Goal: Task Accomplishment & Management: Complete application form

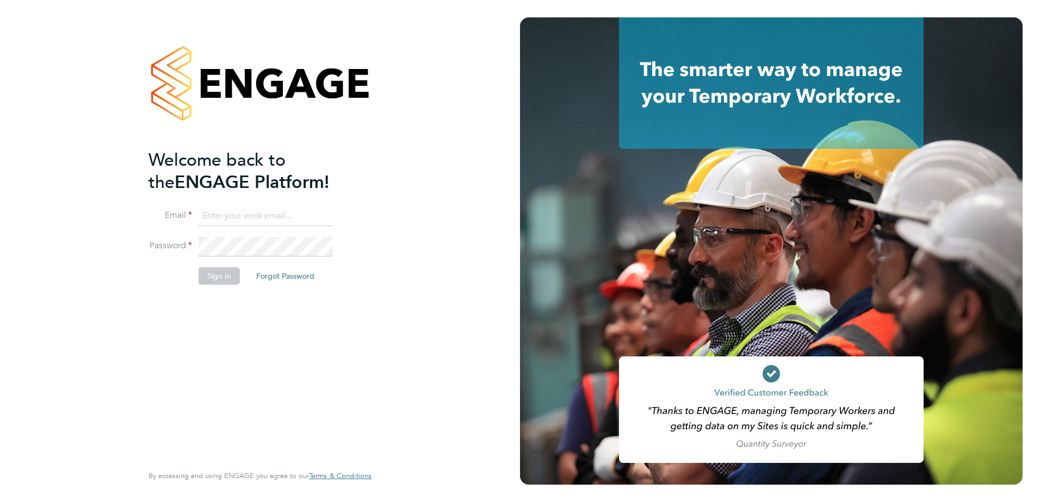
click at [247, 215] on input at bounding box center [265, 217] width 134 height 20
type input "[EMAIL_ADDRESS][PERSON_NAME][DOMAIN_NAME]"
click at [221, 274] on button "Sign In" at bounding box center [218, 276] width 41 height 17
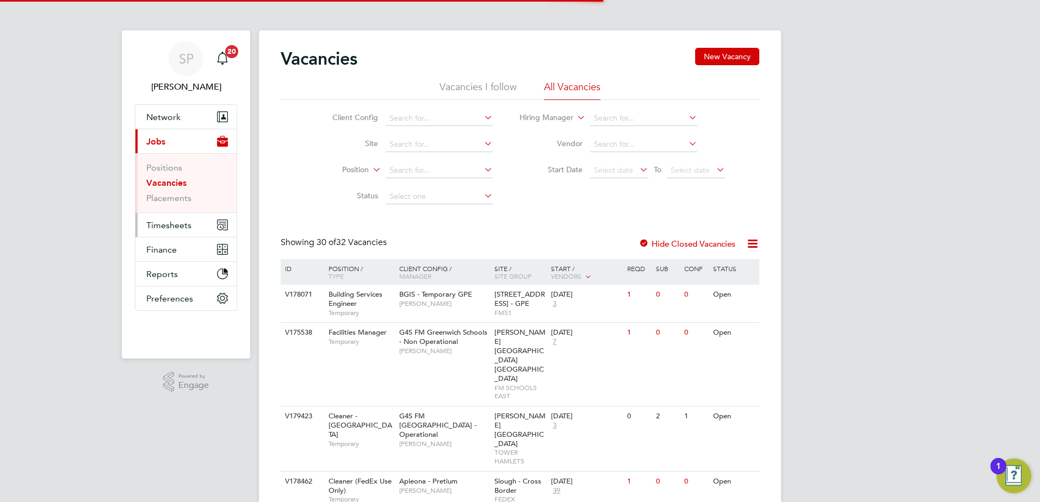
click at [159, 226] on span "Timesheets" at bounding box center [168, 225] width 45 height 10
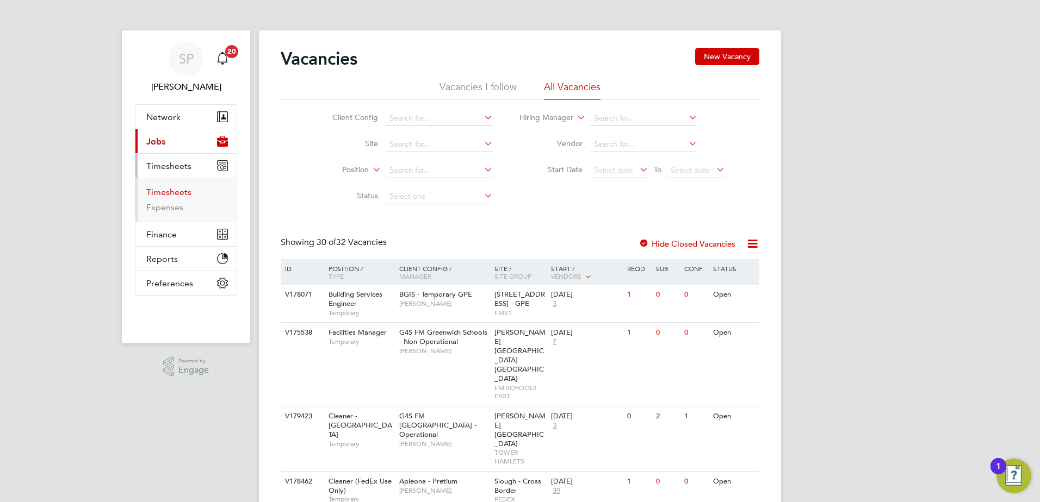
click at [157, 191] on link "Timesheets" at bounding box center [168, 192] width 45 height 10
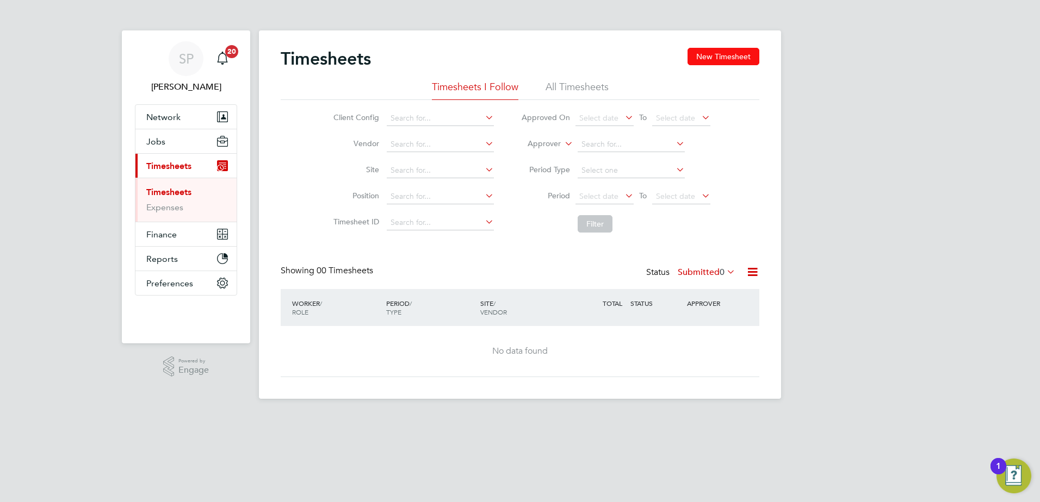
click at [719, 55] on button "New Timesheet" at bounding box center [723, 56] width 72 height 17
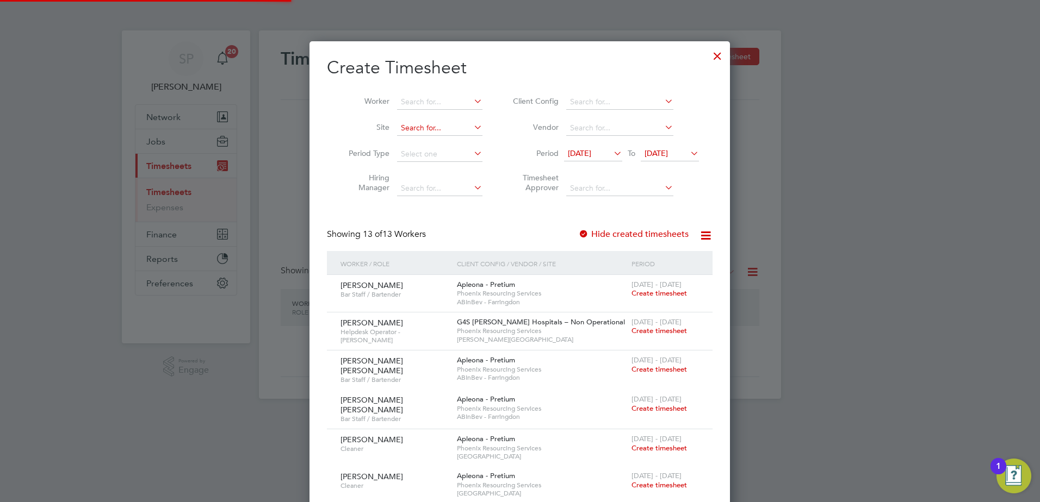
scroll to position [966, 421]
click at [417, 105] on input at bounding box center [439, 102] width 85 height 15
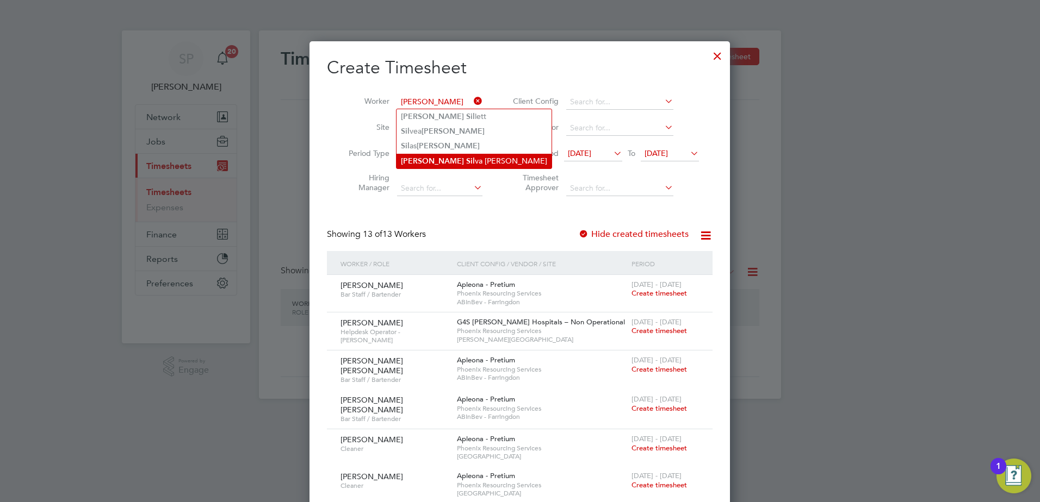
click at [435, 154] on li "[PERSON_NAME] va [PERSON_NAME]" at bounding box center [473, 161] width 155 height 15
type input "[PERSON_NAME]"
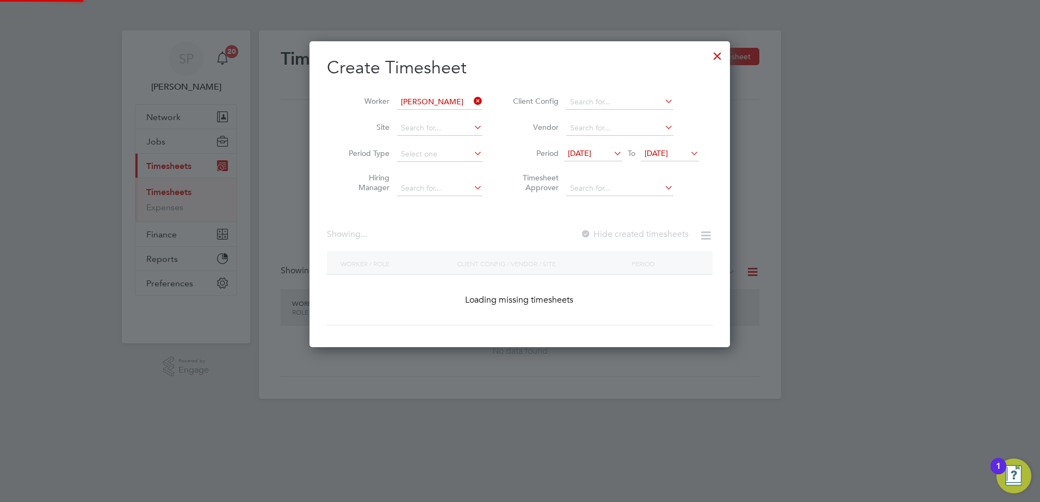
scroll to position [307, 421]
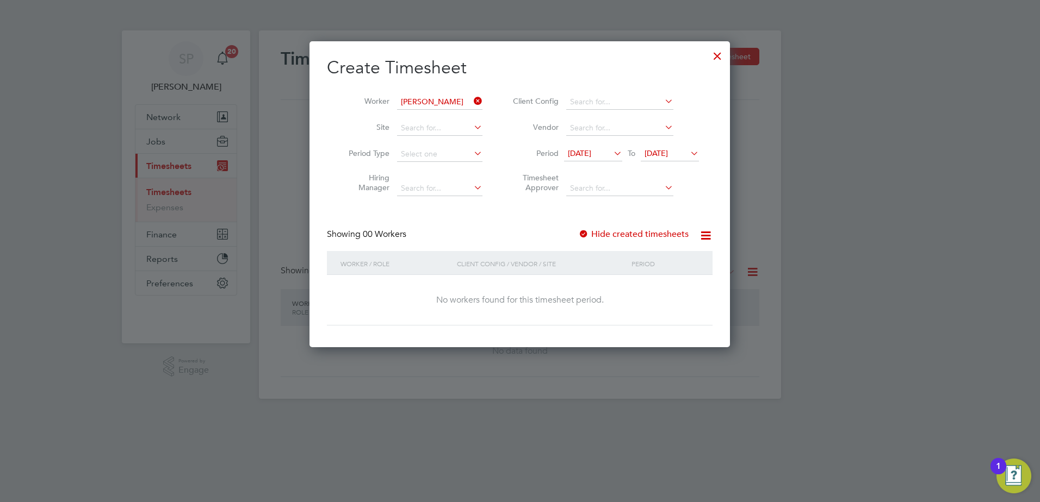
click at [660, 156] on span "[DATE]" at bounding box center [655, 153] width 23 height 10
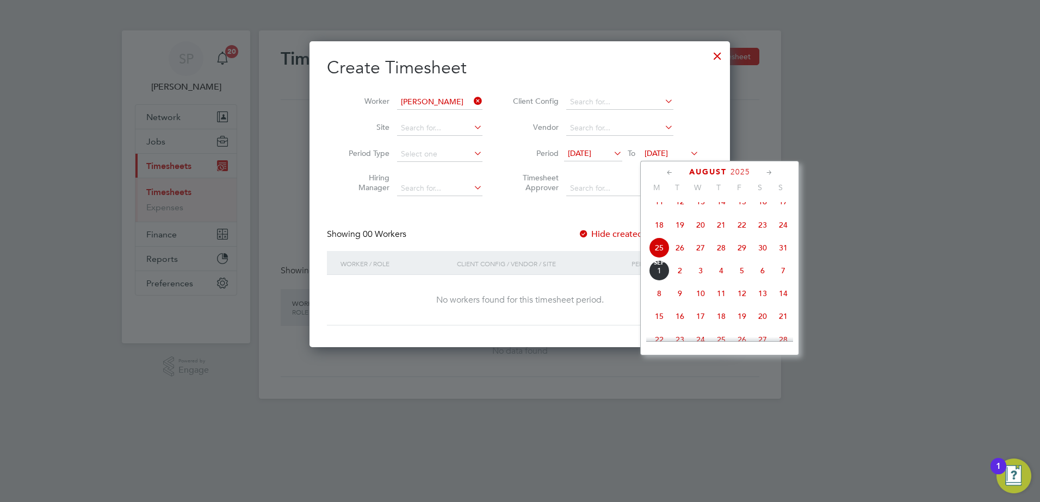
click at [743, 258] on span "29" at bounding box center [741, 248] width 21 height 21
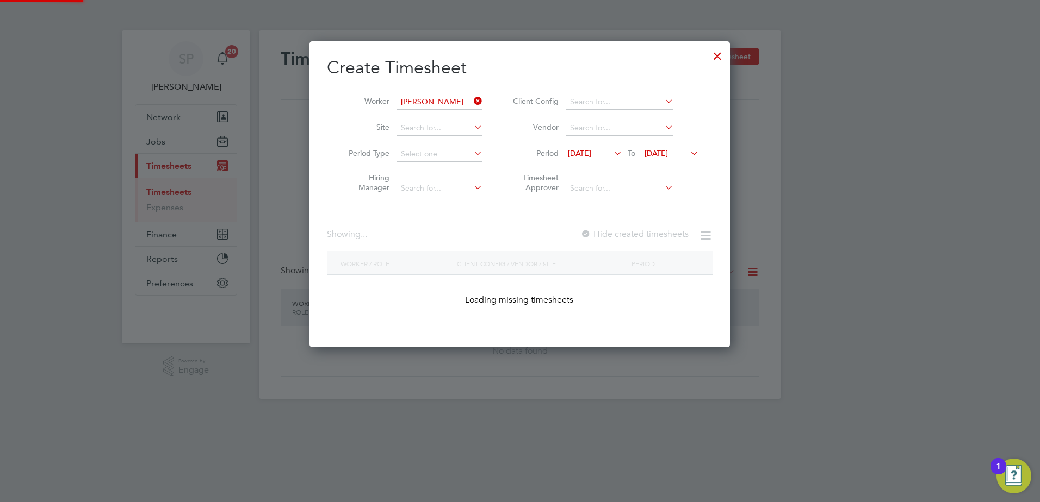
scroll to position [307, 421]
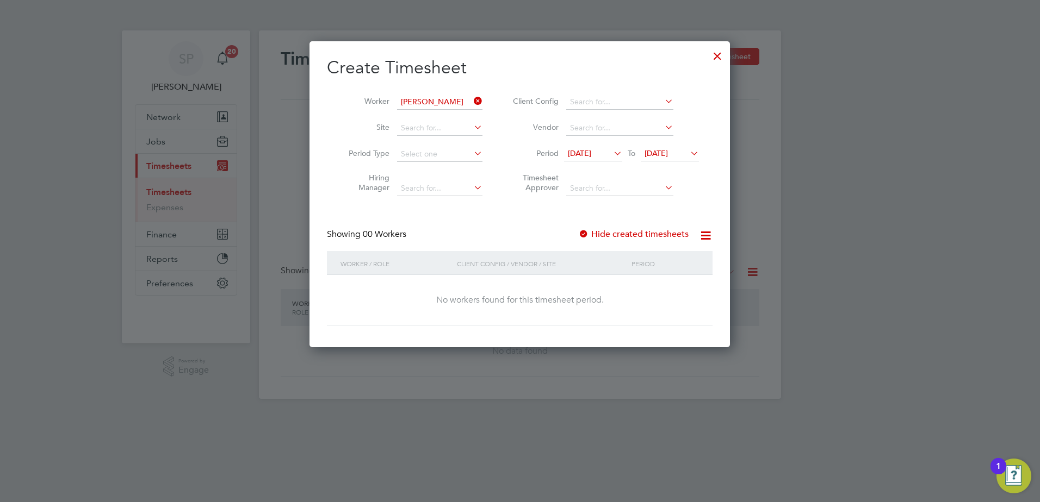
click at [638, 237] on label "Hide created timesheets" at bounding box center [633, 234] width 110 height 11
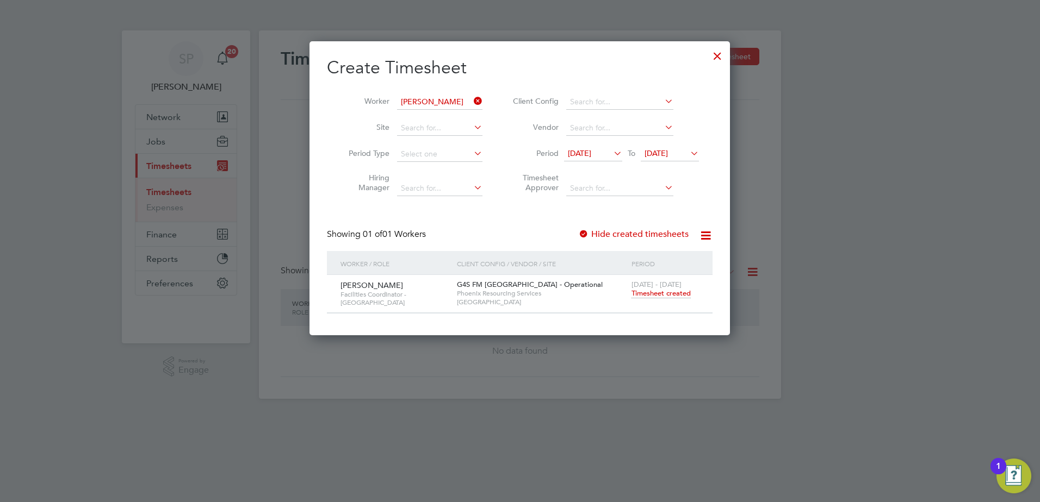
scroll to position [294, 421]
click at [658, 290] on span "Timesheet created" at bounding box center [660, 294] width 59 height 10
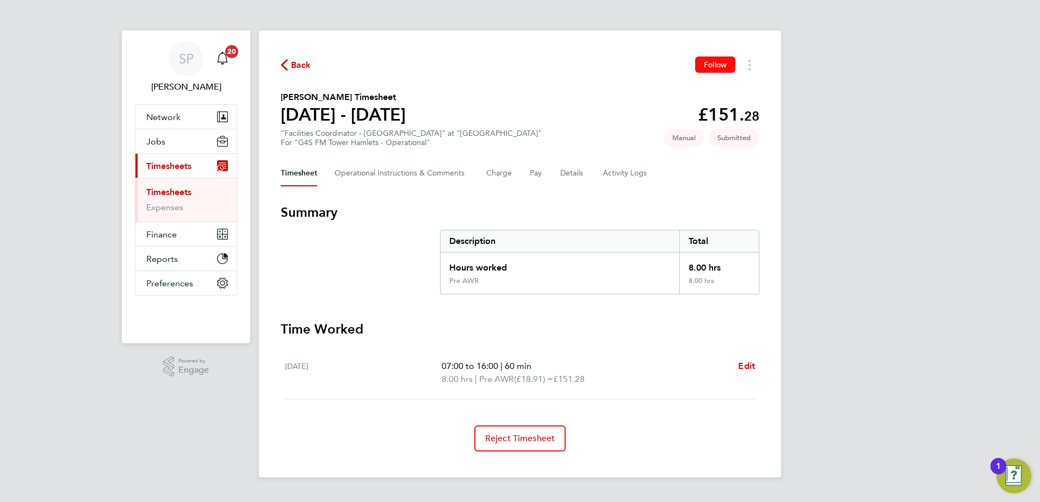
click at [704, 67] on span "Follow" at bounding box center [715, 65] width 23 height 10
click at [303, 66] on span "Back" at bounding box center [301, 65] width 20 height 13
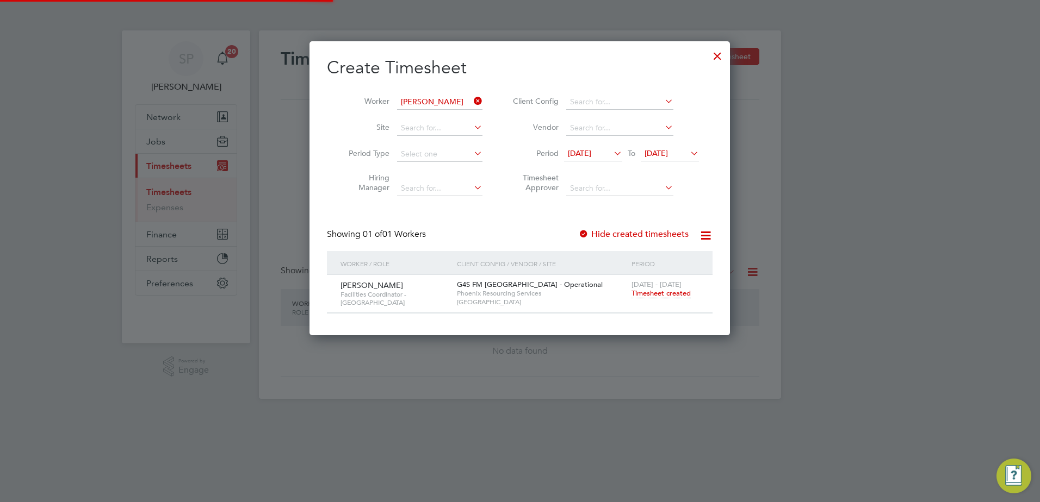
scroll to position [294, 421]
click at [471, 101] on icon at bounding box center [471, 101] width 0 height 15
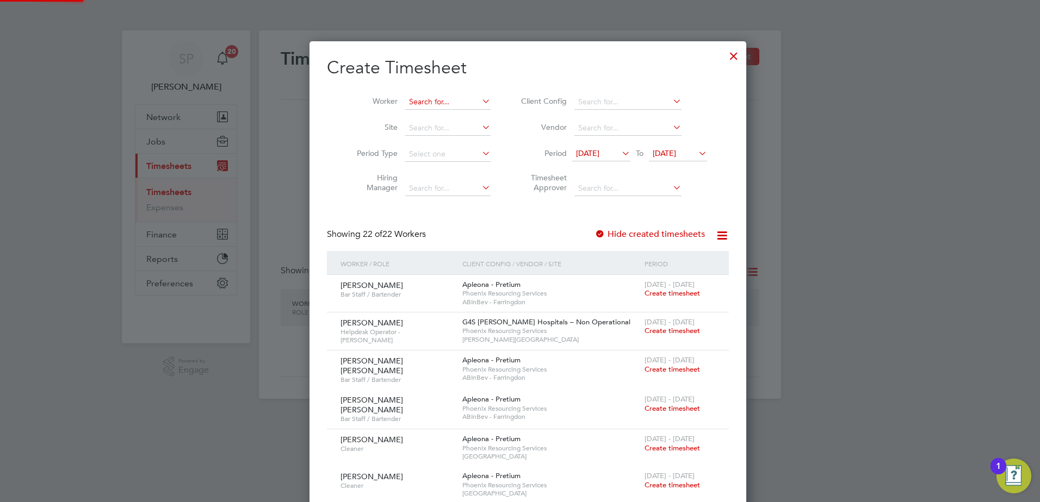
scroll to position [1309, 421]
click at [440, 100] on input at bounding box center [447, 102] width 85 height 15
click at [443, 112] on li "Ongelo Djunga" at bounding box center [439, 116] width 86 height 15
type input "Ongelo Djunga"
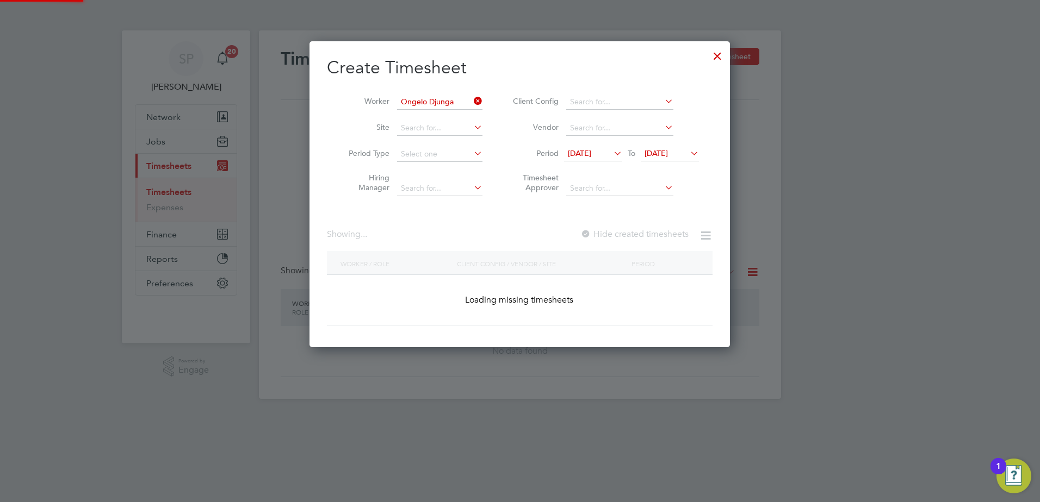
scroll to position [294, 421]
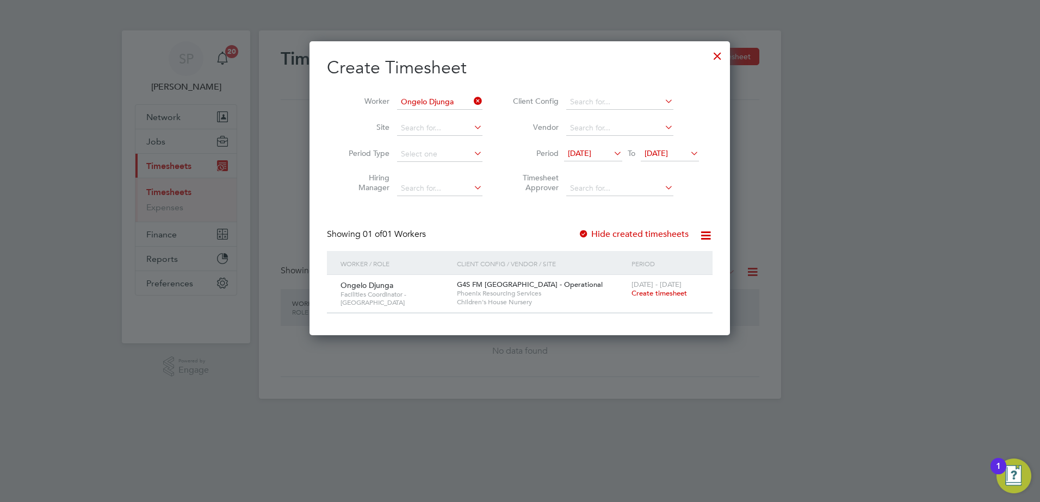
click at [644, 289] on span "Create timesheet" at bounding box center [658, 293] width 55 height 9
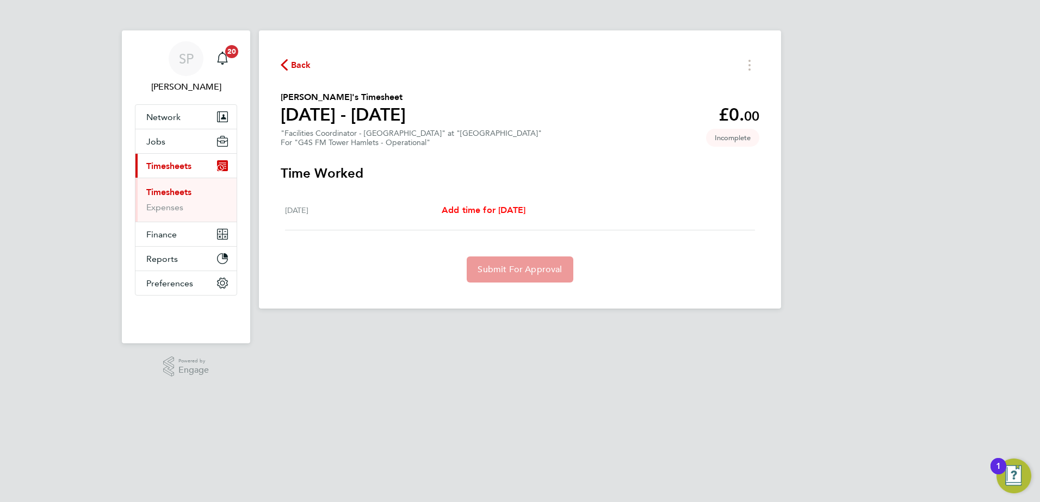
click at [525, 208] on span "Add time for [DATE]" at bounding box center [484, 210] width 84 height 10
select select "60"
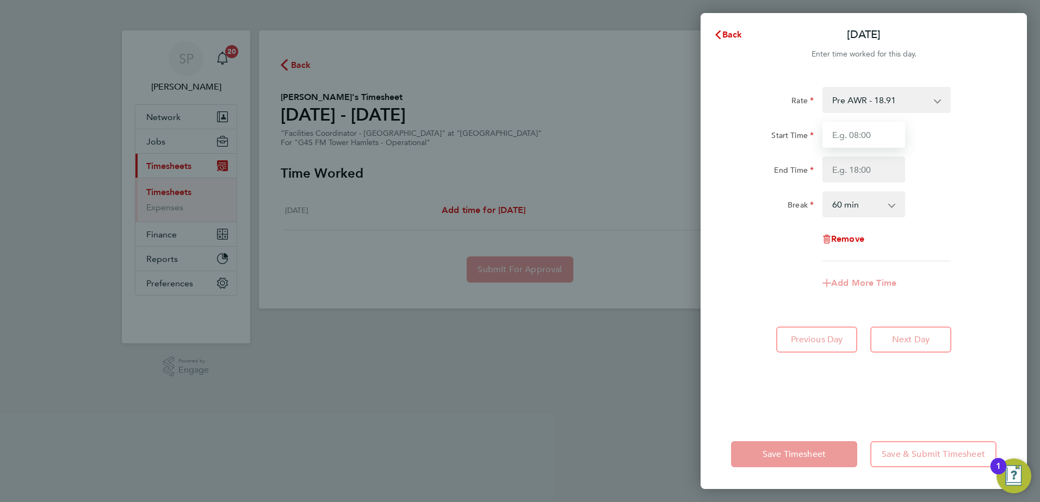
click at [854, 138] on input "Start Time" at bounding box center [863, 135] width 83 height 26
type input "08:00"
type input "16:00"
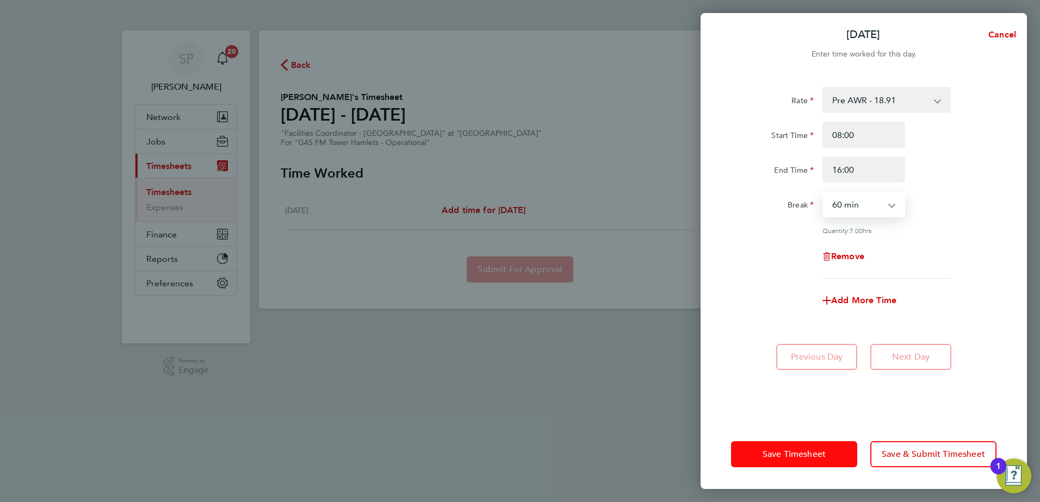
click at [817, 452] on span "Save Timesheet" at bounding box center [793, 454] width 63 height 11
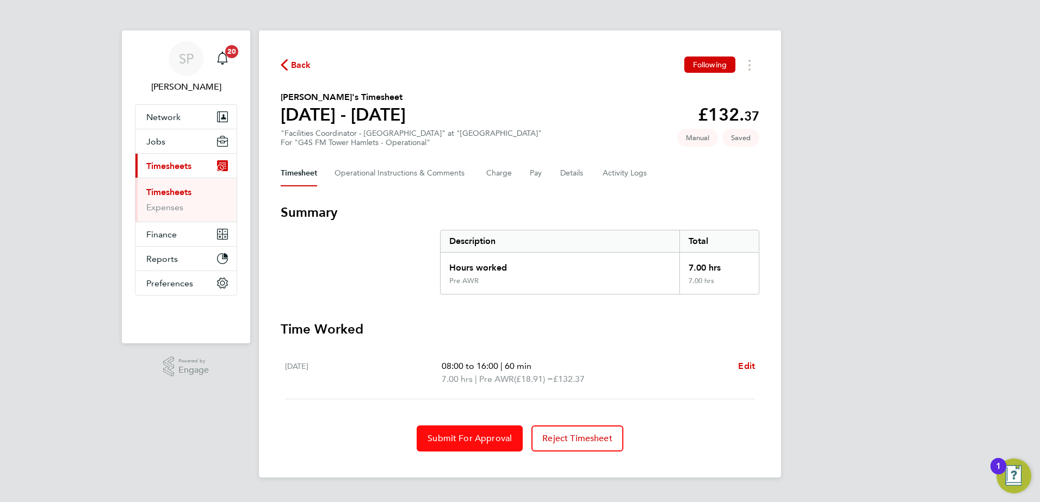
click at [475, 444] on span "Submit For Approval" at bounding box center [469, 438] width 84 height 11
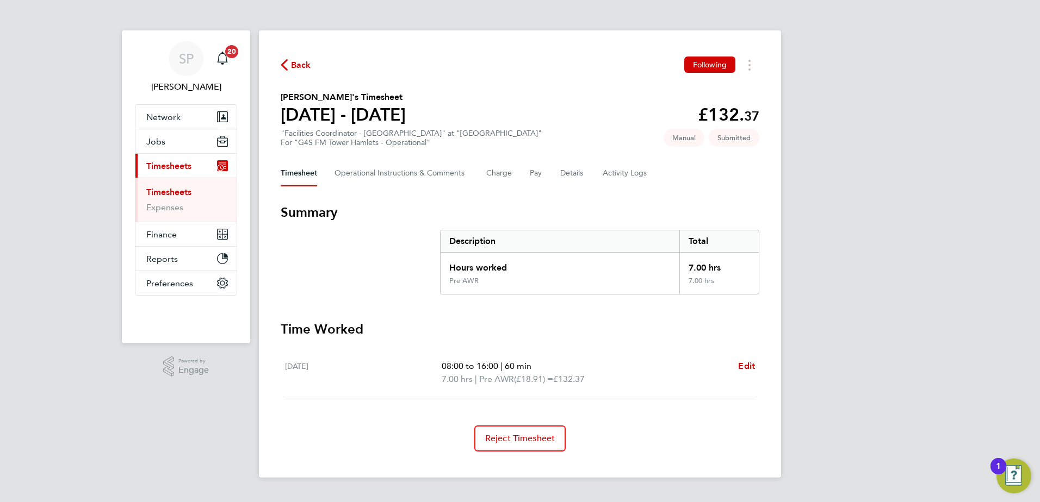
click at [305, 65] on span "Back" at bounding box center [301, 65] width 20 height 13
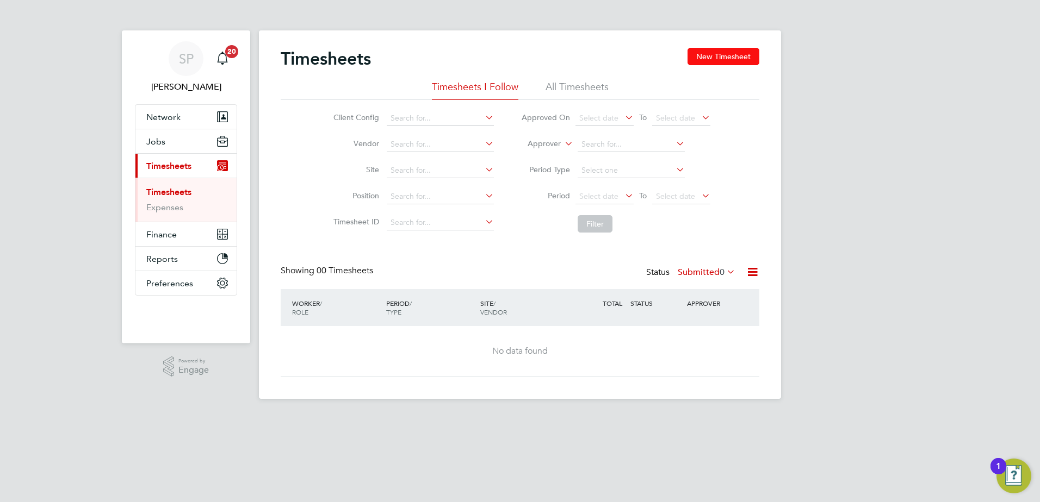
click at [721, 55] on button "New Timesheet" at bounding box center [723, 56] width 72 height 17
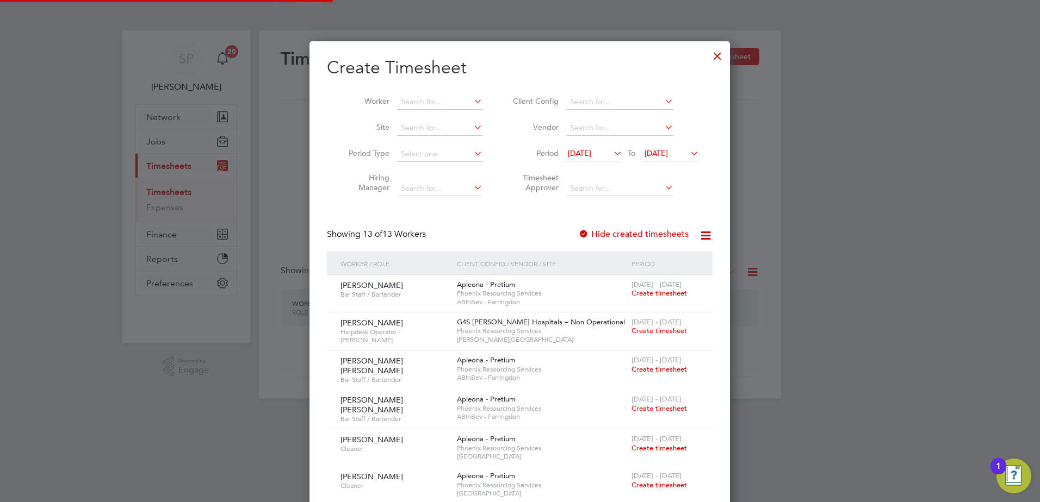
scroll to position [966, 421]
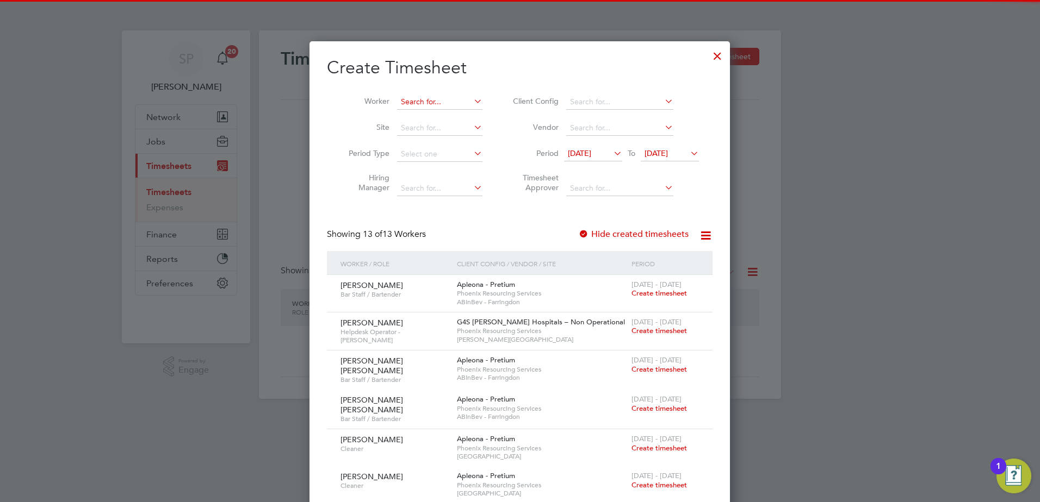
click at [446, 100] on input at bounding box center [439, 102] width 85 height 15
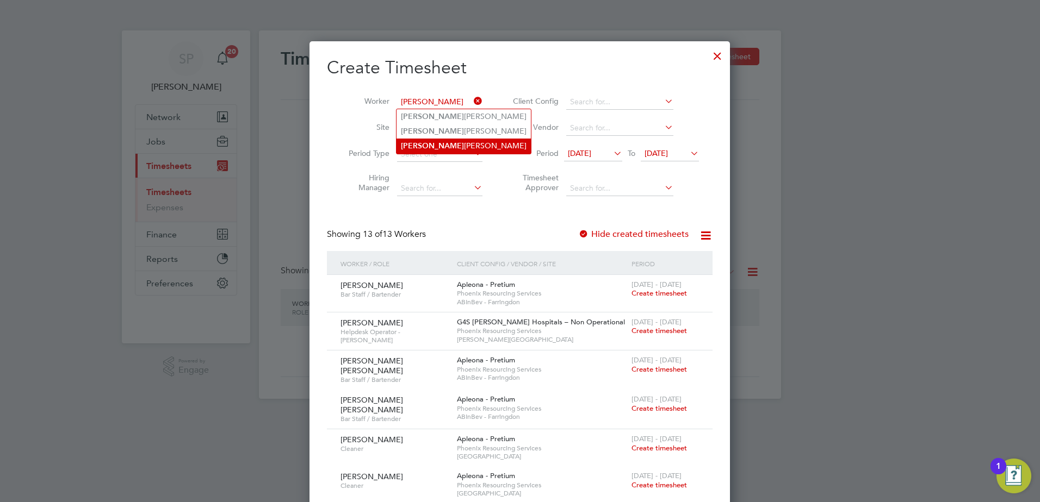
click at [459, 139] on li "[PERSON_NAME]" at bounding box center [463, 146] width 134 height 15
type input "[PERSON_NAME]"
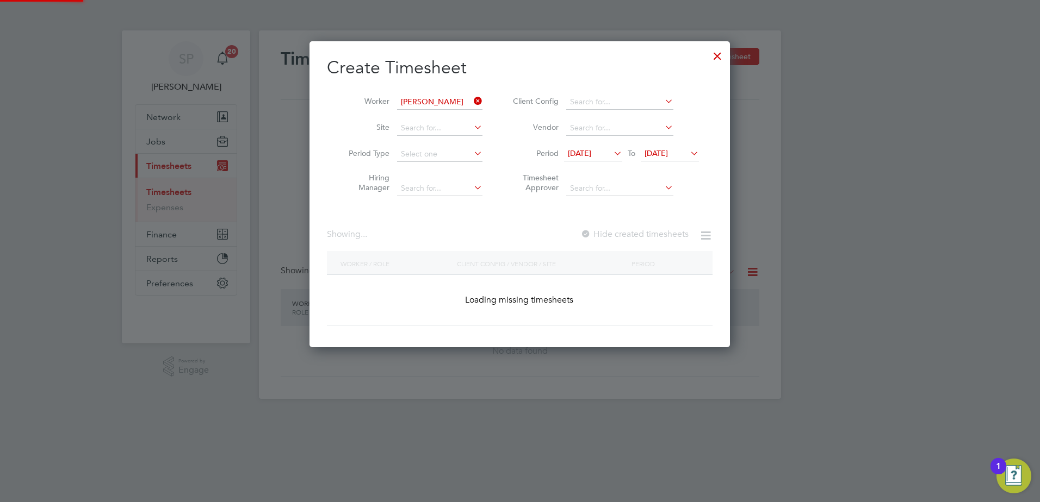
scroll to position [307, 421]
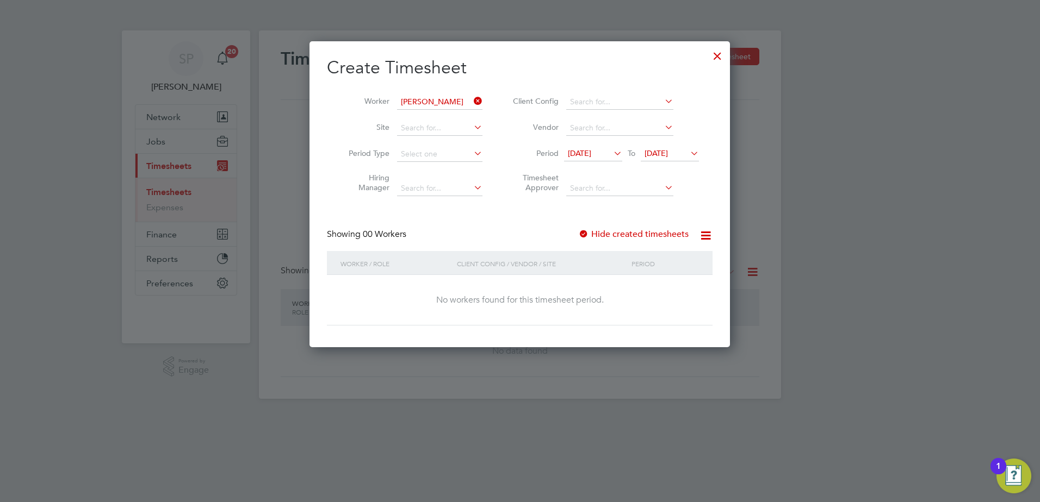
click at [665, 153] on span "[DATE]" at bounding box center [655, 153] width 23 height 10
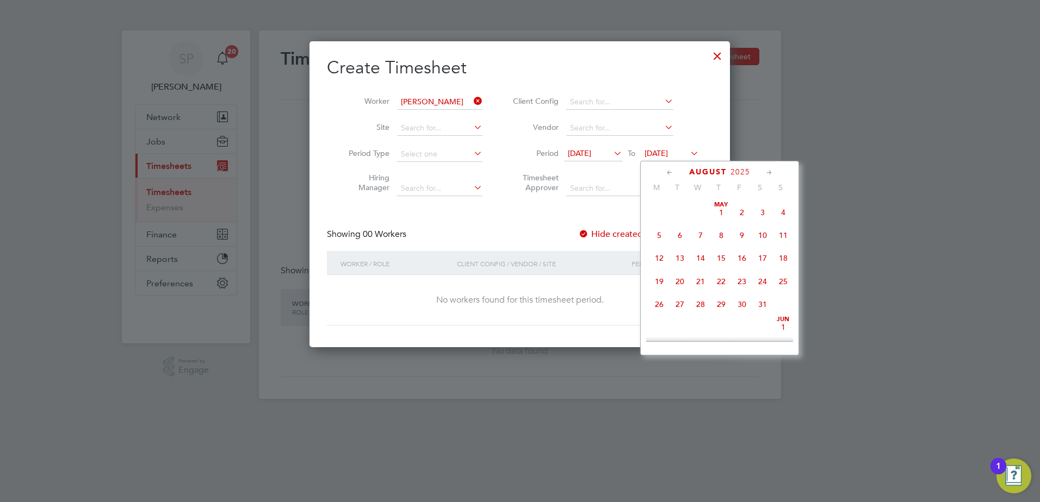
scroll to position [424, 0]
click at [737, 258] on span "29" at bounding box center [741, 248] width 21 height 21
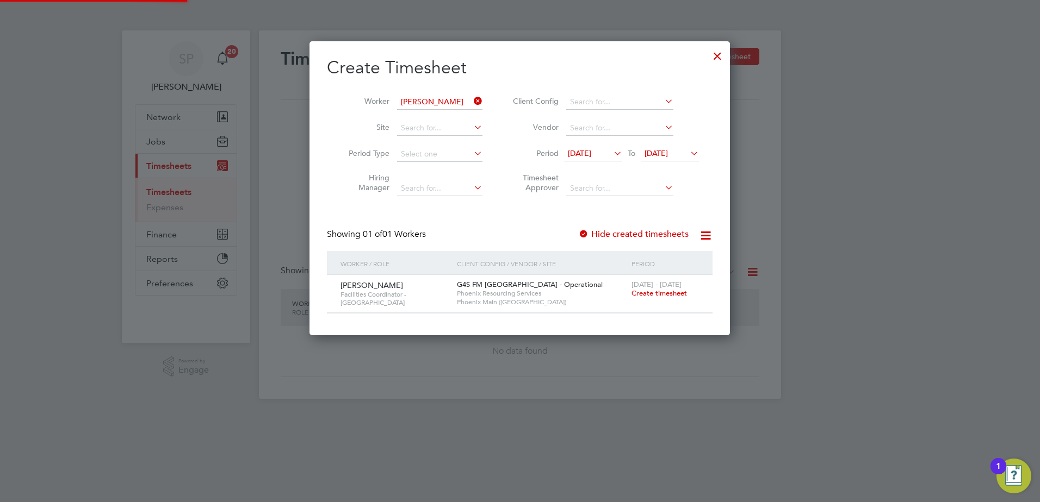
scroll to position [294, 421]
click at [659, 291] on span "Create timesheet" at bounding box center [658, 293] width 55 height 9
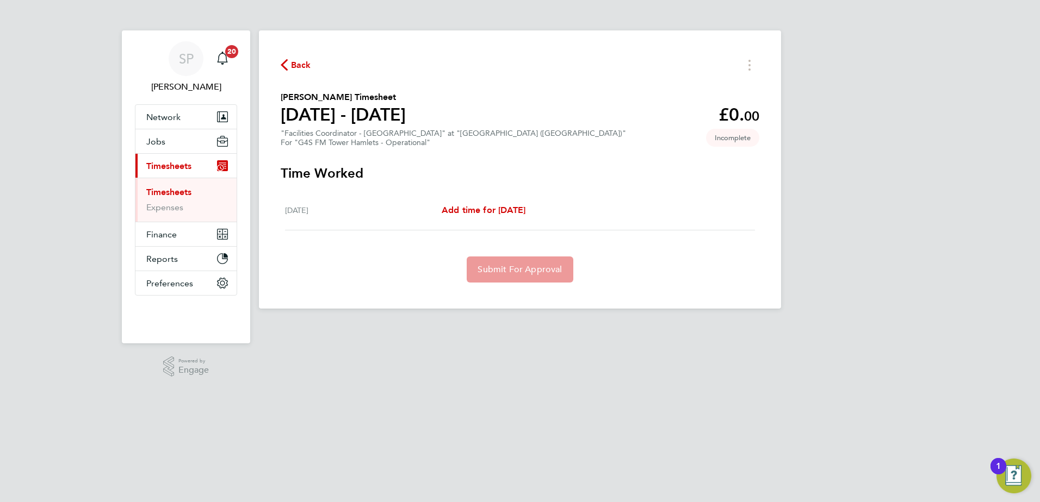
click at [499, 200] on div "[DATE] Add time for [DATE] Add time for [DATE]" at bounding box center [520, 211] width 470 height 40
click at [500, 202] on div "[DATE] Add time for [DATE] Add time for [DATE]" at bounding box center [520, 211] width 470 height 40
click at [502, 206] on span "Add time for [DATE]" at bounding box center [484, 210] width 84 height 10
select select "60"
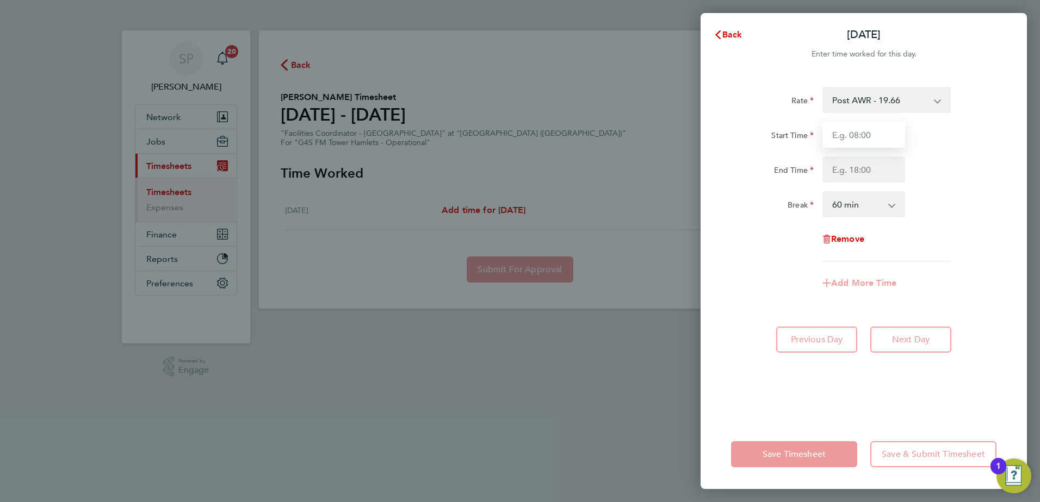
click at [854, 140] on input "Start Time" at bounding box center [863, 135] width 83 height 26
type input "07:00"
type input "17:00"
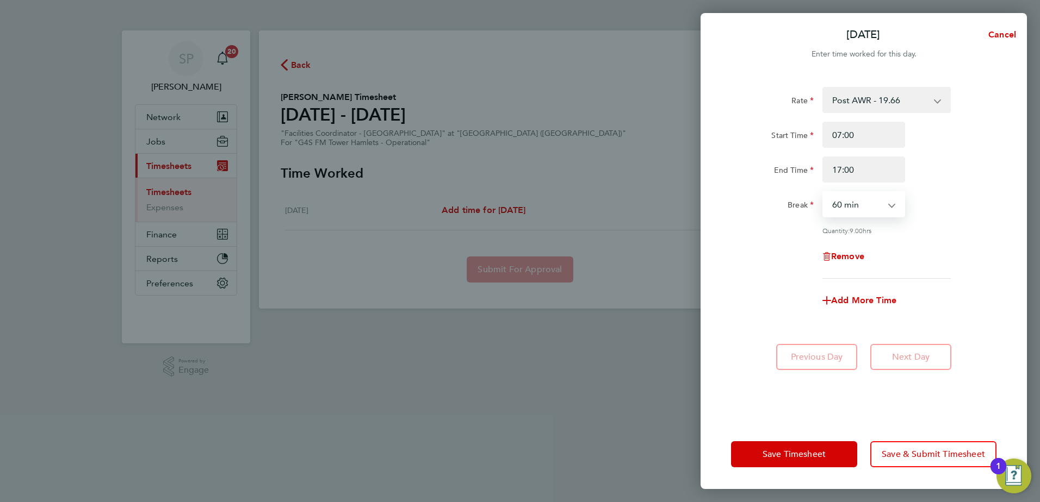
click at [873, 208] on select "0 min 15 min 30 min 45 min 60 min 75 min 90 min" at bounding box center [856, 205] width 67 height 24
click at [823, 193] on select "0 min 15 min 30 min 45 min 60 min 75 min 90 min" at bounding box center [856, 205] width 67 height 24
click at [948, 244] on div "Remove" at bounding box center [864, 257] width 274 height 26
click at [864, 208] on select "0 min 15 min 30 min 45 min 60 min 75 min 90 min" at bounding box center [856, 205] width 67 height 24
select select "60"
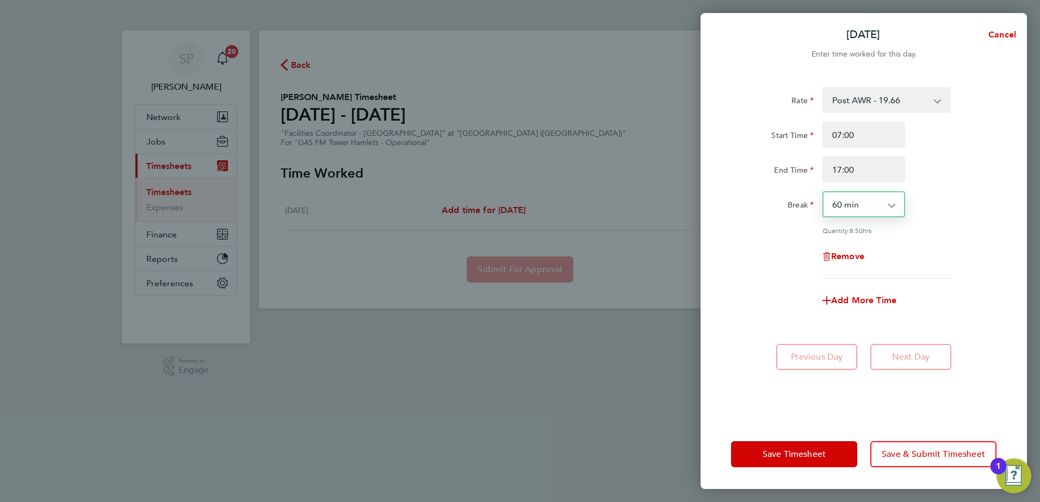
click at [823, 193] on select "0 min 15 min 30 min 45 min 60 min 75 min 90 min" at bounding box center [856, 205] width 67 height 24
click at [942, 271] on div "Rate Post AWR - 19.66 Start Time 07:00 End Time 17:00 Break 0 min 15 min 30 min…" at bounding box center [863, 183] width 265 height 192
click at [856, 210] on select "0 min 15 min 30 min 45 min 60 min 75 min 90 min" at bounding box center [856, 205] width 67 height 24
click at [853, 133] on input "07:00" at bounding box center [863, 135] width 83 height 26
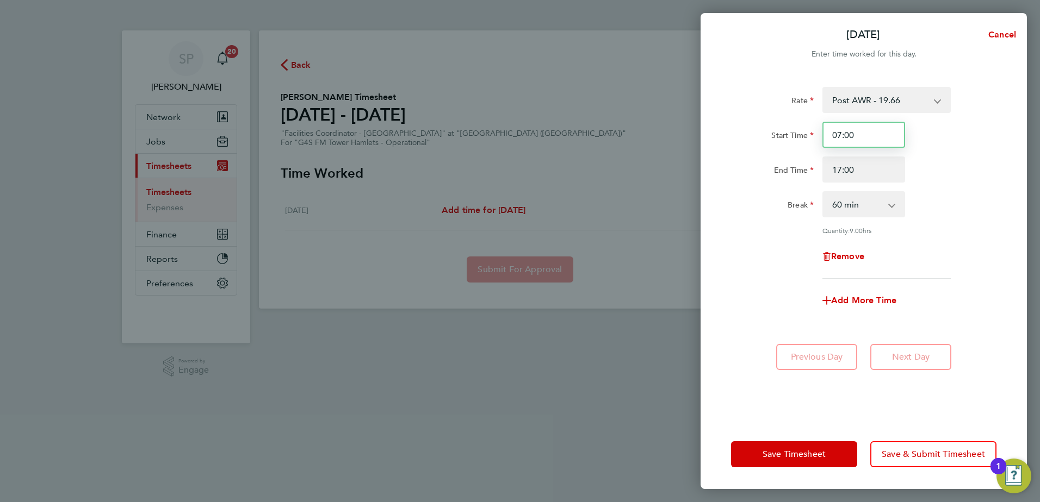
click at [853, 133] on input "07:00" at bounding box center [863, 135] width 83 height 26
type input "08:00"
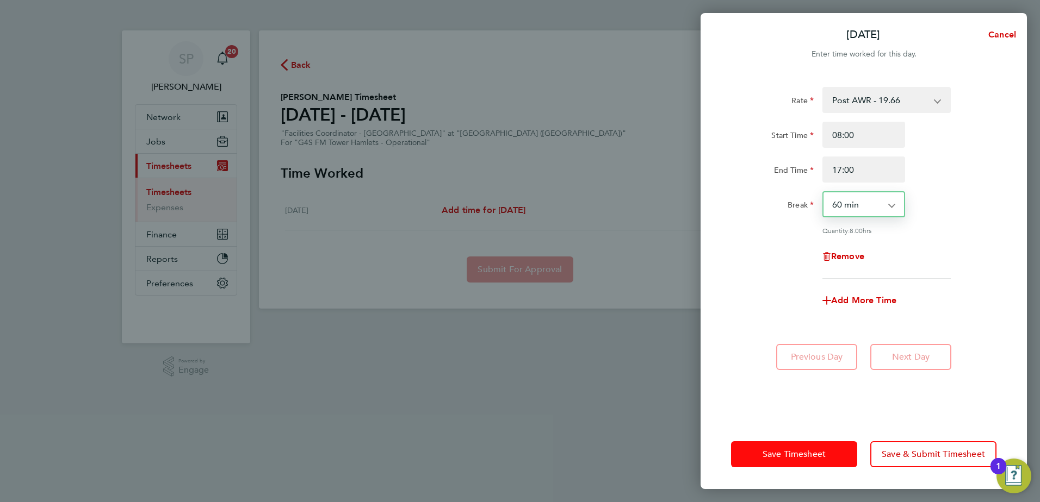
click at [757, 461] on button "Save Timesheet" at bounding box center [794, 455] width 126 height 26
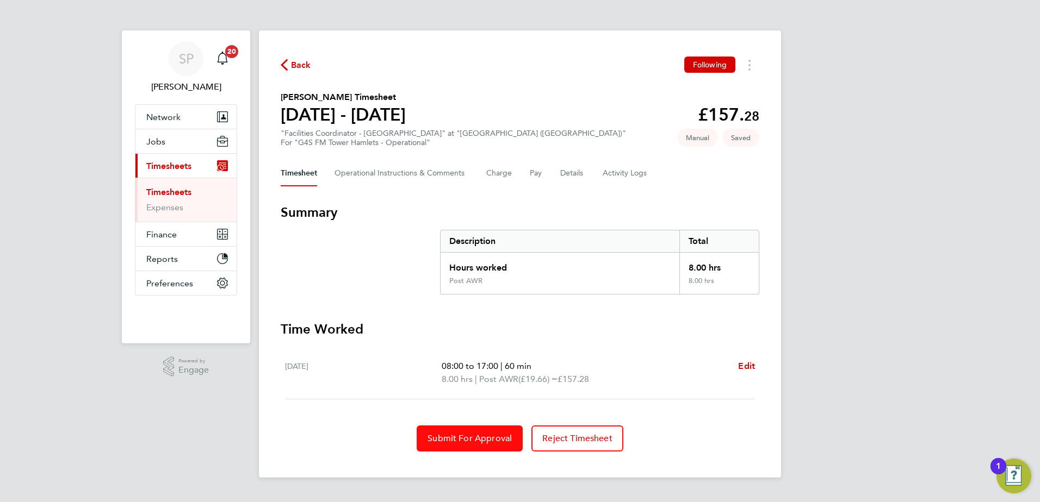
click at [457, 439] on span "Submit For Approval" at bounding box center [469, 438] width 84 height 11
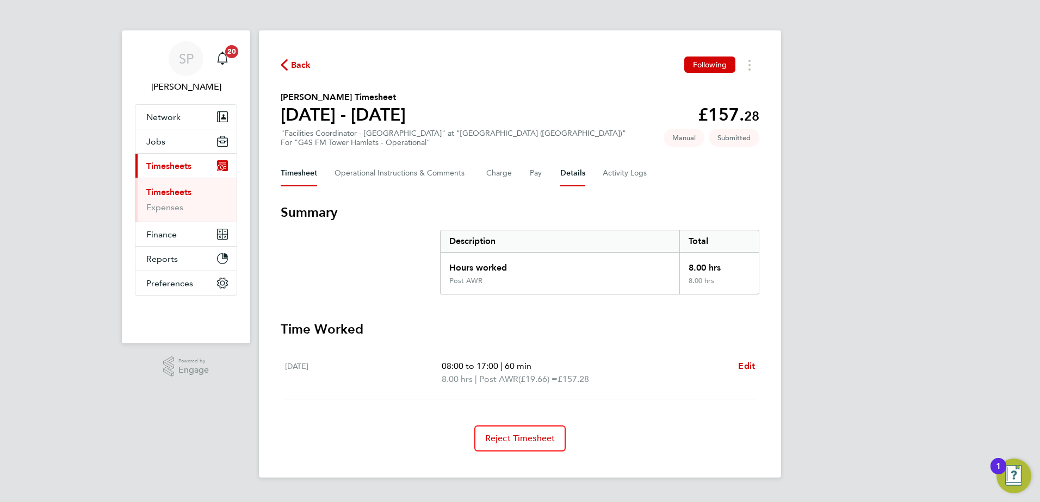
click at [566, 170] on button "Details" at bounding box center [572, 173] width 25 height 26
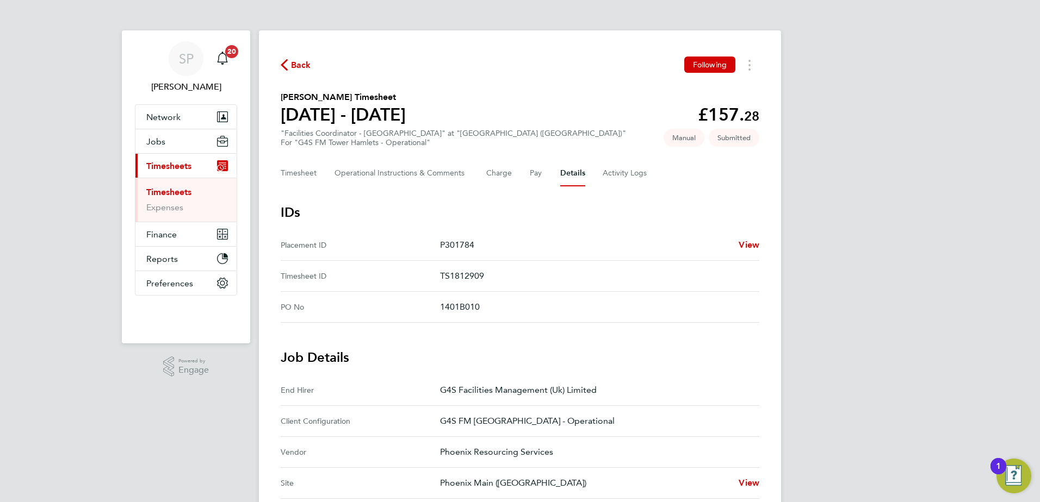
click at [293, 64] on span "Back" at bounding box center [301, 65] width 20 height 13
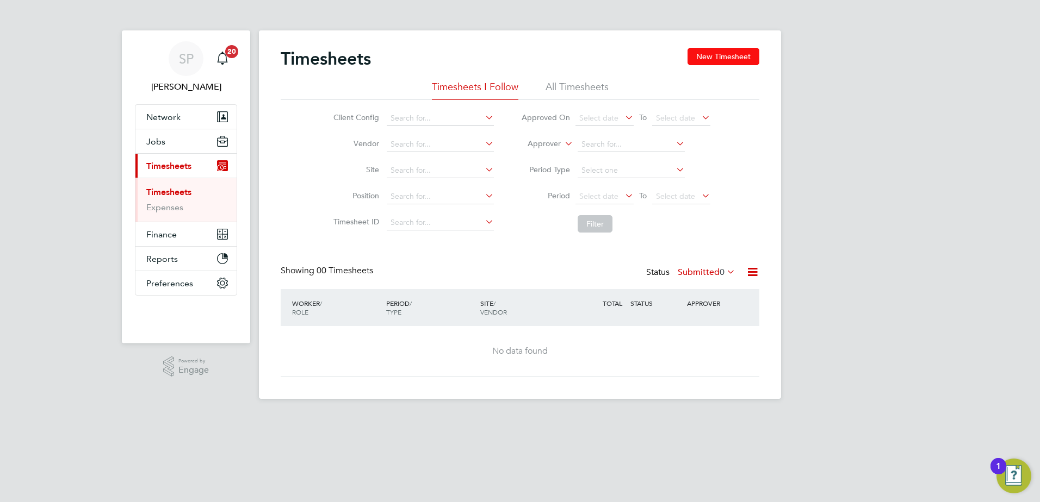
click at [709, 58] on button "New Timesheet" at bounding box center [723, 56] width 72 height 17
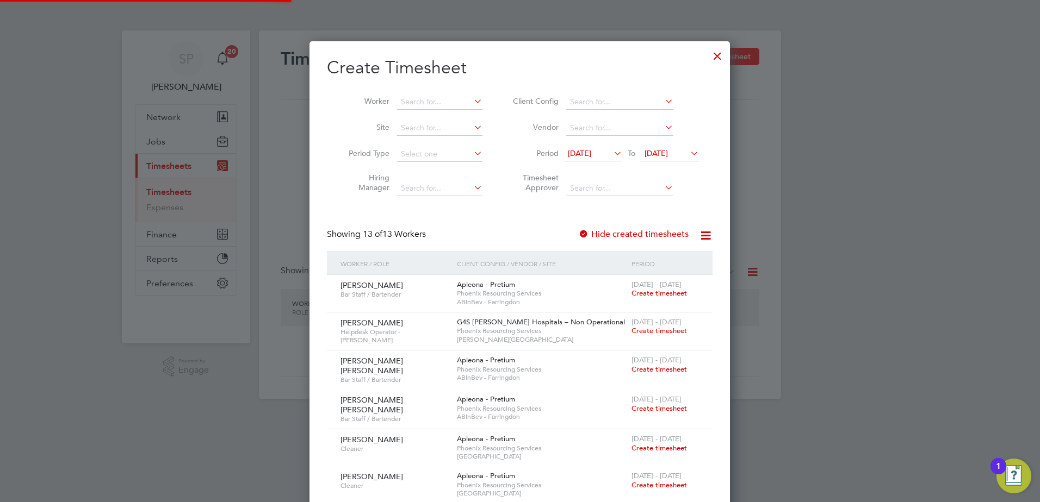
scroll to position [966, 421]
click at [424, 104] on input at bounding box center [439, 102] width 85 height 15
click at [471, 232] on li "[PERSON_NAME]" at bounding box center [486, 234] width 181 height 15
type input "Nasirudeen Imam"
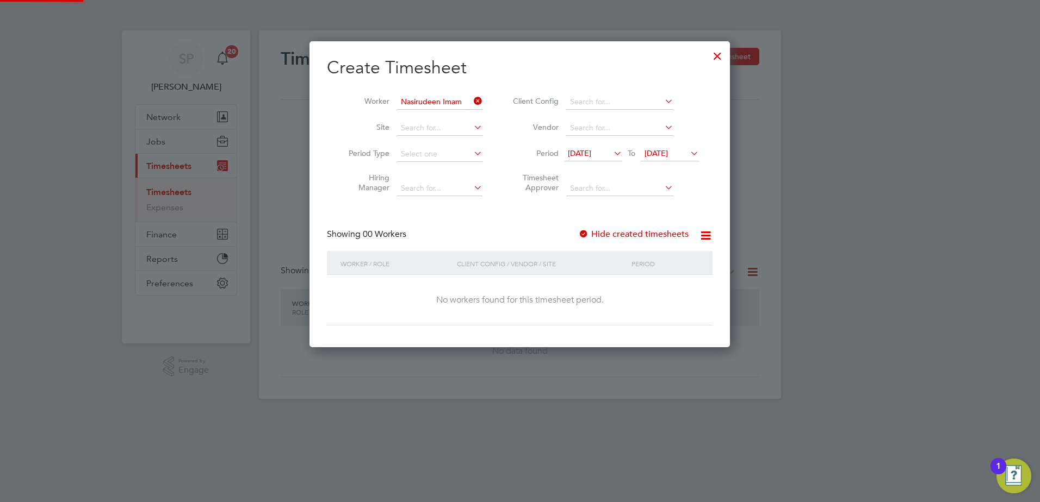
scroll to position [307, 421]
click at [665, 153] on span "[DATE]" at bounding box center [655, 153] width 23 height 10
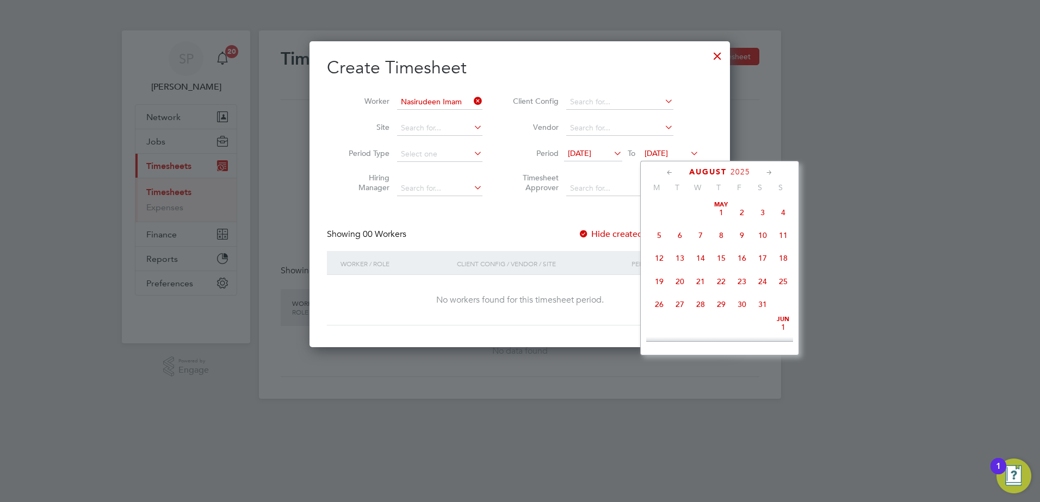
scroll to position [424, 0]
click at [737, 255] on span "29" at bounding box center [741, 248] width 21 height 21
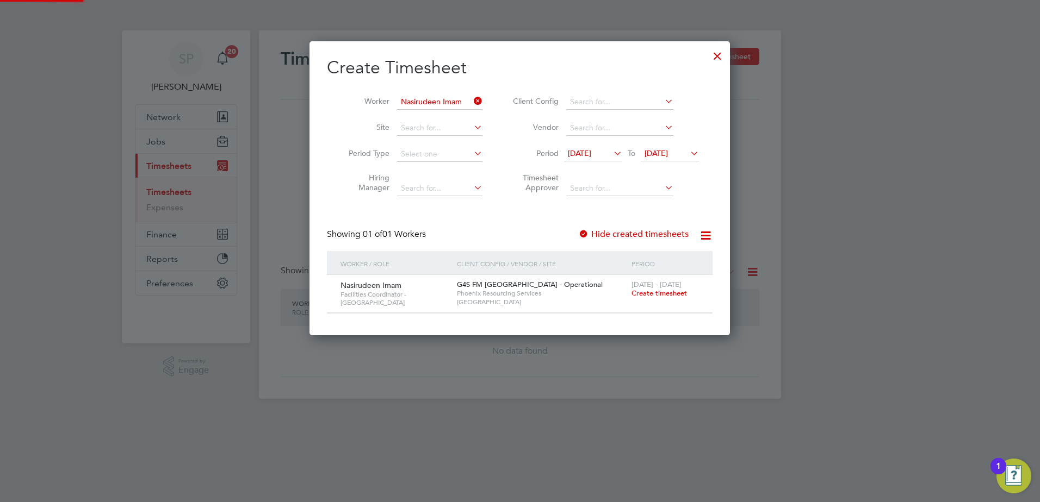
scroll to position [294, 421]
click at [671, 299] on div "[DATE] - [DATE] Create timesheet" at bounding box center [665, 289] width 73 height 29
click at [672, 295] on span "Create timesheet" at bounding box center [658, 293] width 55 height 9
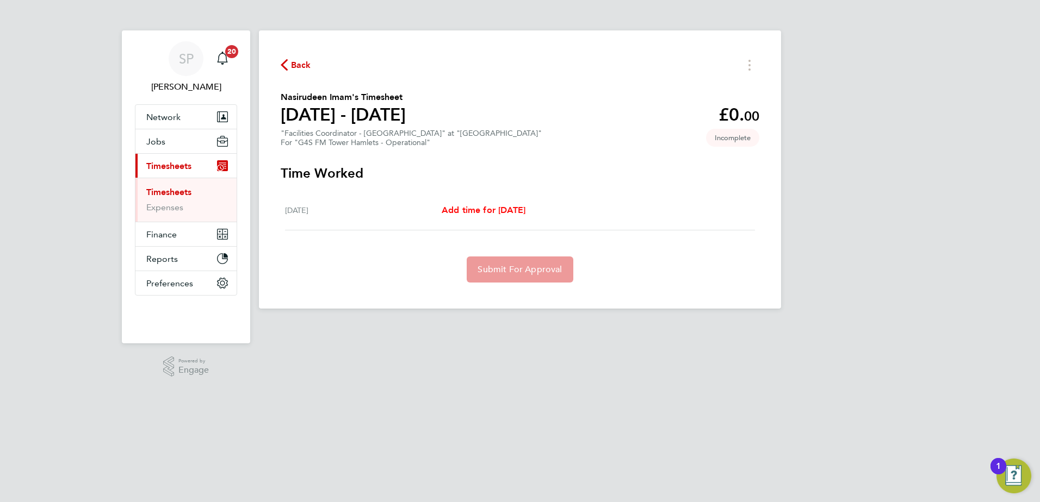
click at [510, 208] on span "Add time for [DATE]" at bounding box center [484, 210] width 84 height 10
select select "60"
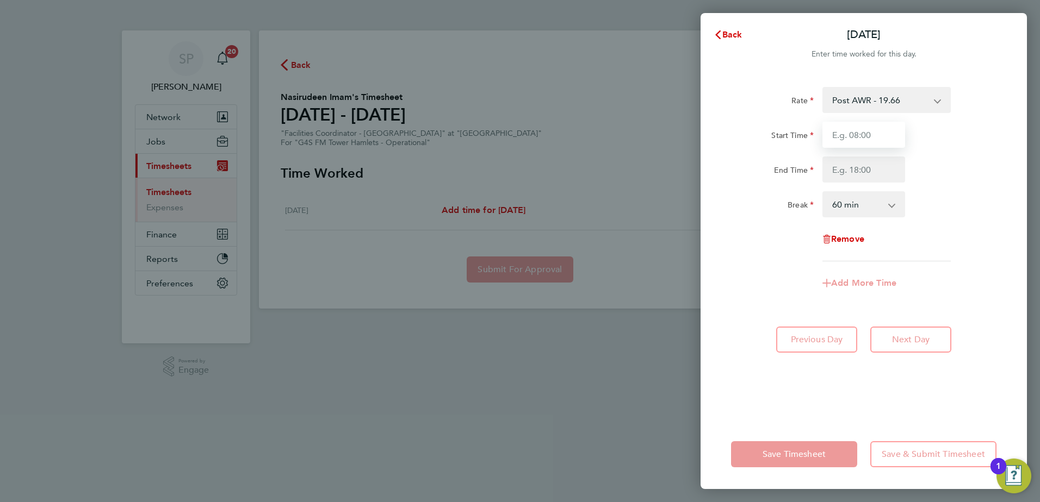
click at [860, 131] on input "Start Time" at bounding box center [863, 135] width 83 height 26
type input "08:00"
type input "17:00"
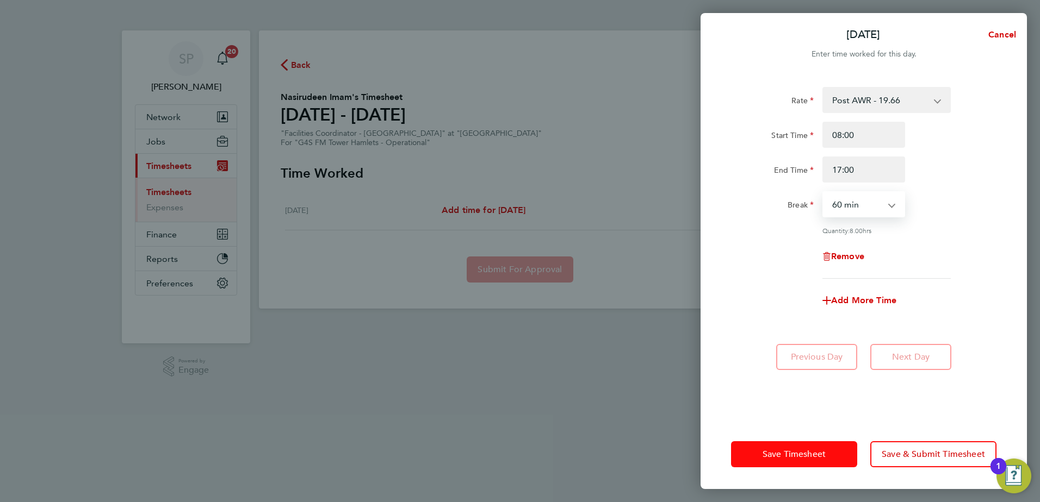
click at [822, 451] on span "Save Timesheet" at bounding box center [793, 454] width 63 height 11
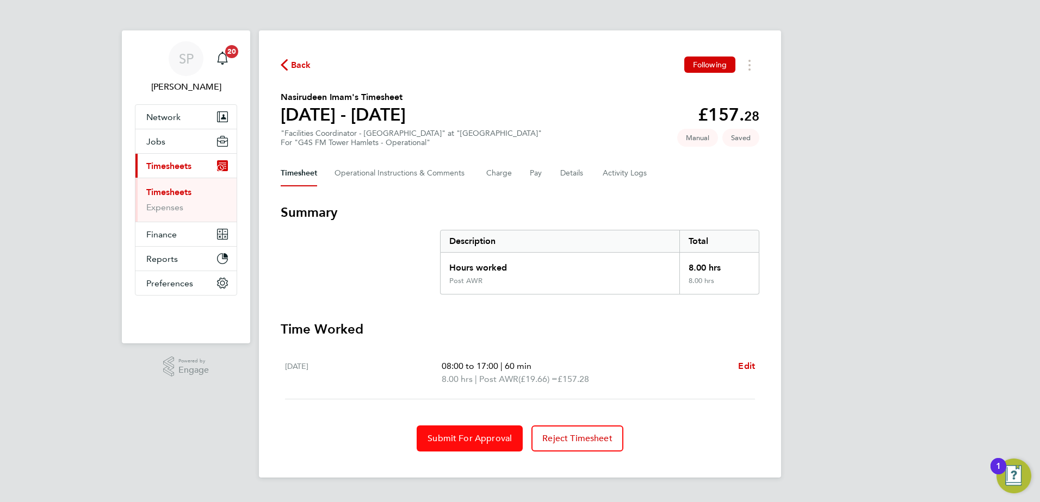
click at [463, 444] on button "Submit For Approval" at bounding box center [470, 439] width 106 height 26
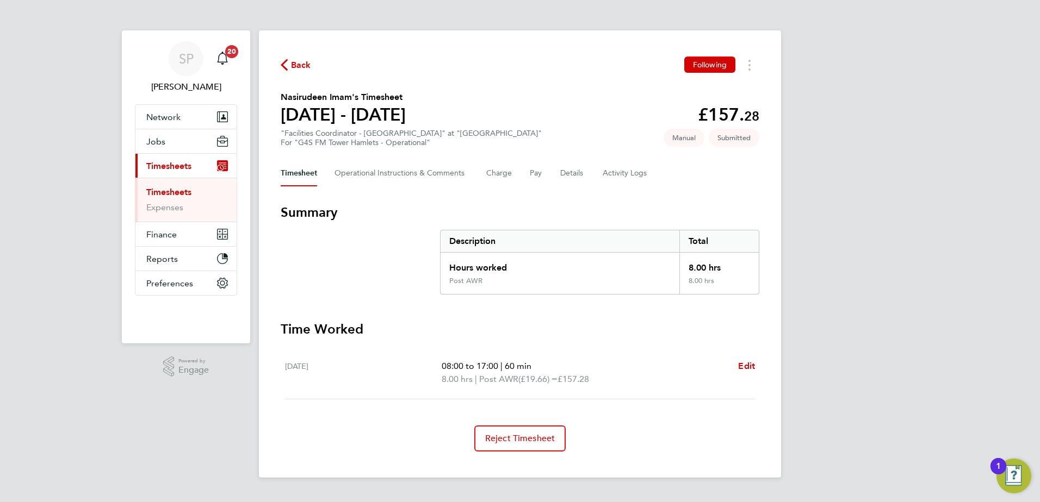
click at [288, 64] on span "Back" at bounding box center [296, 64] width 30 height 10
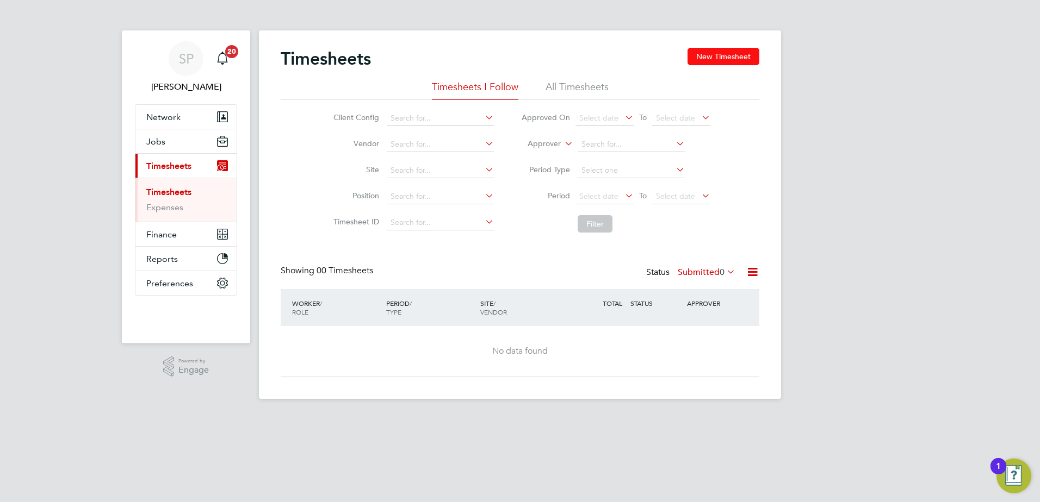
click at [715, 53] on button "New Timesheet" at bounding box center [723, 56] width 72 height 17
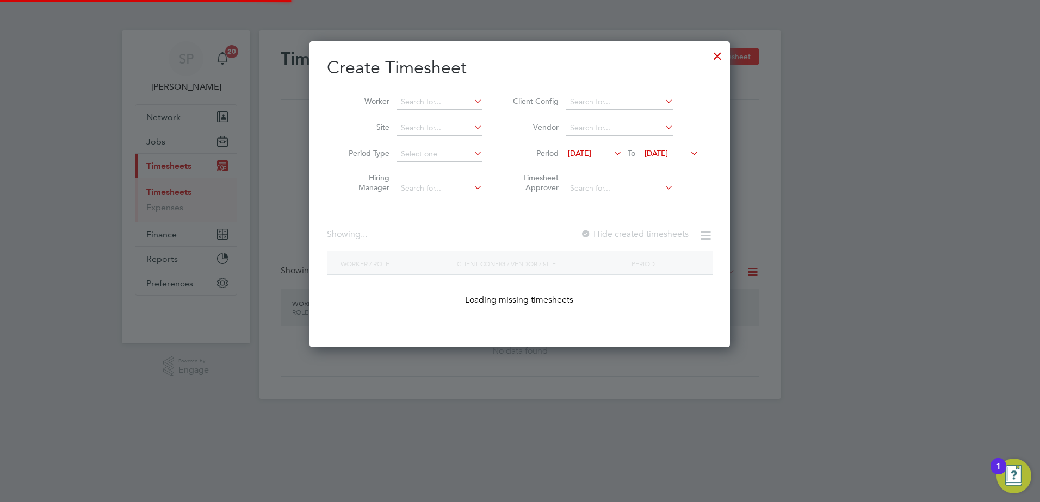
scroll to position [966, 421]
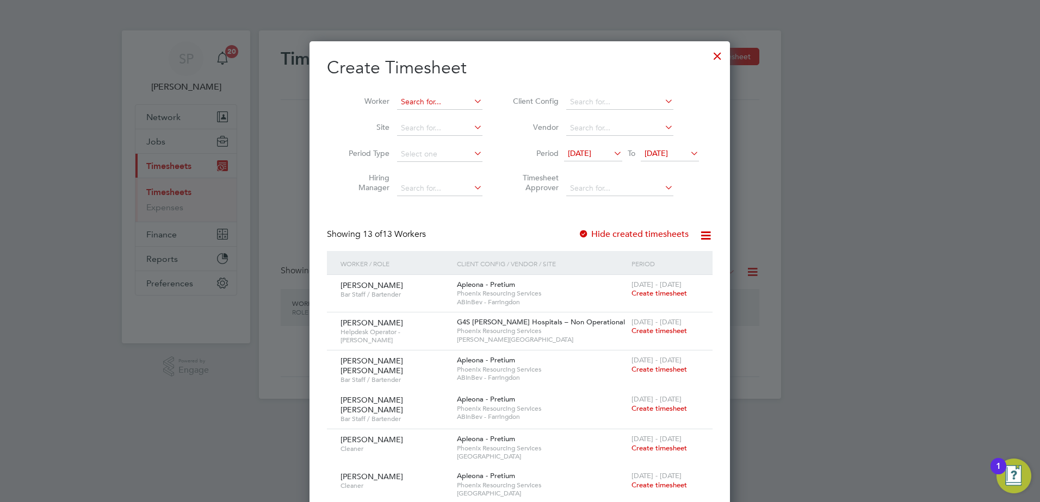
click at [440, 105] on input at bounding box center [439, 102] width 85 height 15
click at [462, 128] on li "Semen i Mshauri" at bounding box center [450, 131] width 108 height 15
type input "[PERSON_NAME]"
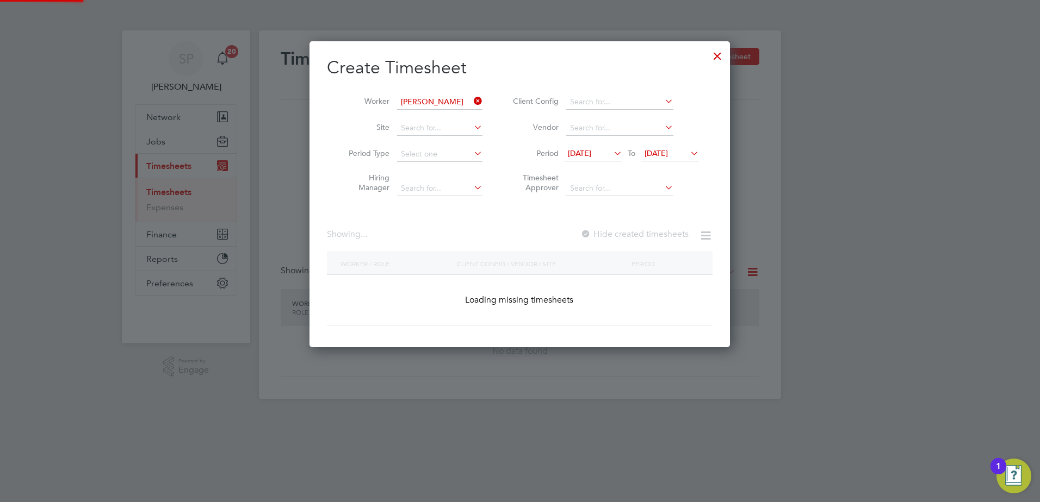
scroll to position [307, 421]
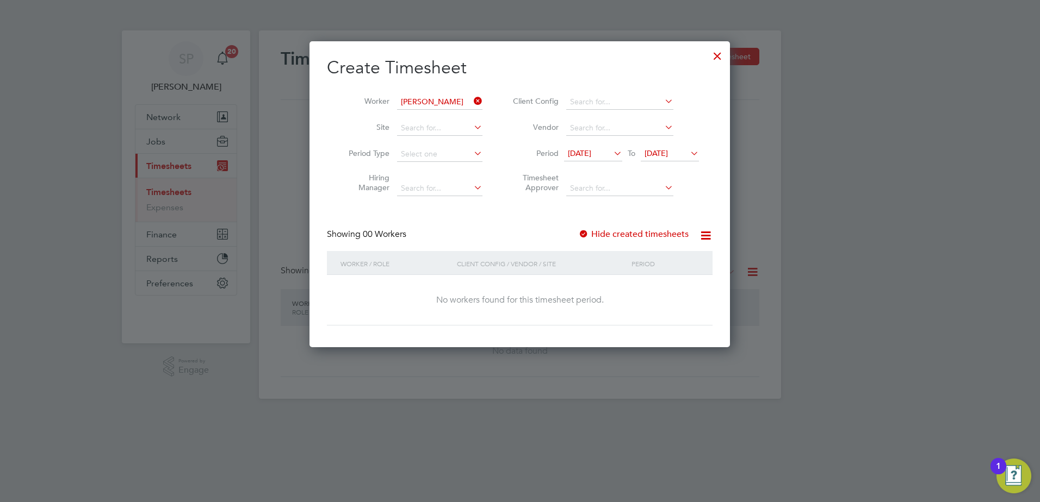
click at [667, 158] on span "[DATE]" at bounding box center [655, 153] width 23 height 10
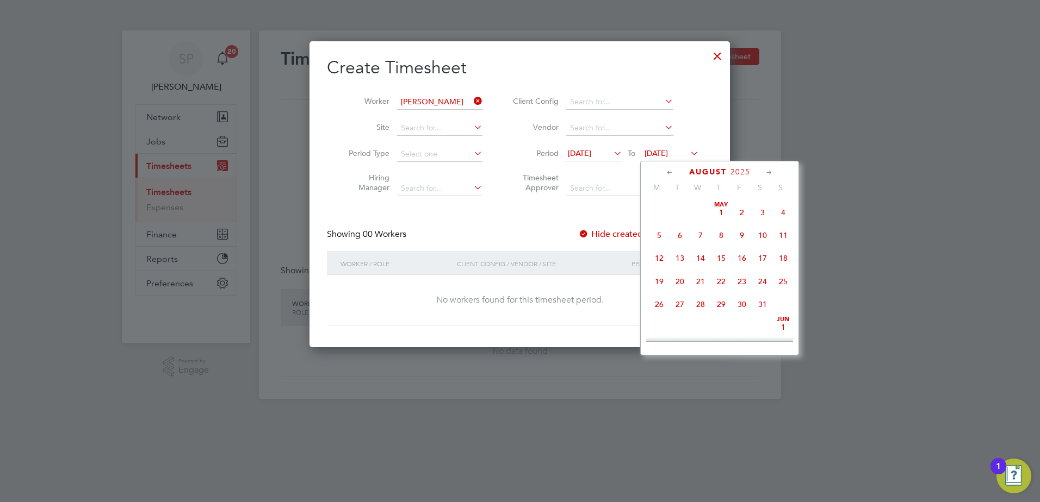
scroll to position [424, 0]
click at [743, 258] on span "29" at bounding box center [741, 248] width 21 height 21
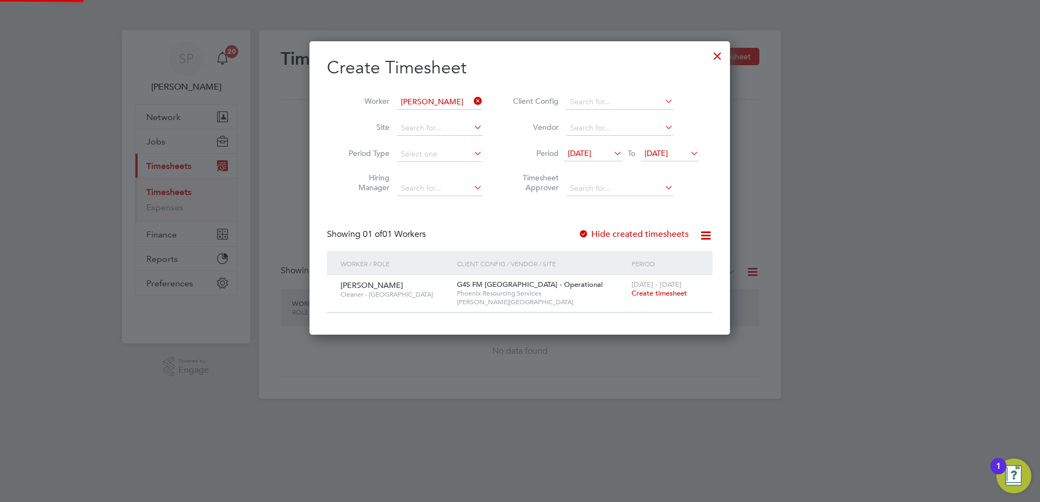
scroll to position [293, 421]
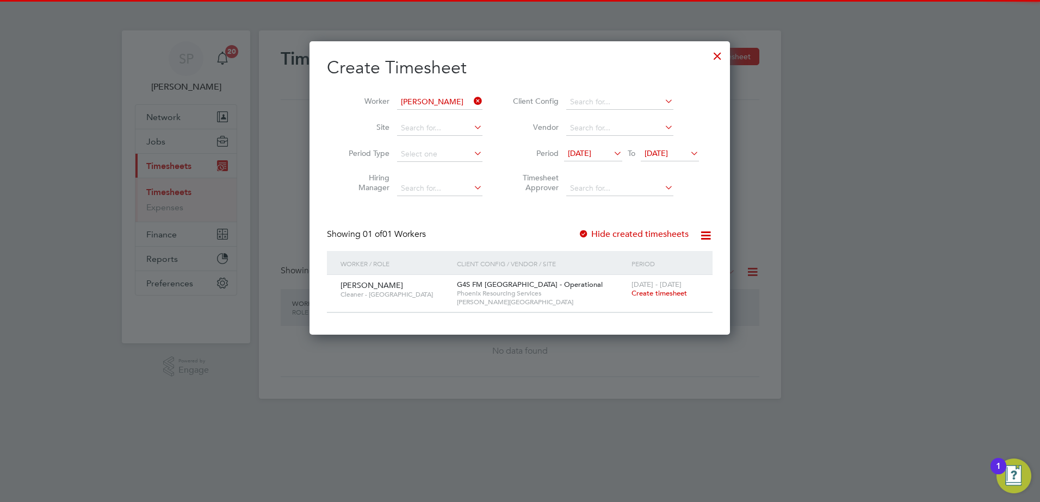
click at [670, 294] on span "Create timesheet" at bounding box center [658, 293] width 55 height 9
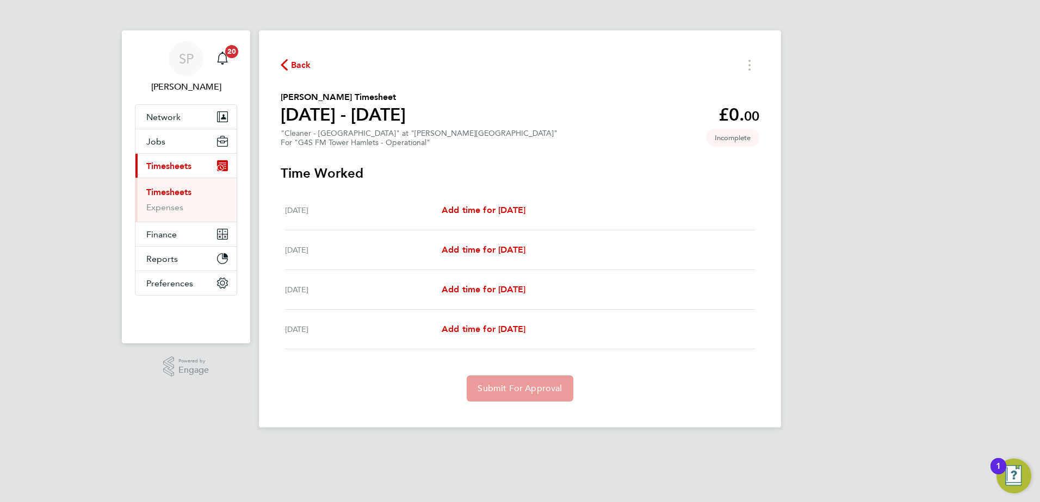
click at [526, 220] on div "[DATE] Add time for [DATE] Add time for [DATE]" at bounding box center [520, 211] width 470 height 40
click at [525, 213] on span "Add time for [DATE]" at bounding box center [484, 210] width 84 height 10
select select "60"
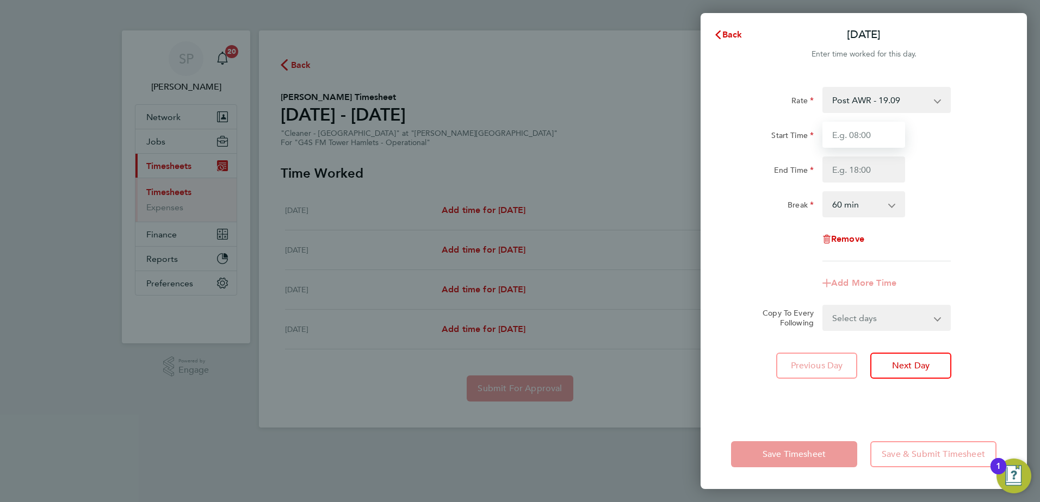
click at [870, 136] on input "Start Time" at bounding box center [863, 135] width 83 height 26
type input "09:00"
type input "11:00"
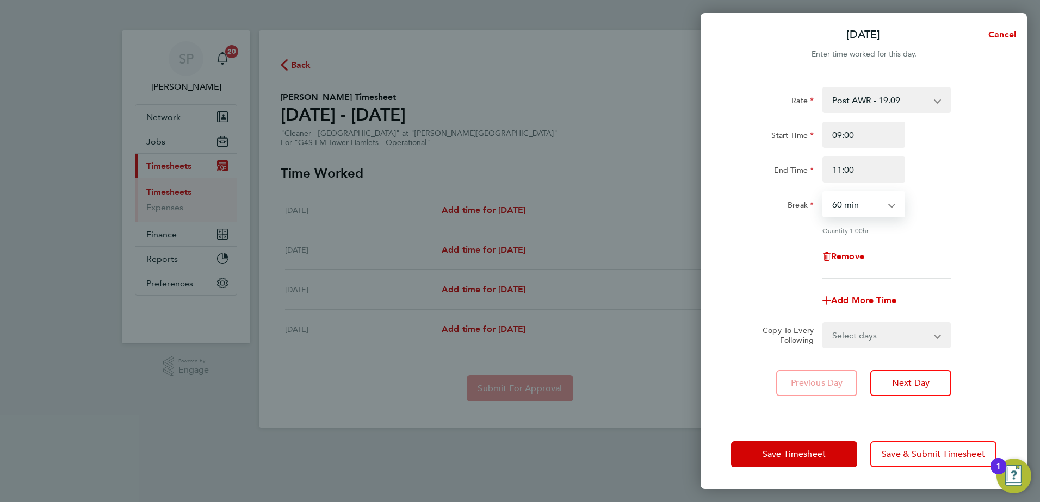
select select "0"
click at [861, 339] on select "Select days Day [DATE] [DATE] [DATE]" at bounding box center [880, 336] width 114 height 24
select select "DAY"
click at [823, 324] on select "Select days Day [DATE] [DATE] [DATE]" at bounding box center [880, 336] width 114 height 24
select select "[DATE]"
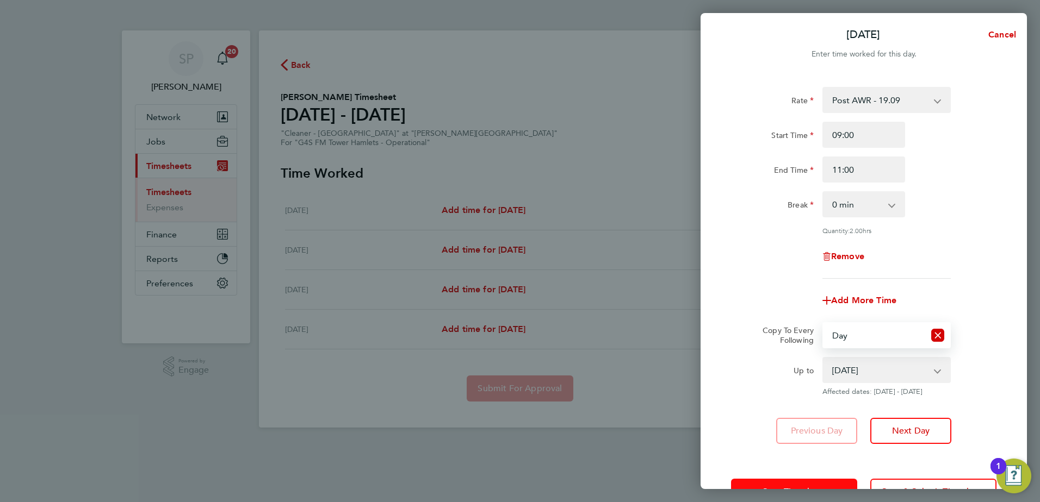
click at [802, 485] on button "Save Timesheet" at bounding box center [794, 492] width 126 height 26
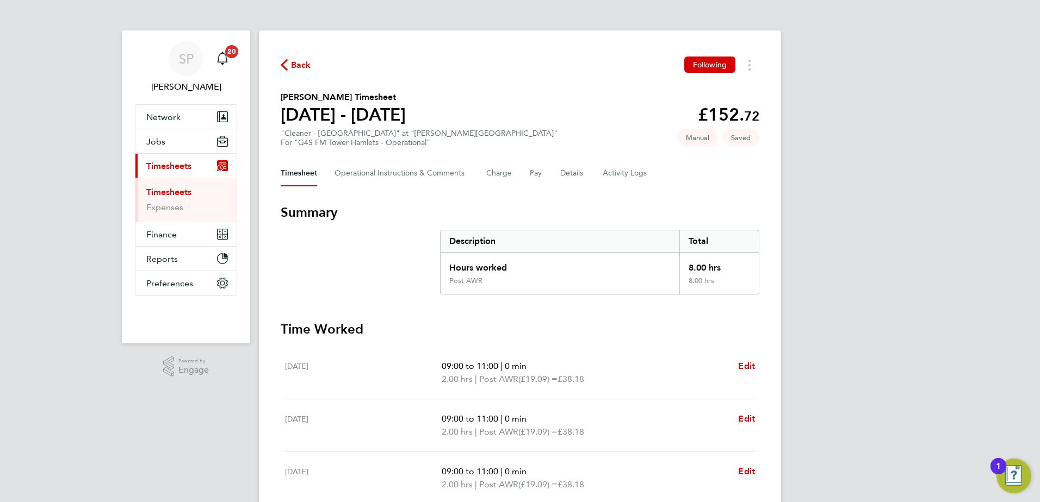
scroll to position [151, 0]
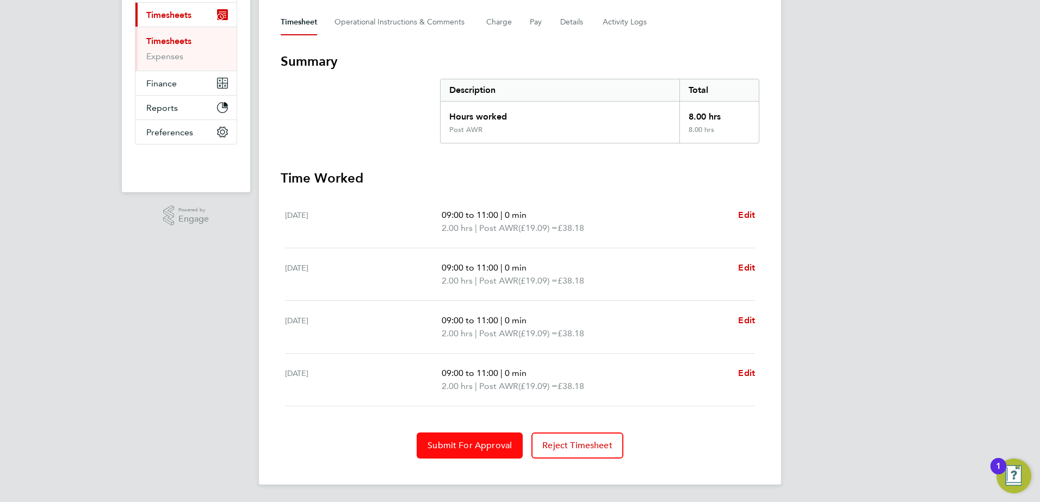
click at [455, 448] on span "Submit For Approval" at bounding box center [469, 445] width 84 height 11
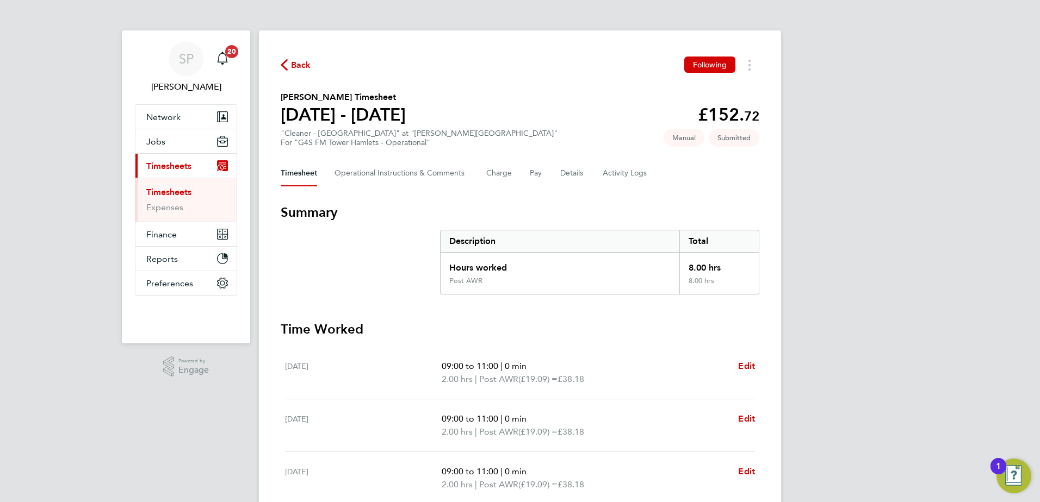
click at [286, 69] on icon "button" at bounding box center [284, 64] width 7 height 11
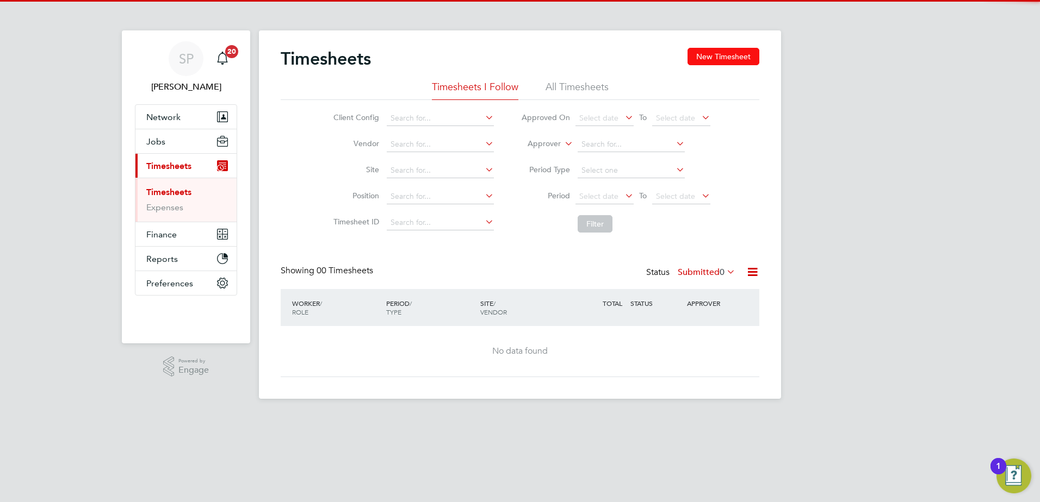
click at [725, 58] on button "New Timesheet" at bounding box center [723, 56] width 72 height 17
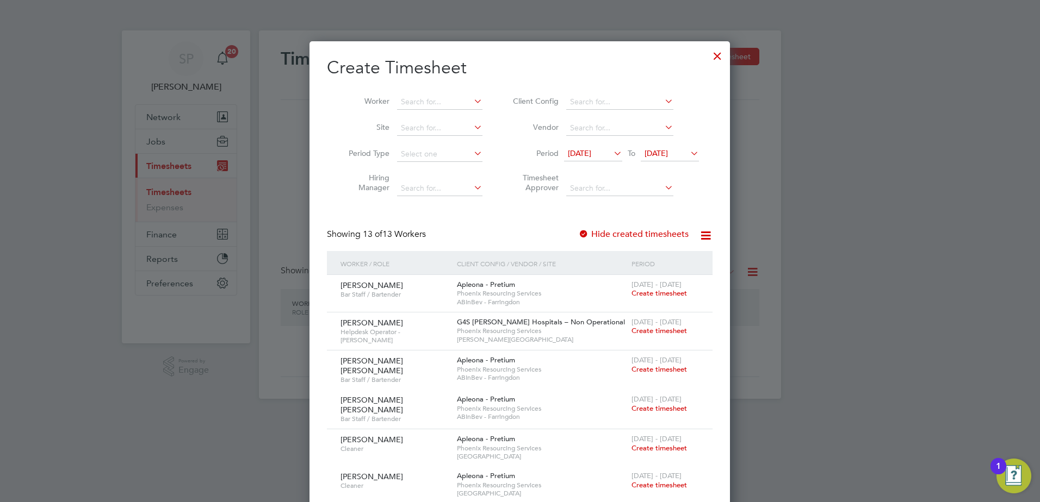
scroll to position [966, 421]
click at [431, 103] on input at bounding box center [439, 102] width 85 height 15
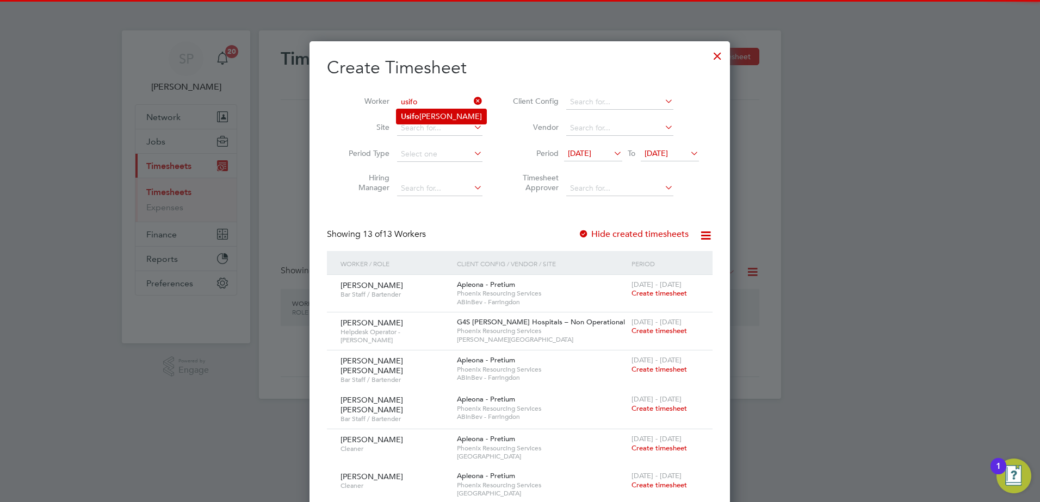
click at [431, 113] on li "[PERSON_NAME] Egbule" at bounding box center [441, 116] width 90 height 15
type input "[PERSON_NAME] Egbule"
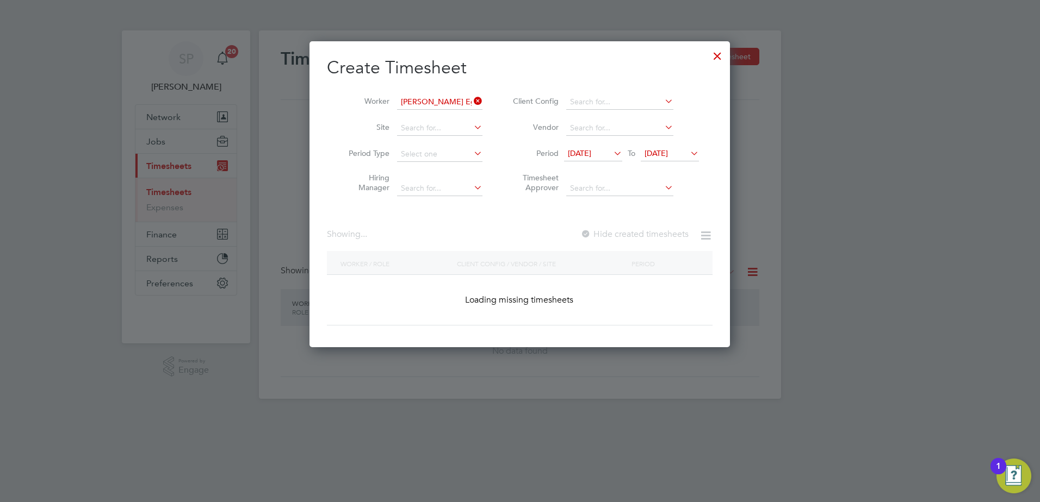
scroll to position [307, 421]
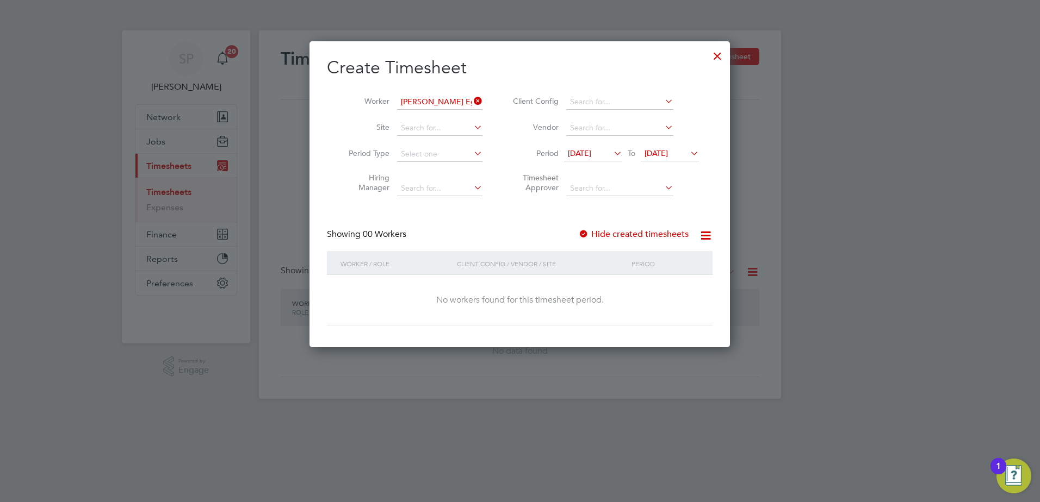
click at [668, 153] on span "[DATE]" at bounding box center [655, 153] width 23 height 10
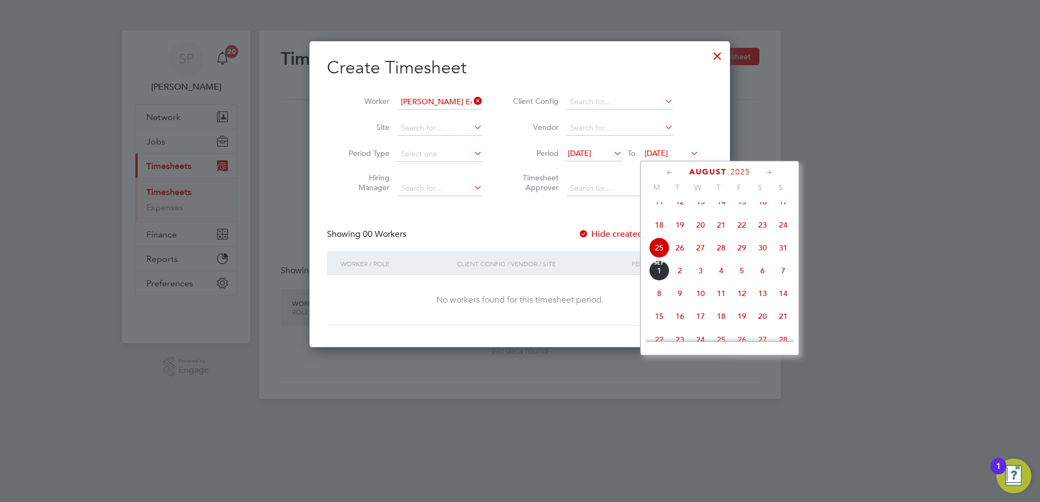
click at [742, 256] on span "29" at bounding box center [741, 248] width 21 height 21
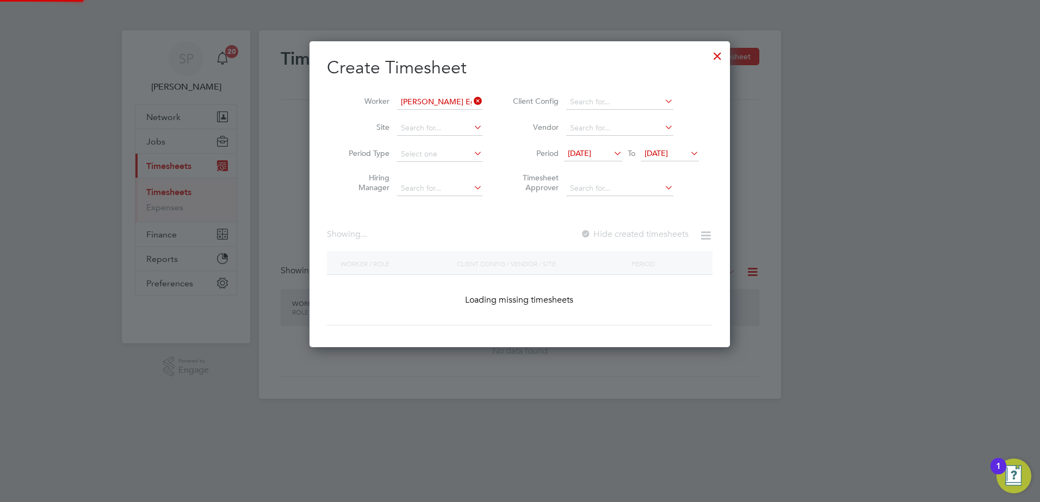
scroll to position [293, 421]
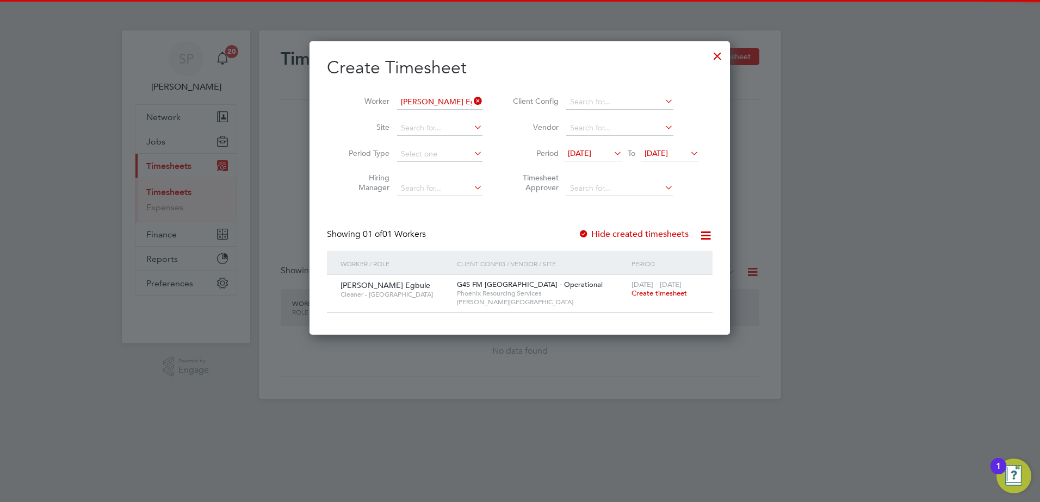
click at [680, 288] on span "[DATE] - [DATE]" at bounding box center [656, 284] width 50 height 9
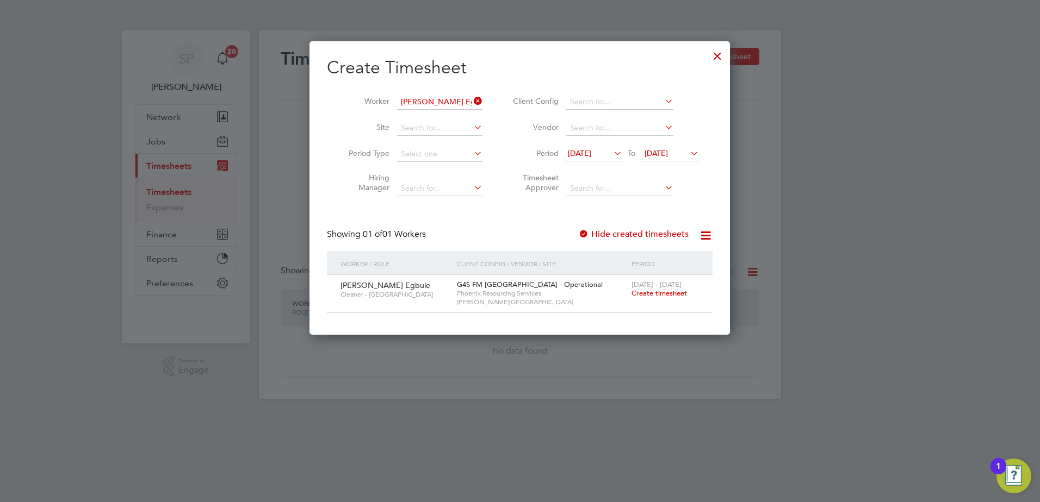
click at [679, 289] on span "Create timesheet" at bounding box center [658, 293] width 55 height 9
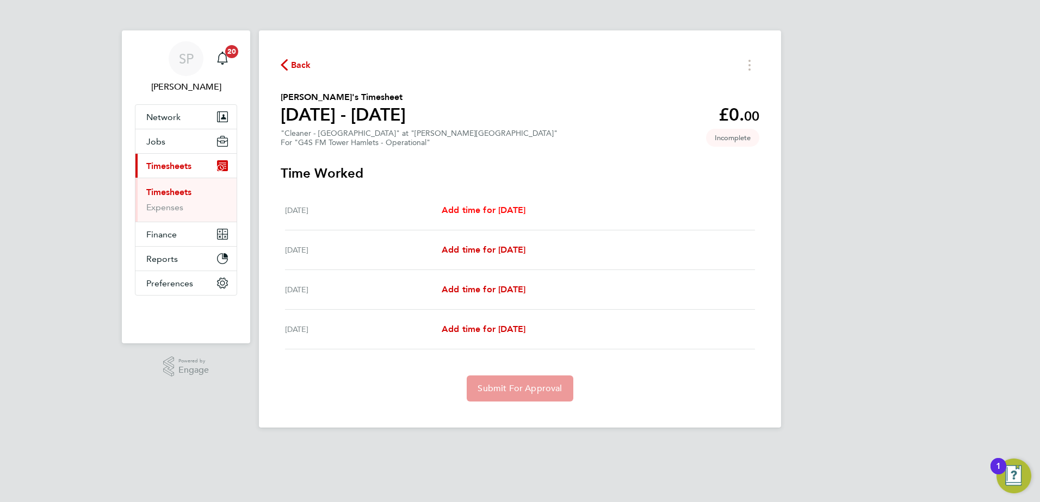
click at [525, 215] on span "Add time for [DATE]" at bounding box center [484, 210] width 84 height 10
select select "60"
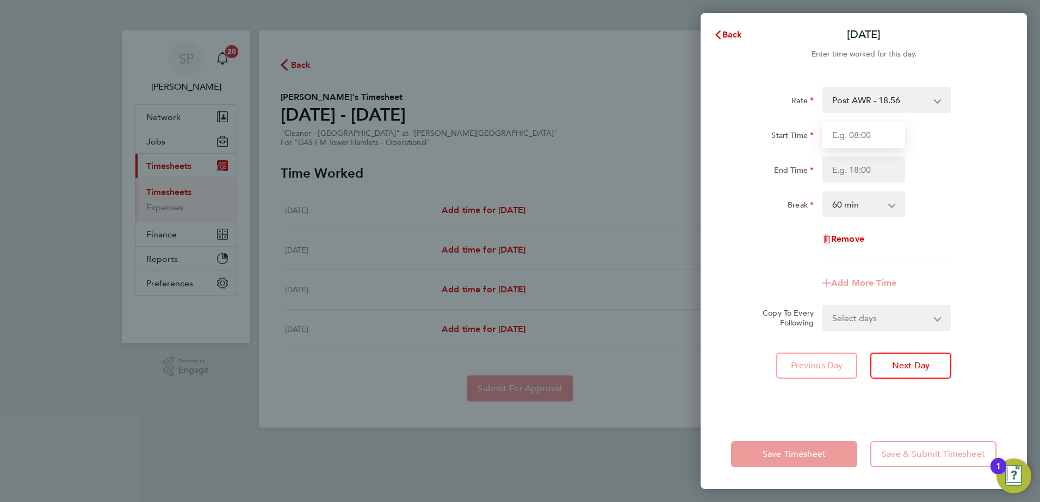
click at [847, 128] on input "Start Time" at bounding box center [863, 135] width 83 height 26
type input "09:00"
type input "13:00"
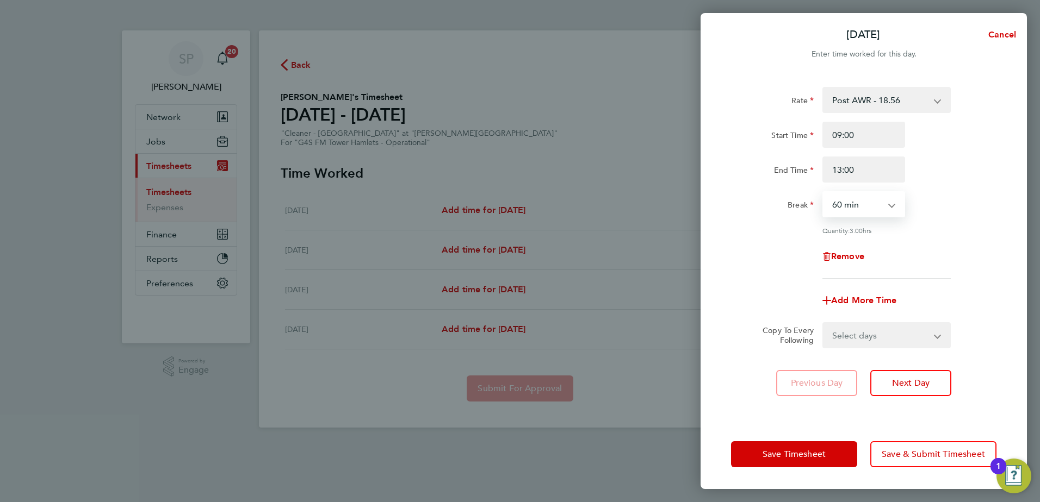
click at [870, 206] on select "0 min 15 min 30 min 45 min 60 min 75 min 90 min" at bounding box center [856, 205] width 67 height 24
select select "0"
click at [823, 193] on select "0 min 15 min 30 min 45 min 60 min 75 min 90 min" at bounding box center [856, 205] width 67 height 24
click at [861, 345] on select "Select days Day [DATE] [DATE] [DATE]" at bounding box center [880, 336] width 114 height 24
select select "DAY"
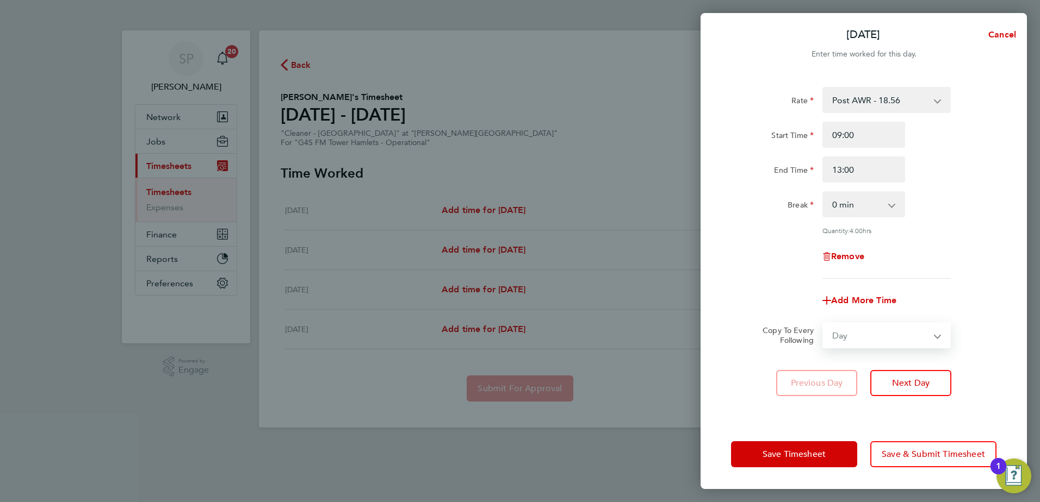
click at [823, 324] on select "Select days Day [DATE] [DATE] [DATE]" at bounding box center [880, 336] width 114 height 24
select select "[DATE]"
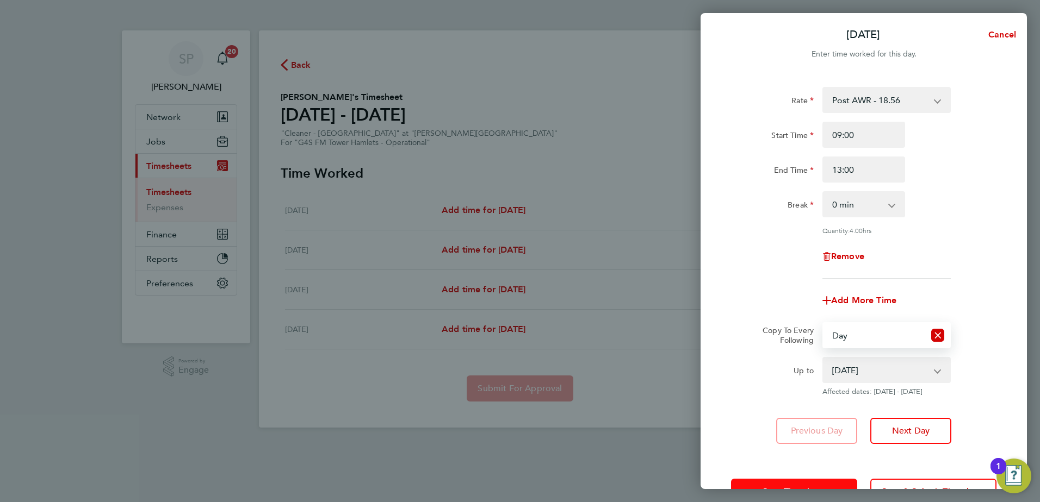
click at [816, 481] on button "Save Timesheet" at bounding box center [794, 492] width 126 height 26
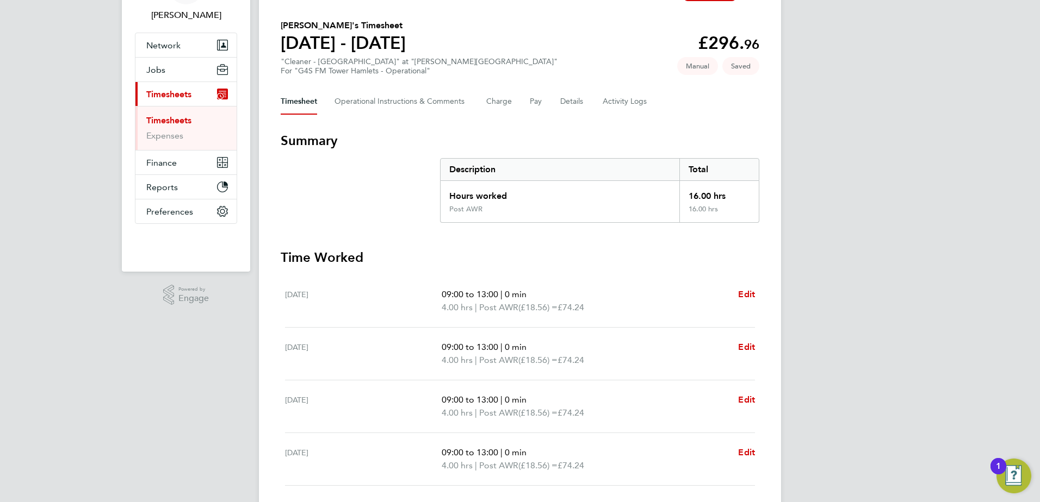
scroll to position [151, 0]
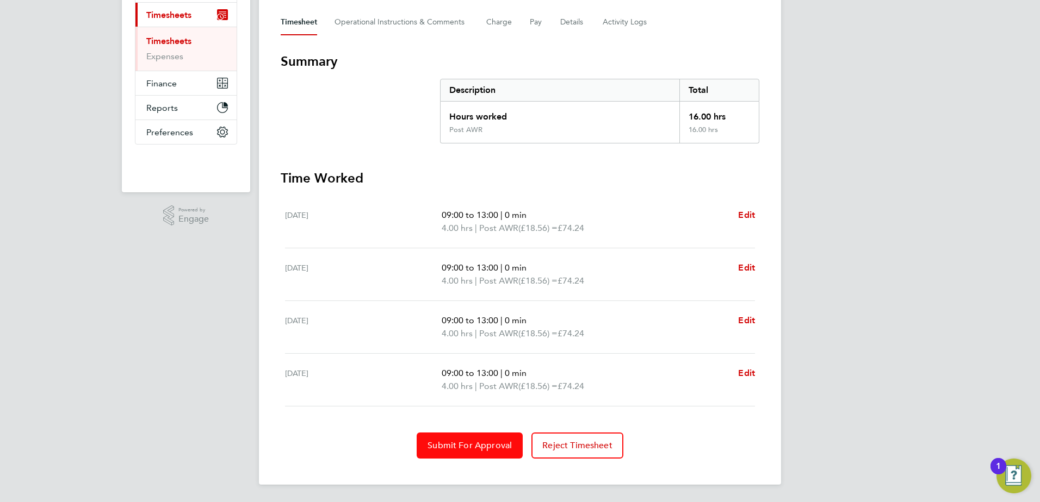
click at [458, 441] on span "Submit For Approval" at bounding box center [469, 445] width 84 height 11
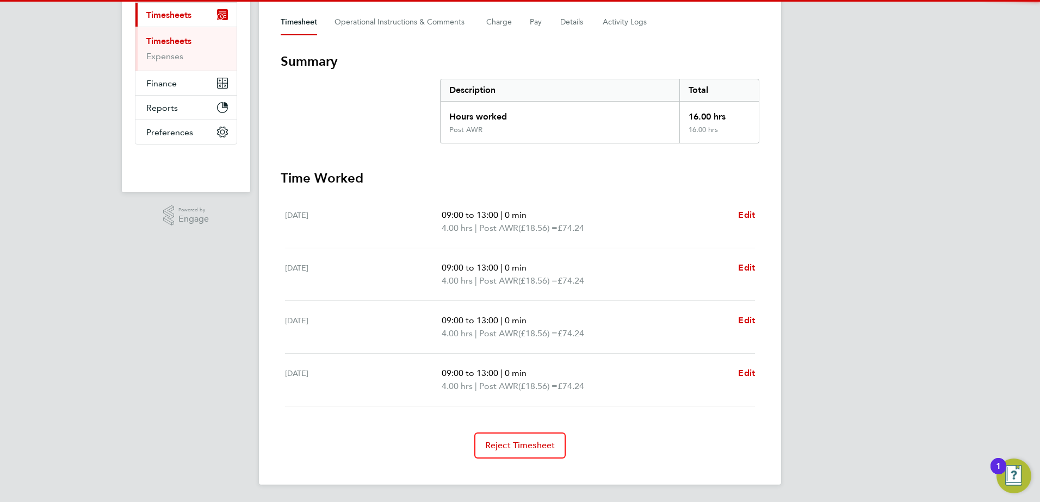
scroll to position [0, 0]
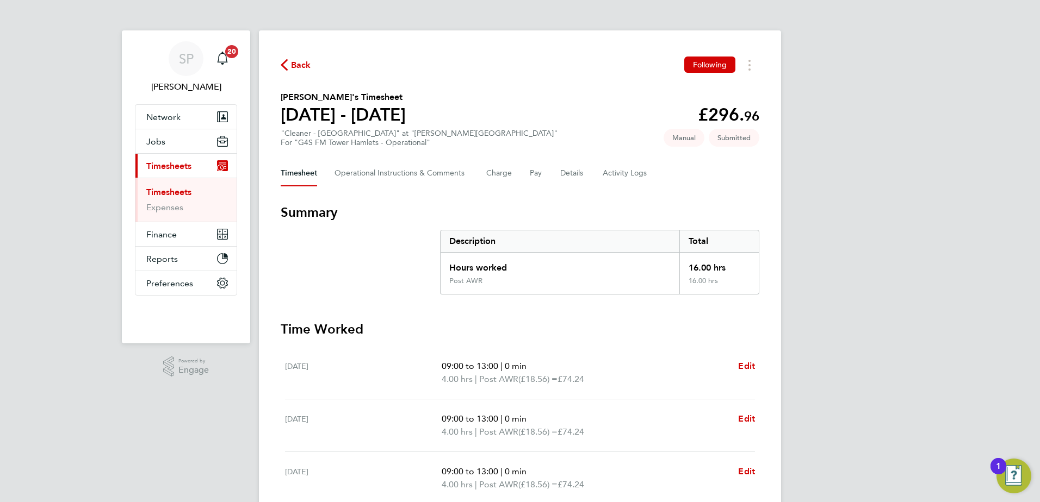
click at [300, 69] on span "Back" at bounding box center [301, 65] width 20 height 13
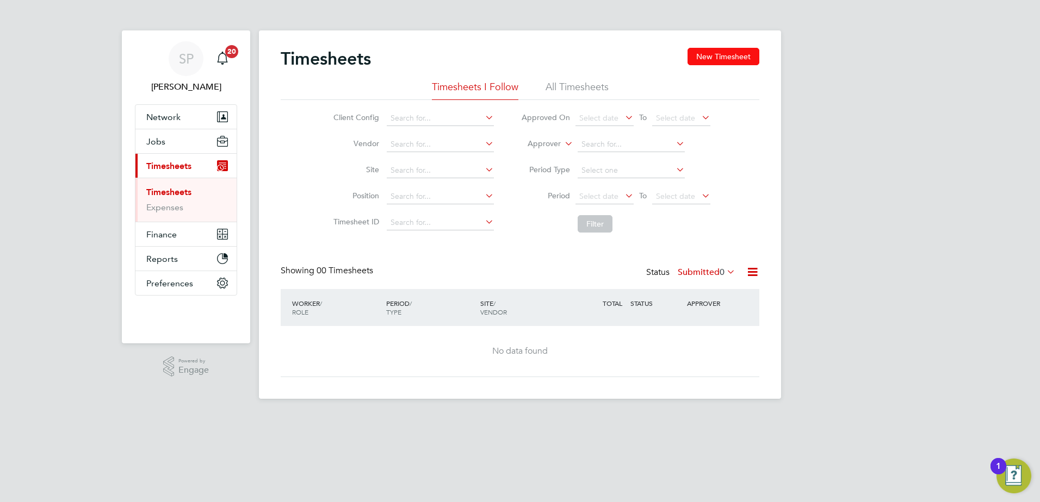
click at [721, 63] on button "New Timesheet" at bounding box center [723, 56] width 72 height 17
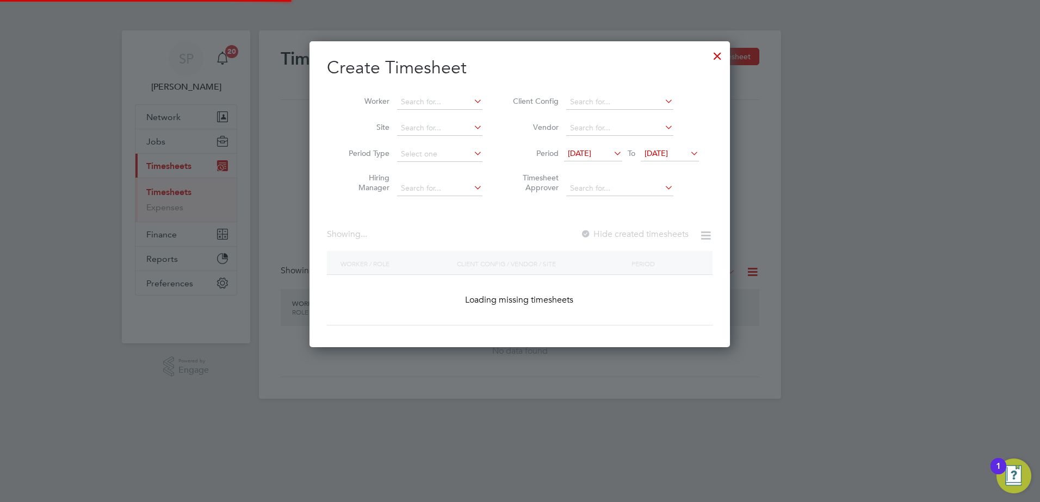
scroll to position [966, 421]
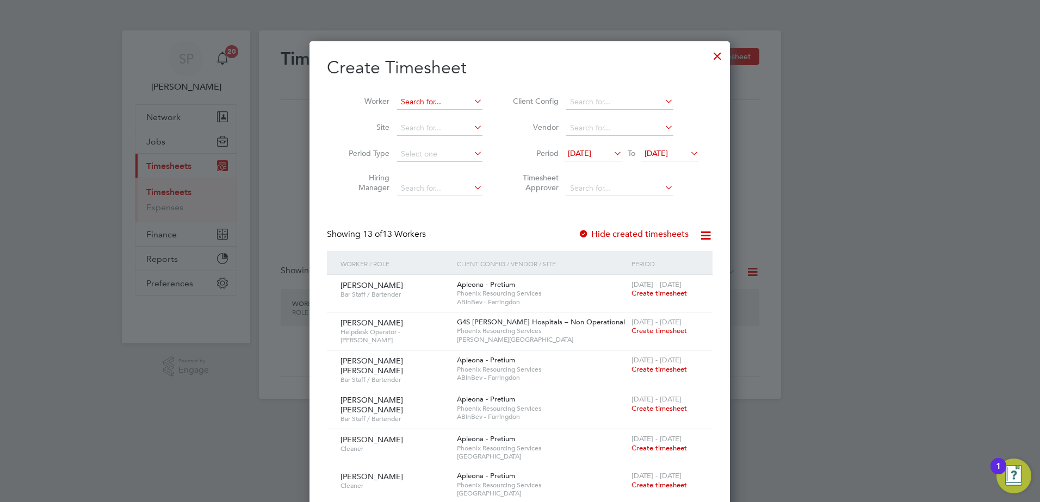
click at [433, 95] on input at bounding box center [439, 102] width 85 height 15
click at [468, 114] on li "[PERSON_NAME] [PERSON_NAME] Ch issano Kambole" at bounding box center [499, 116] width 207 height 15
type input "[PERSON_NAME] [PERSON_NAME] Kambole"
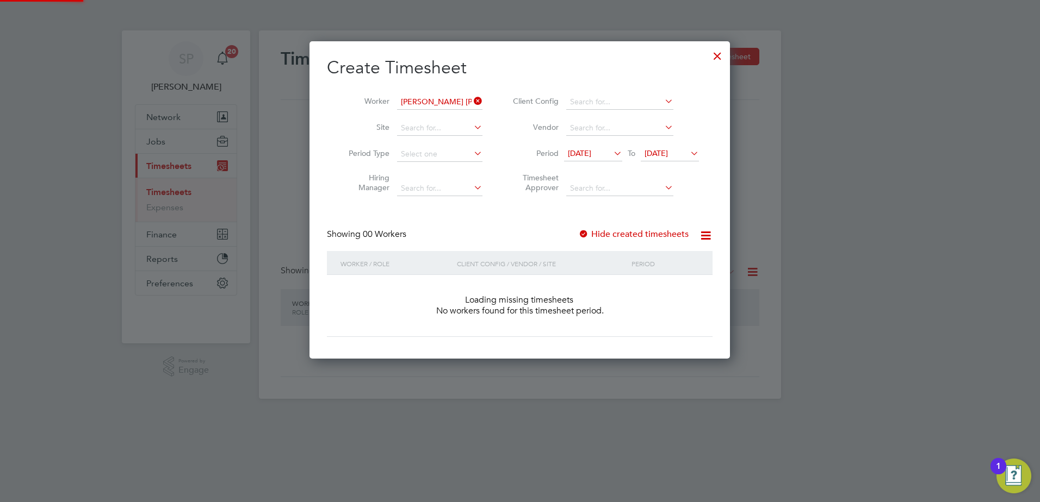
scroll to position [307, 421]
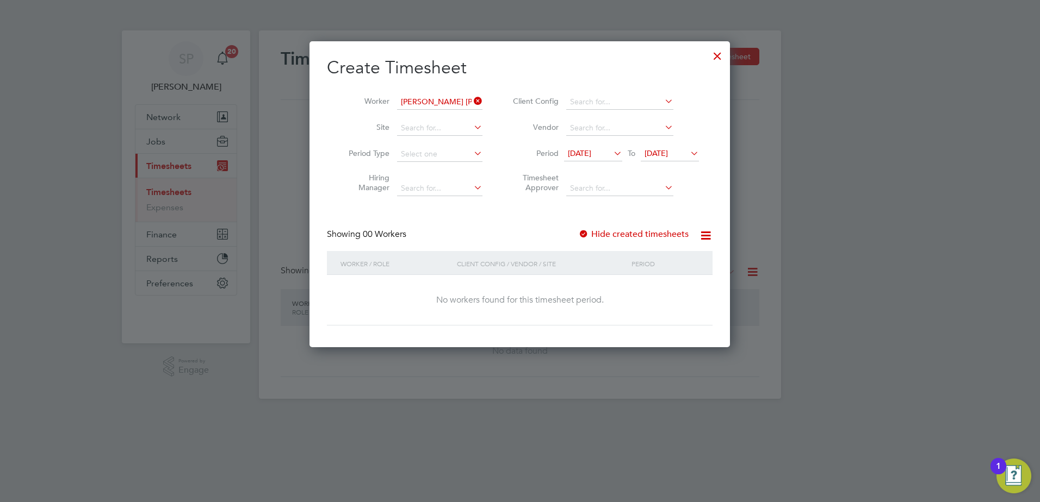
click at [668, 152] on span "[DATE]" at bounding box center [655, 153] width 23 height 10
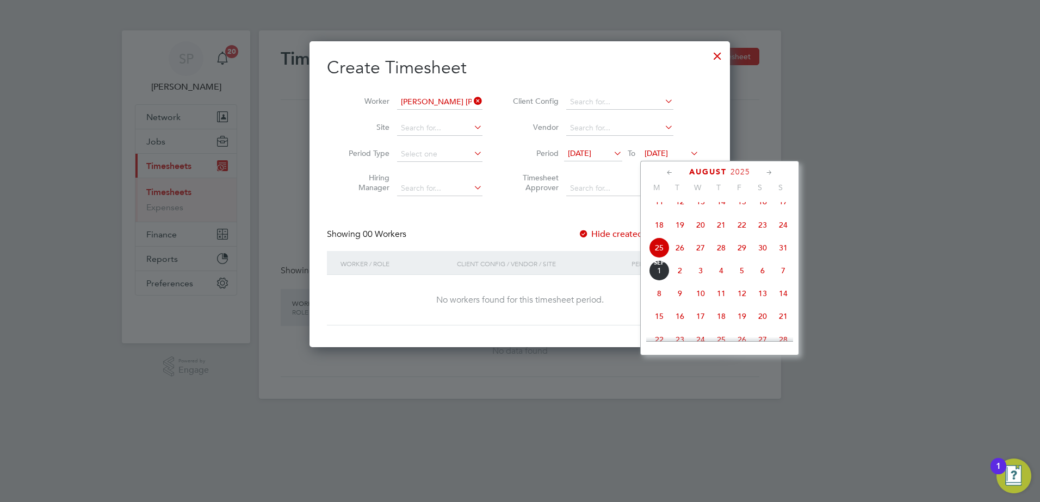
click at [739, 255] on span "29" at bounding box center [741, 248] width 21 height 21
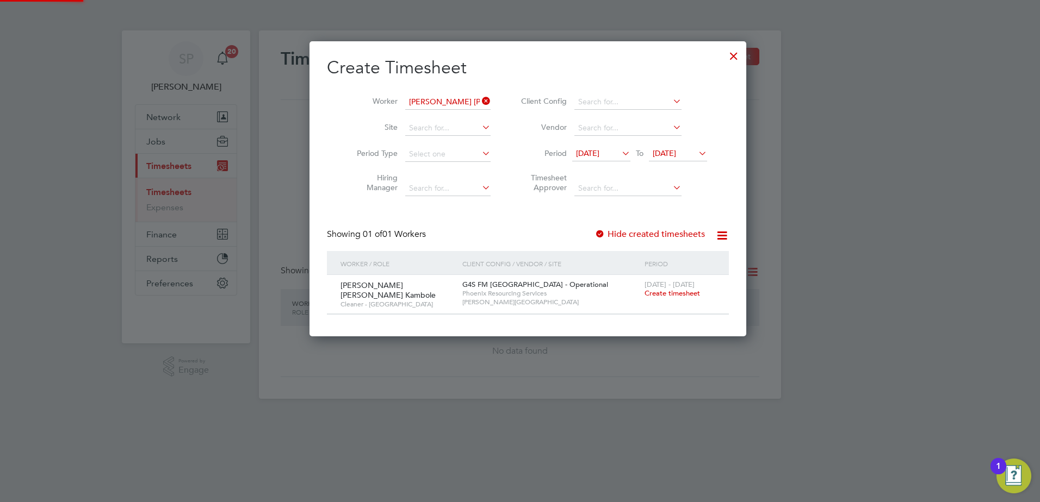
scroll to position [296, 421]
click at [653, 288] on span "[DATE] - [DATE]" at bounding box center [669, 284] width 50 height 9
click at [653, 295] on span "Create timesheet" at bounding box center [671, 293] width 55 height 9
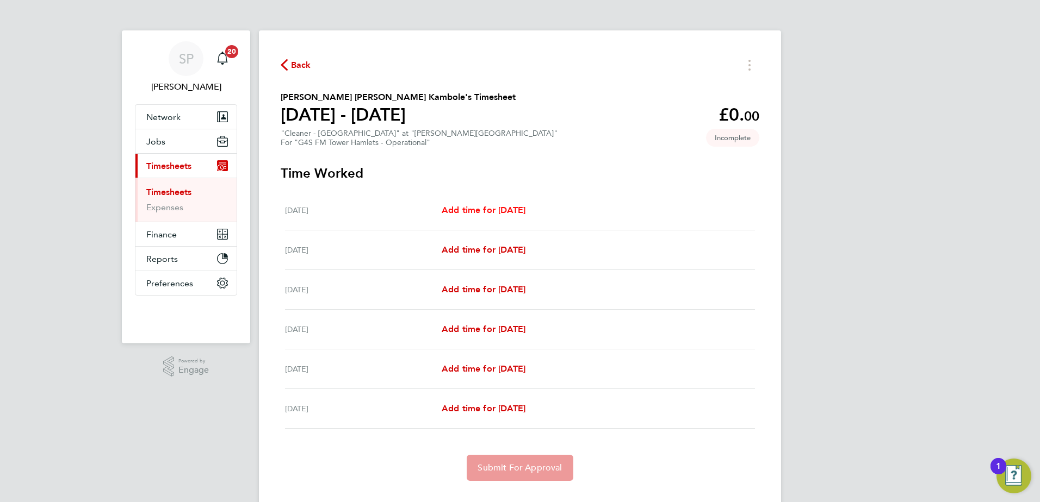
click at [482, 209] on span "Add time for [DATE]" at bounding box center [484, 210] width 84 height 10
select select "60"
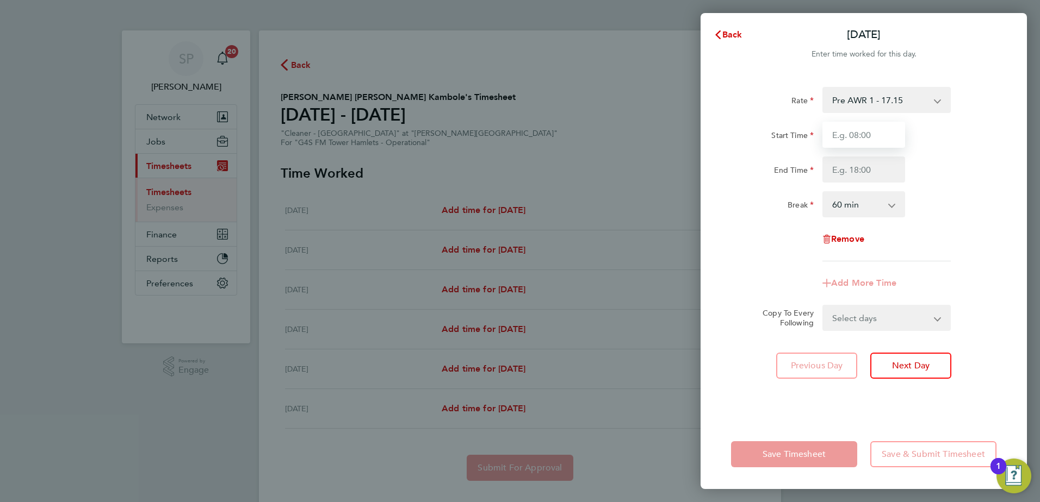
click at [864, 134] on input "Start Time" at bounding box center [863, 135] width 83 height 26
type input "1"
type input "09:00"
type input "13:00"
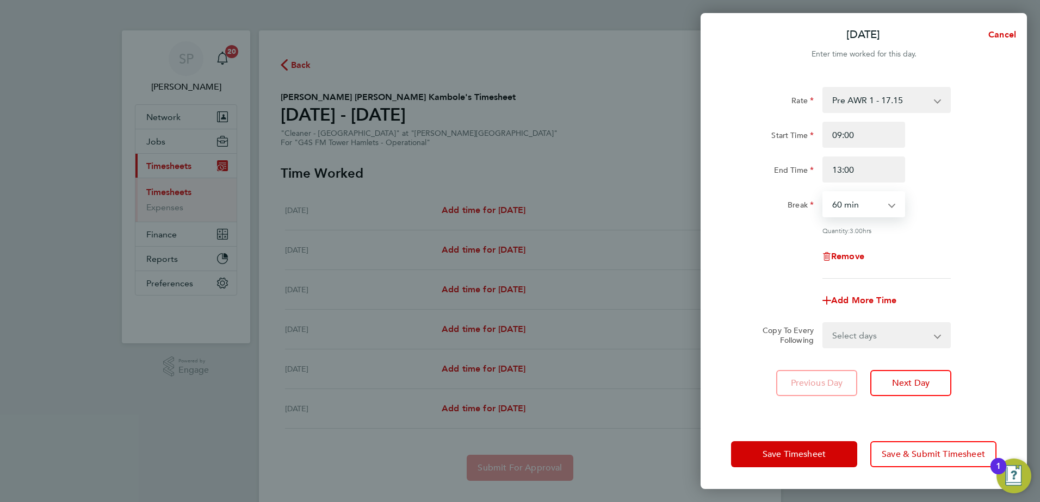
select select "0"
click at [897, 328] on select "Select days Day Weekday (Mon-Fri) Weekend (Sat-Sun) [DATE] [DATE] [DATE] [DATE]…" at bounding box center [880, 336] width 114 height 24
select select "WEEKDAY"
click at [823, 324] on select "Select days Day Weekday (Mon-Fri) Weekend (Sat-Sun) [DATE] [DATE] [DATE] [DATE]…" at bounding box center [880, 336] width 114 height 24
select select "[DATE]"
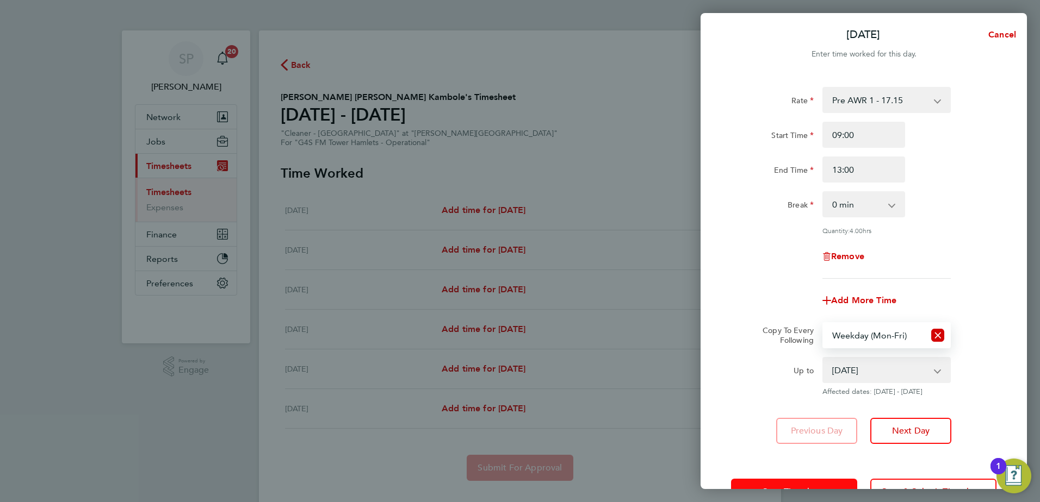
click at [821, 484] on button "Save Timesheet" at bounding box center [794, 492] width 126 height 26
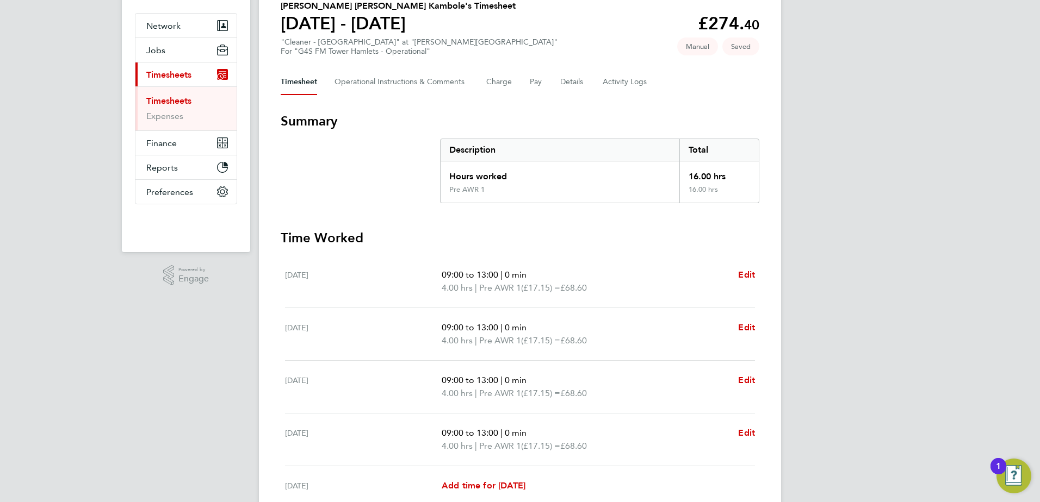
scroll to position [231, 0]
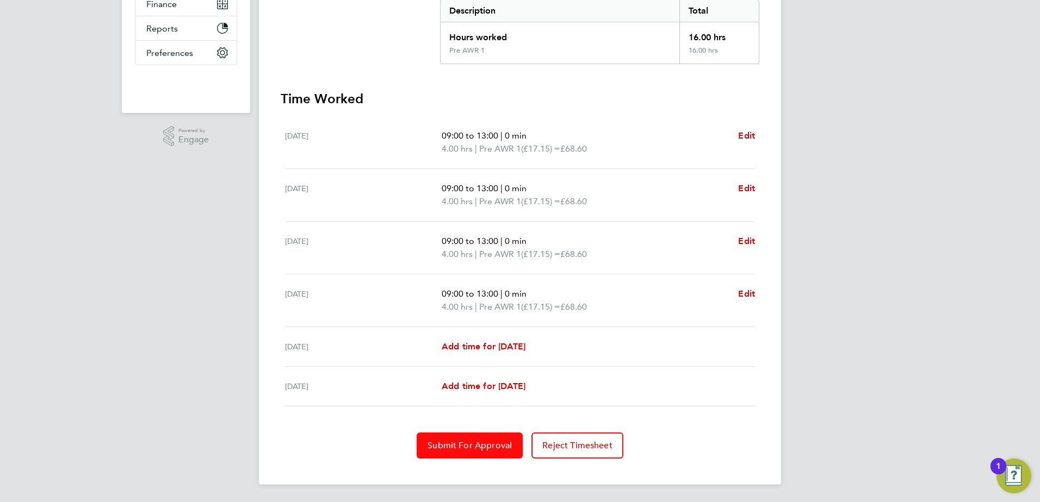
click at [462, 442] on span "Submit For Approval" at bounding box center [469, 445] width 84 height 11
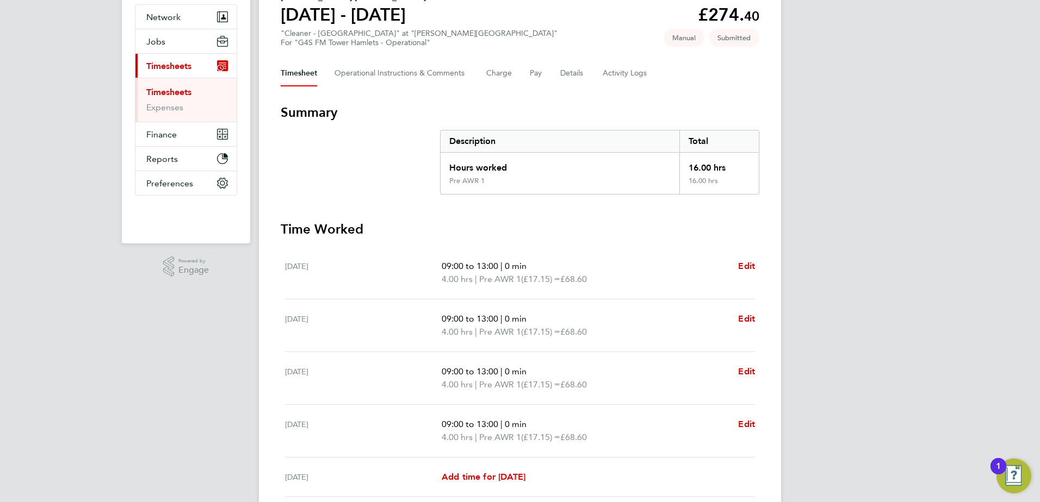
scroll to position [0, 0]
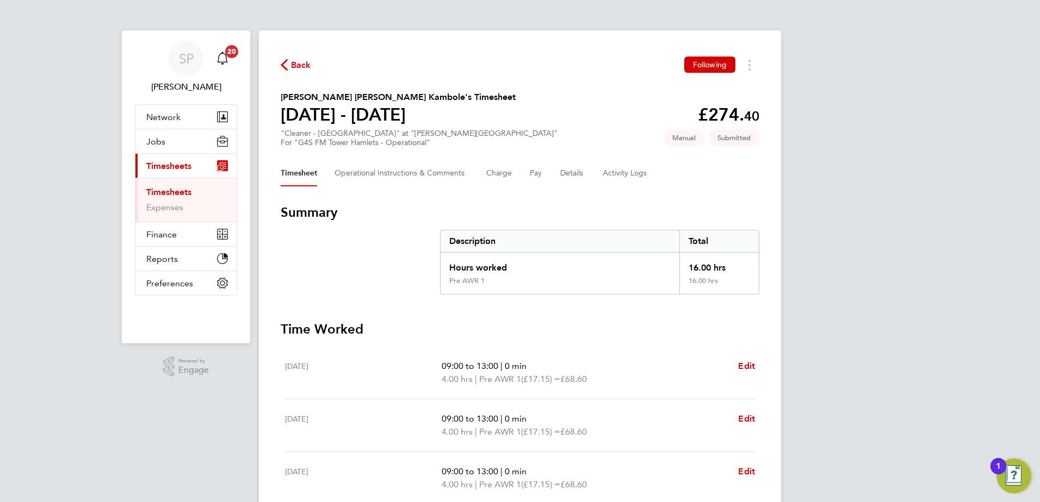
click at [802, 301] on div "SP [PERSON_NAME] Notifications 20 Applications: Network Team Members Businesses…" at bounding box center [520, 366] width 1040 height 733
click at [303, 66] on span "Back" at bounding box center [301, 65] width 20 height 13
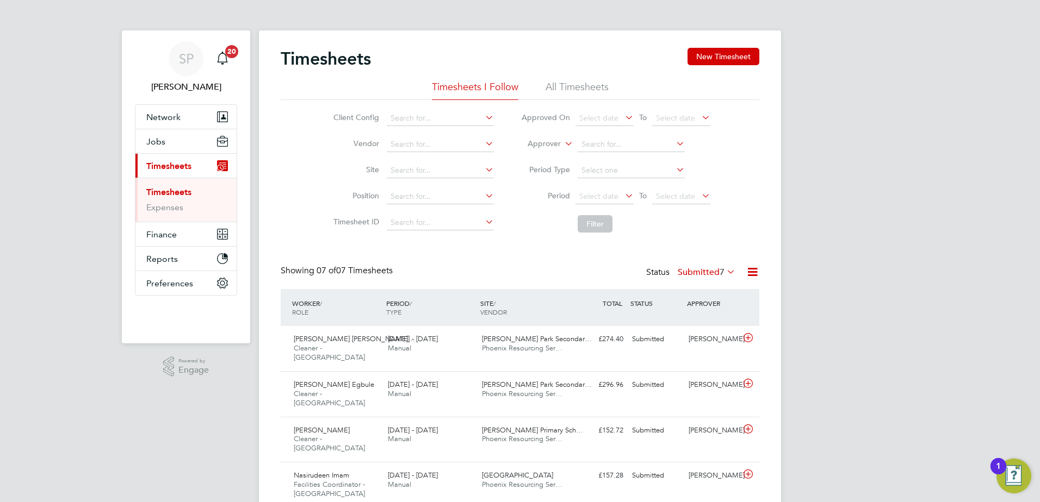
click at [722, 47] on div "Timesheets New Timesheet Timesheets I Follow All Timesheets Client Config Vendo…" at bounding box center [520, 348] width 522 height 636
click at [718, 56] on button "New Timesheet" at bounding box center [723, 56] width 72 height 17
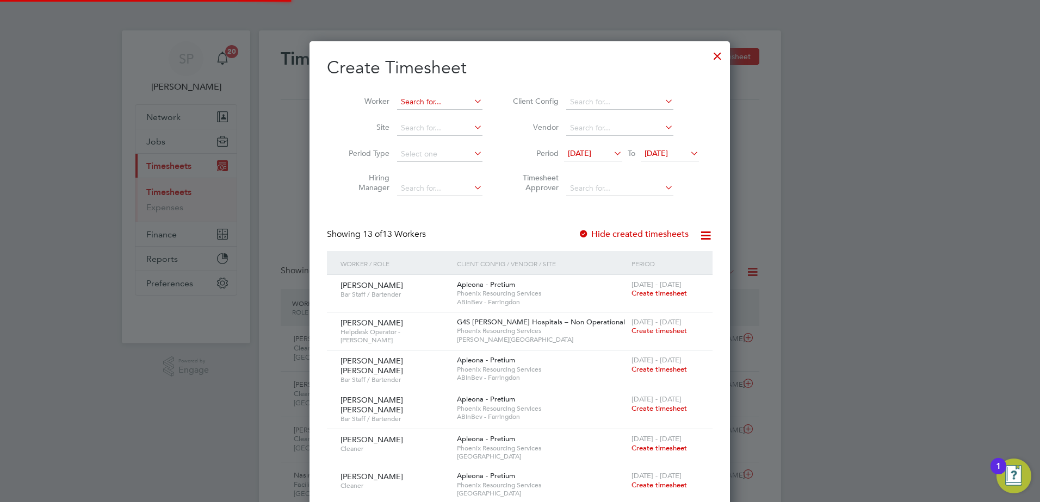
scroll to position [966, 421]
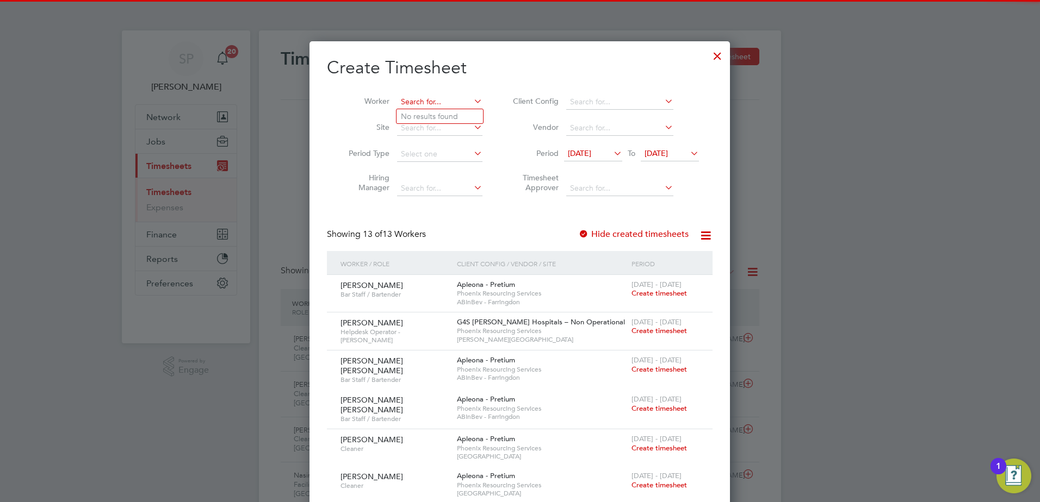
click at [422, 104] on input at bounding box center [439, 102] width 85 height 15
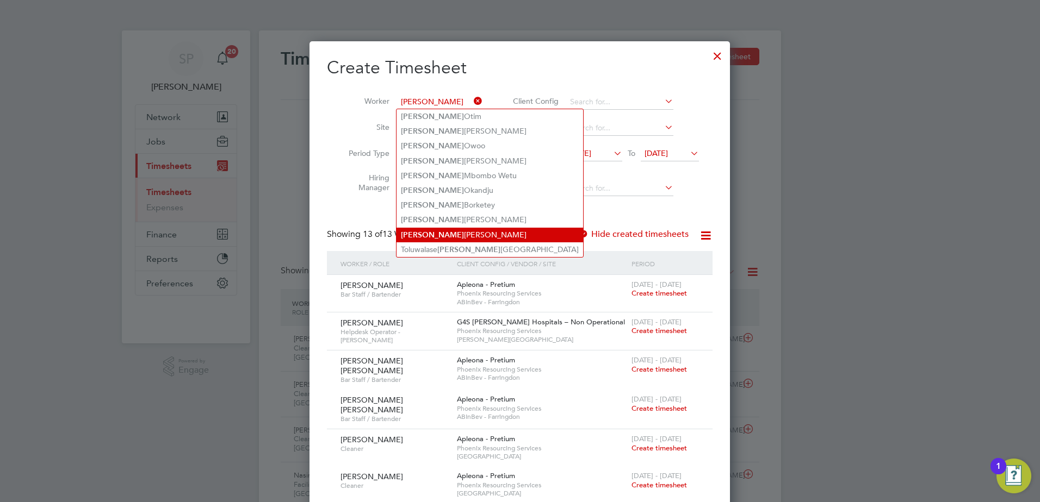
click at [481, 230] on li "[PERSON_NAME]" at bounding box center [489, 235] width 187 height 15
type input "[PERSON_NAME]"
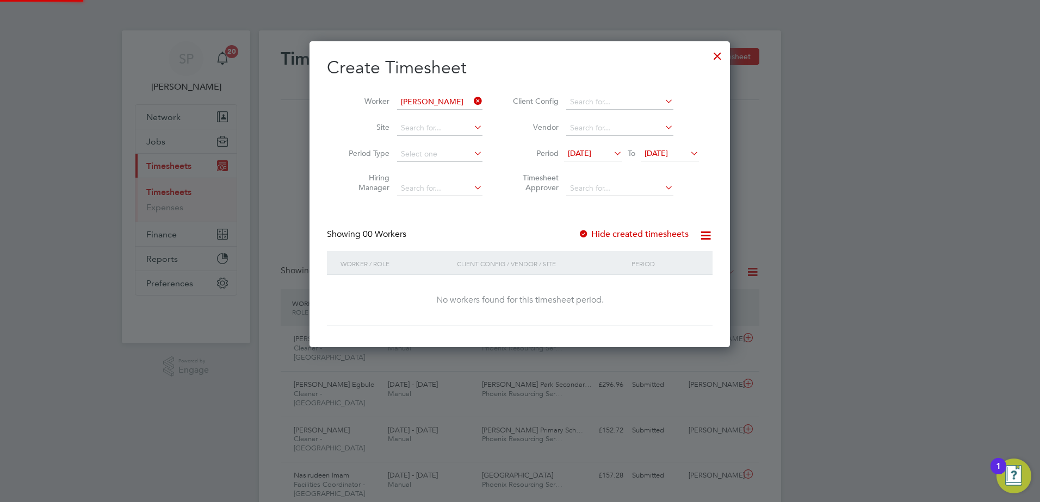
scroll to position [307, 421]
click at [667, 164] on li "Period [DATE] To [DATE]" at bounding box center [604, 154] width 216 height 26
click at [667, 157] on span "[DATE]" at bounding box center [655, 153] width 23 height 10
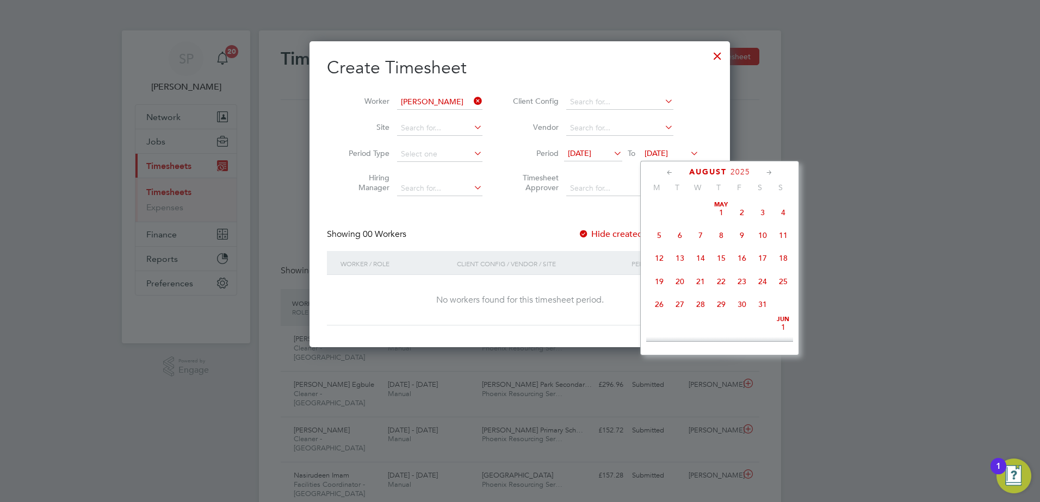
scroll to position [424, 0]
click at [747, 258] on span "29" at bounding box center [741, 248] width 21 height 21
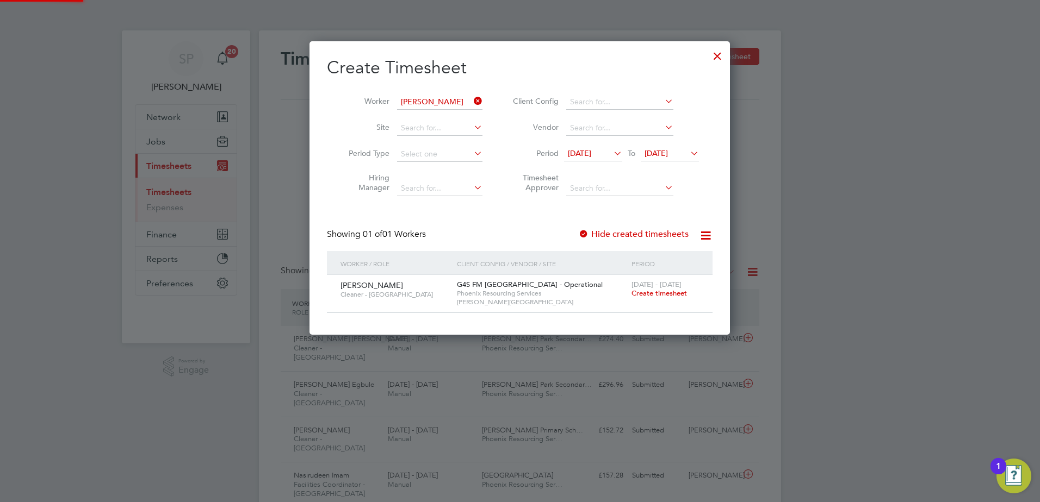
scroll to position [293, 421]
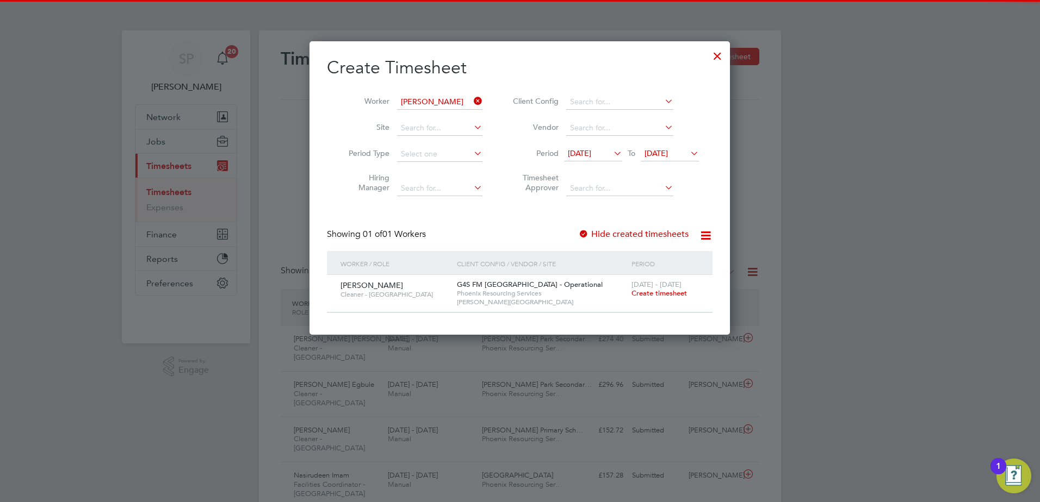
click at [687, 290] on span "Create timesheet" at bounding box center [658, 293] width 55 height 9
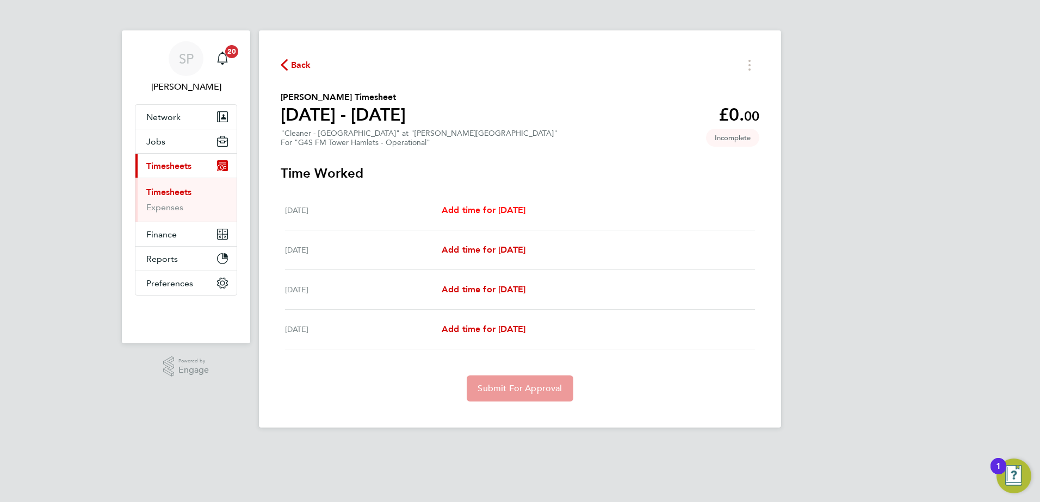
click at [505, 207] on span "Add time for [DATE]" at bounding box center [484, 210] width 84 height 10
select select "60"
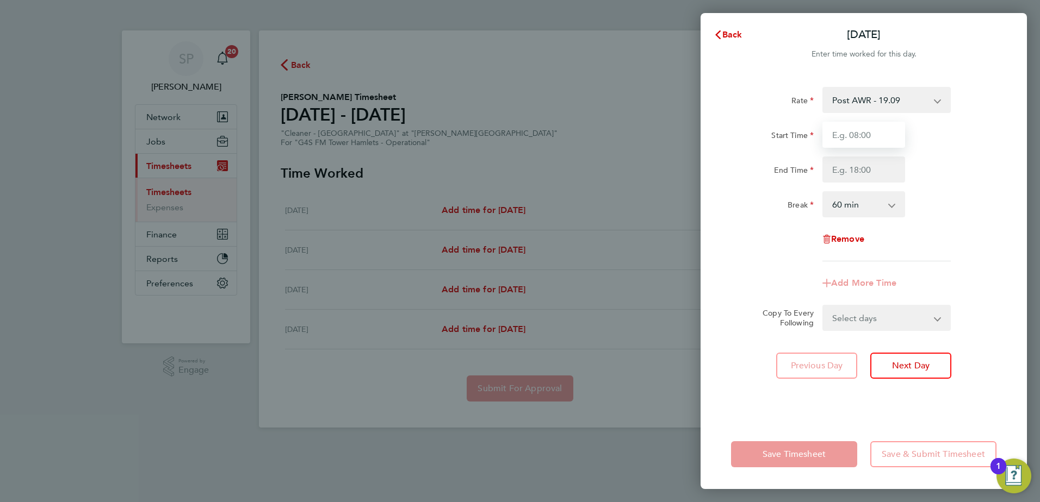
click at [871, 138] on input "Start Time" at bounding box center [863, 135] width 83 height 26
type input "09:00"
type input "13:00"
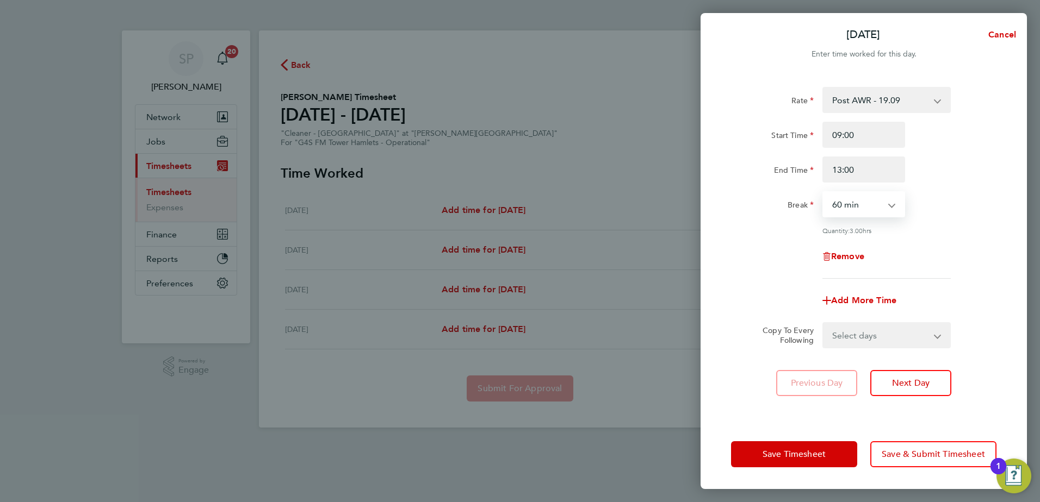
select select "0"
click at [855, 333] on select "Select days Day [DATE] [DATE] [DATE]" at bounding box center [880, 336] width 114 height 24
select select "DAY"
click at [823, 324] on select "Select days Day [DATE] [DATE] [DATE]" at bounding box center [880, 336] width 114 height 24
select select "[DATE]"
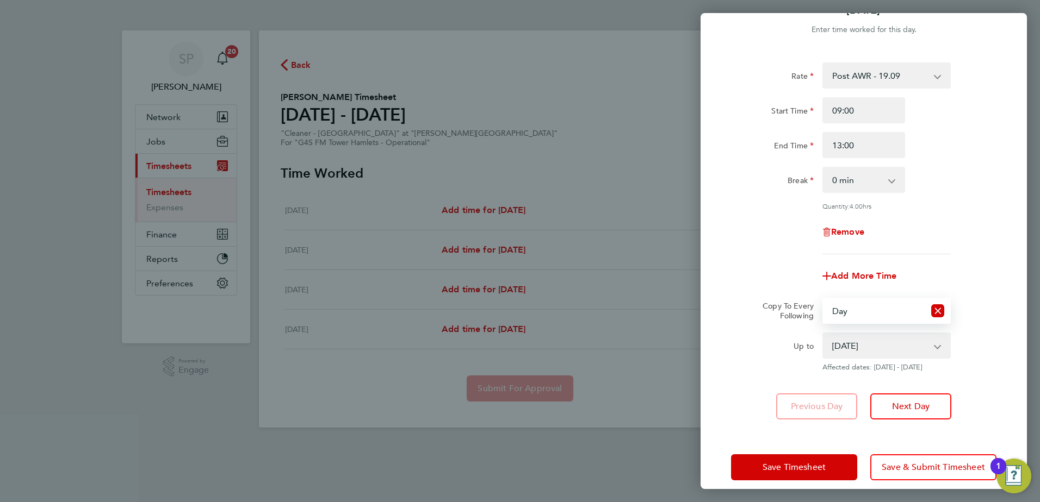
scroll to position [36, 0]
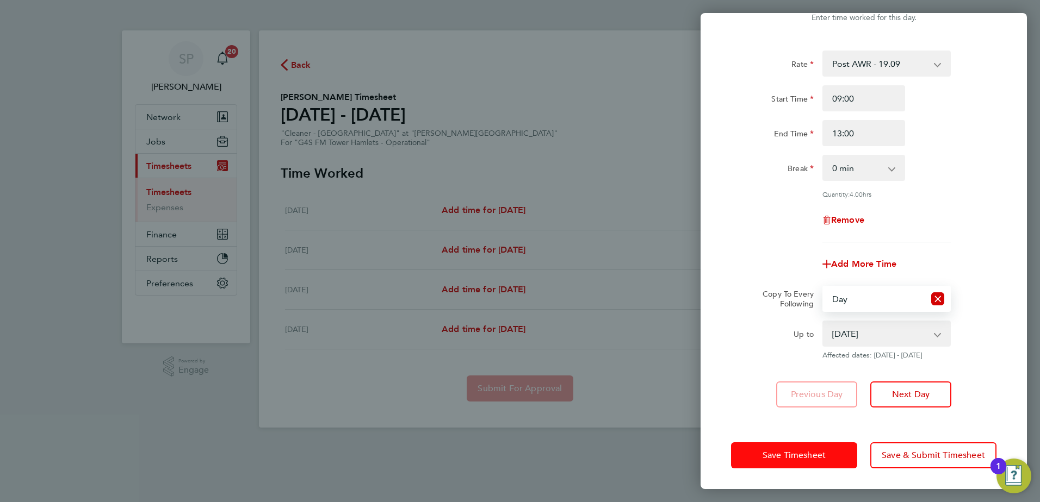
click at [788, 443] on button "Save Timesheet" at bounding box center [794, 456] width 126 height 26
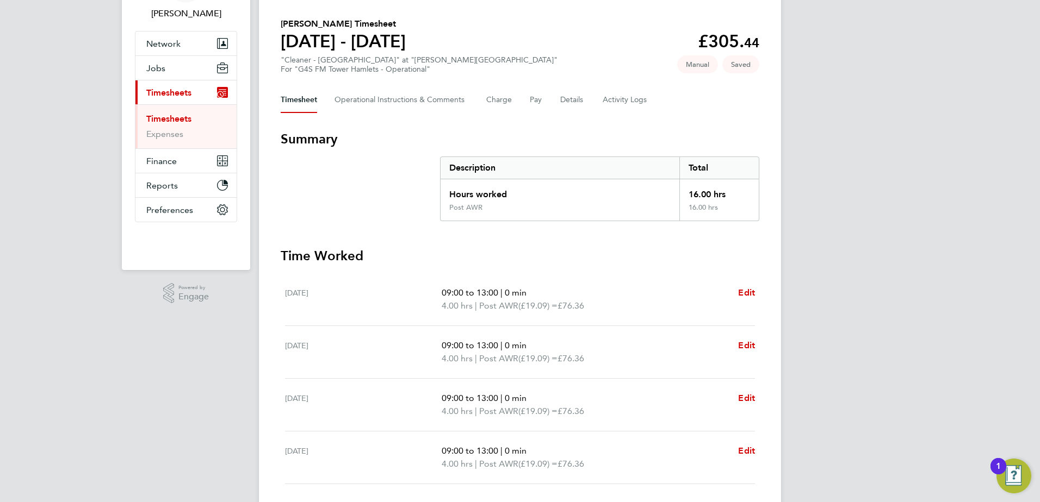
scroll to position [151, 0]
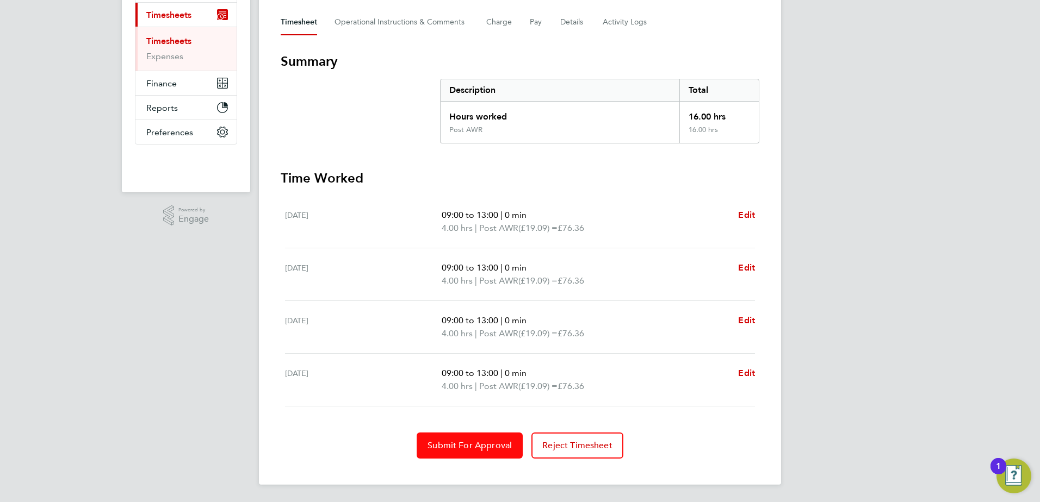
click at [475, 440] on button "Submit For Approval" at bounding box center [470, 446] width 106 height 26
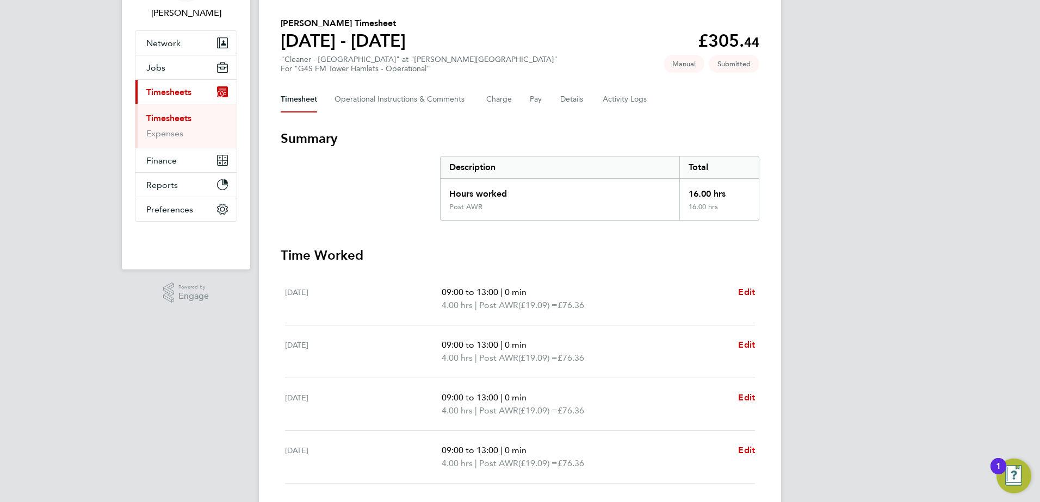
scroll to position [0, 0]
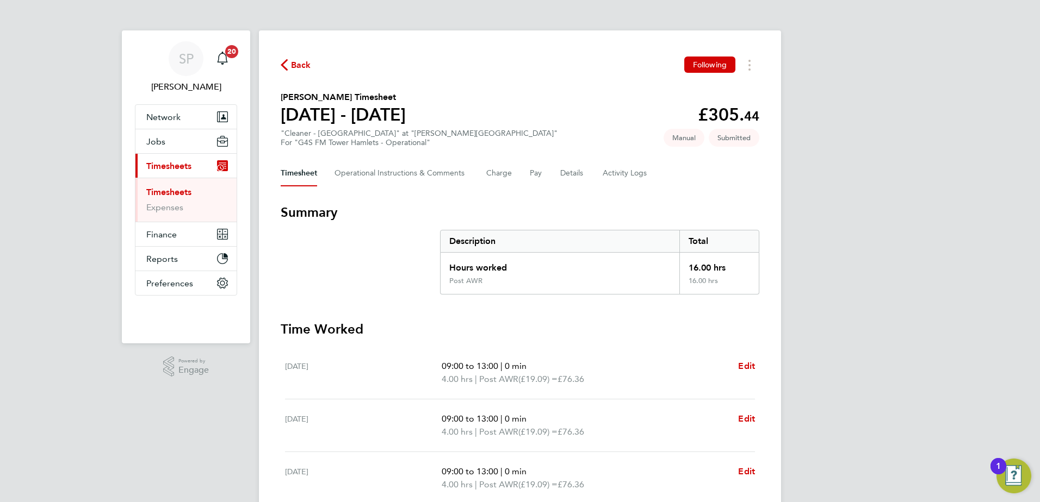
click at [299, 69] on span "Back" at bounding box center [301, 65] width 20 height 13
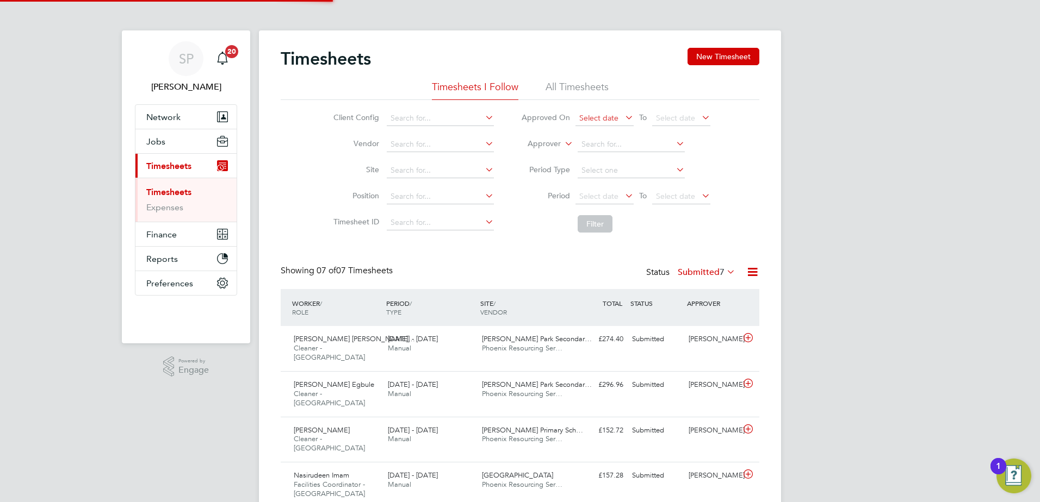
scroll to position [28, 95]
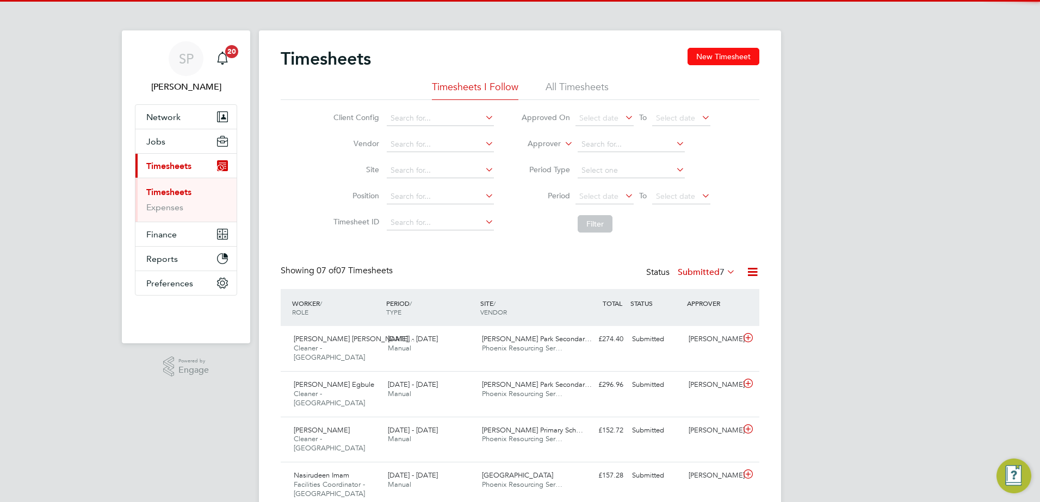
click at [757, 55] on button "New Timesheet" at bounding box center [723, 56] width 72 height 17
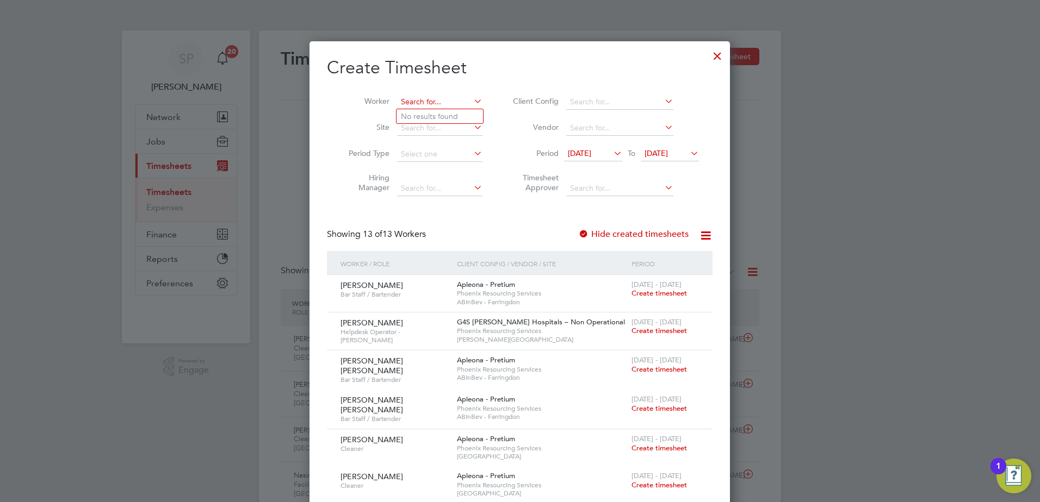
click at [445, 100] on input at bounding box center [439, 102] width 85 height 15
type input "adaug"
click at [450, 109] on ul "Adaug o Blessing Amadi" at bounding box center [442, 117] width 93 height 16
click at [666, 152] on span "[DATE]" at bounding box center [655, 153] width 23 height 10
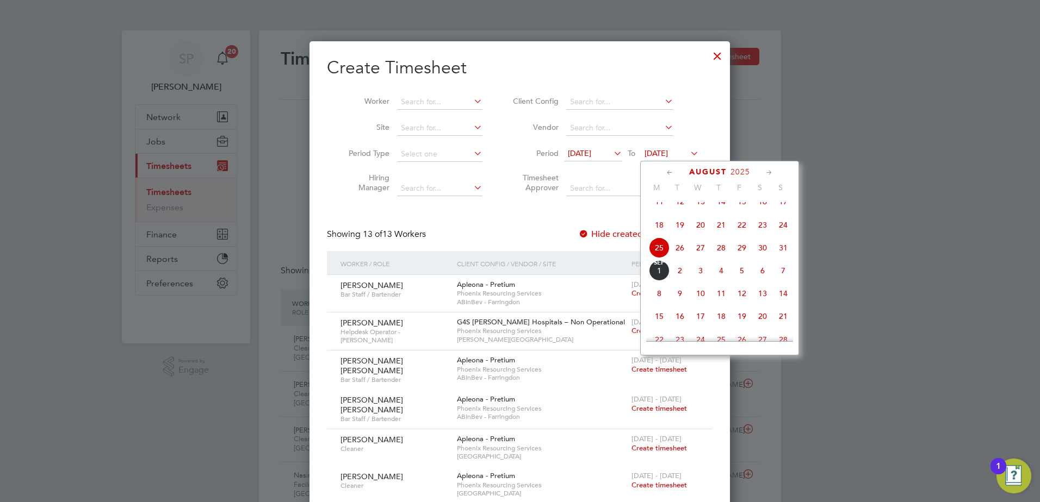
click at [741, 258] on span "29" at bounding box center [741, 248] width 21 height 21
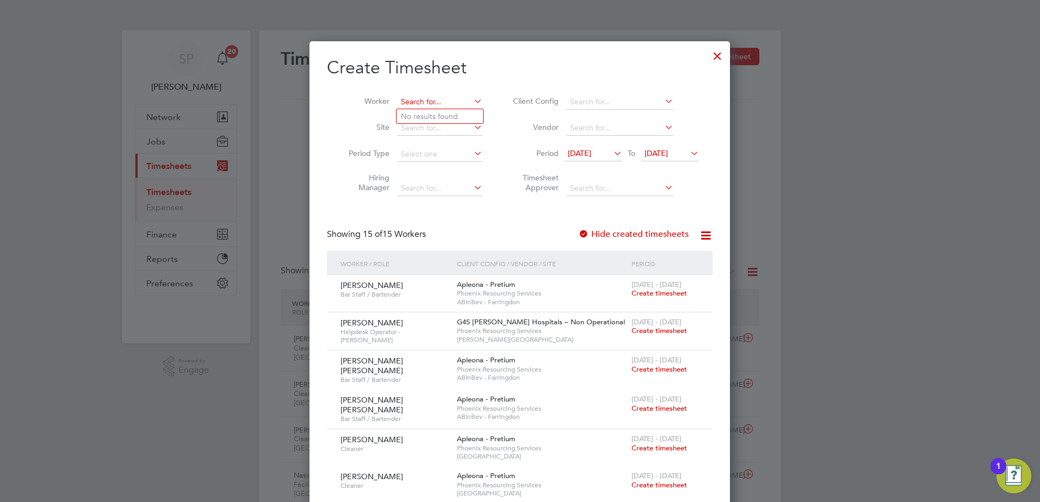
click at [406, 103] on input at bounding box center [439, 102] width 85 height 15
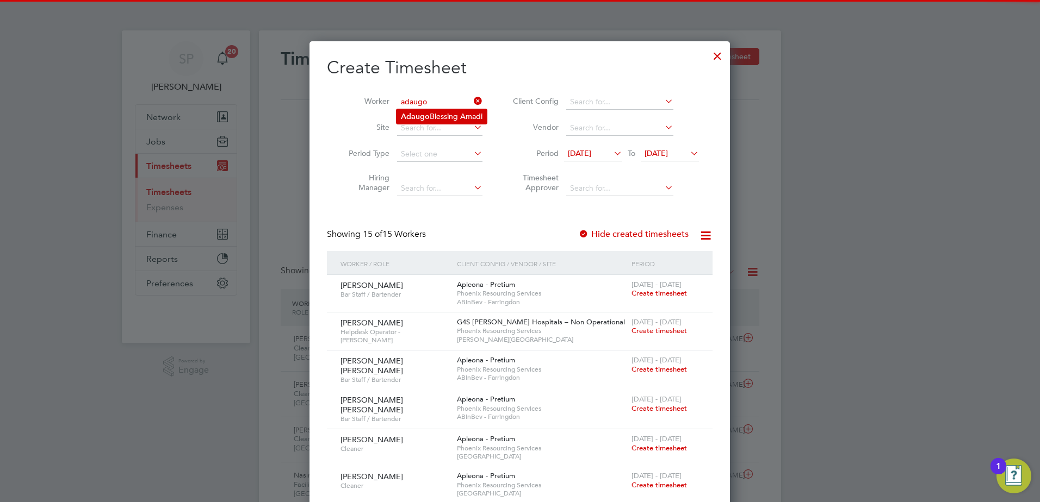
click at [433, 112] on li "[PERSON_NAME] [PERSON_NAME]" at bounding box center [441, 116] width 90 height 15
type input "[PERSON_NAME] [PERSON_NAME]"
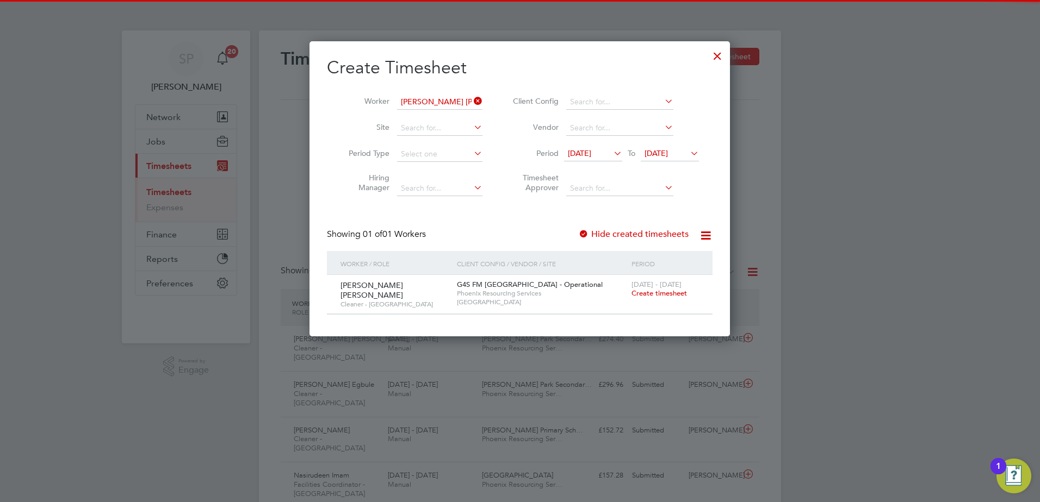
click at [659, 286] on span "[DATE] - [DATE]" at bounding box center [656, 284] width 50 height 9
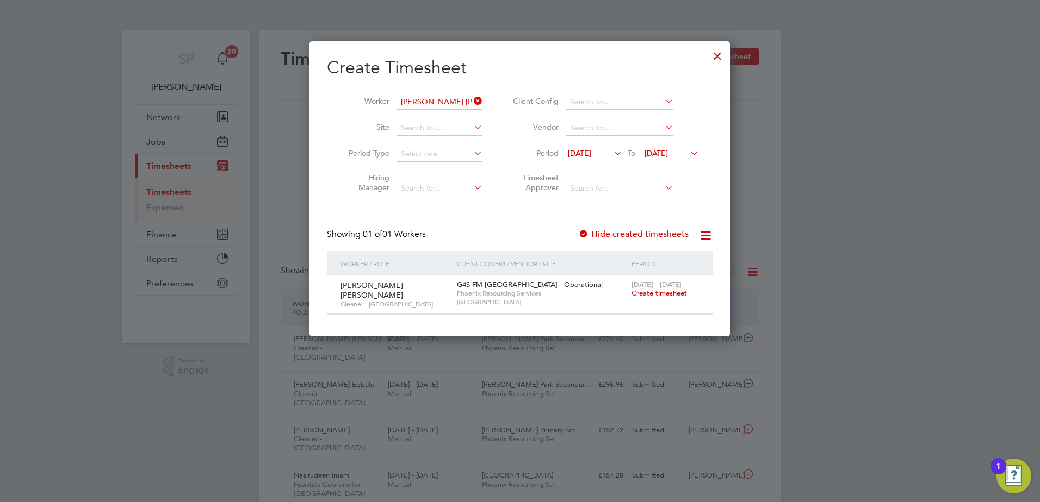
click at [659, 289] on span "Create timesheet" at bounding box center [658, 293] width 55 height 9
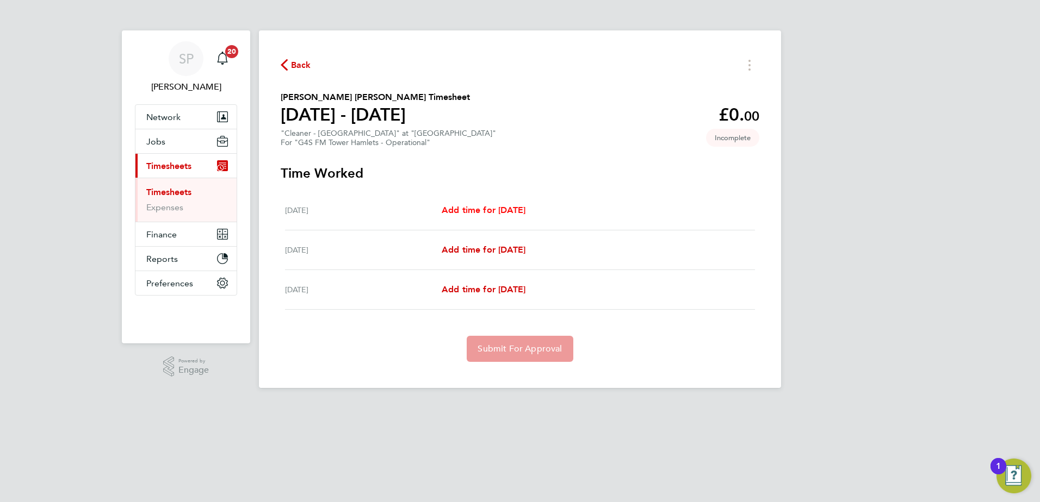
click at [525, 205] on span "Add time for [DATE]" at bounding box center [484, 210] width 84 height 10
select select "60"
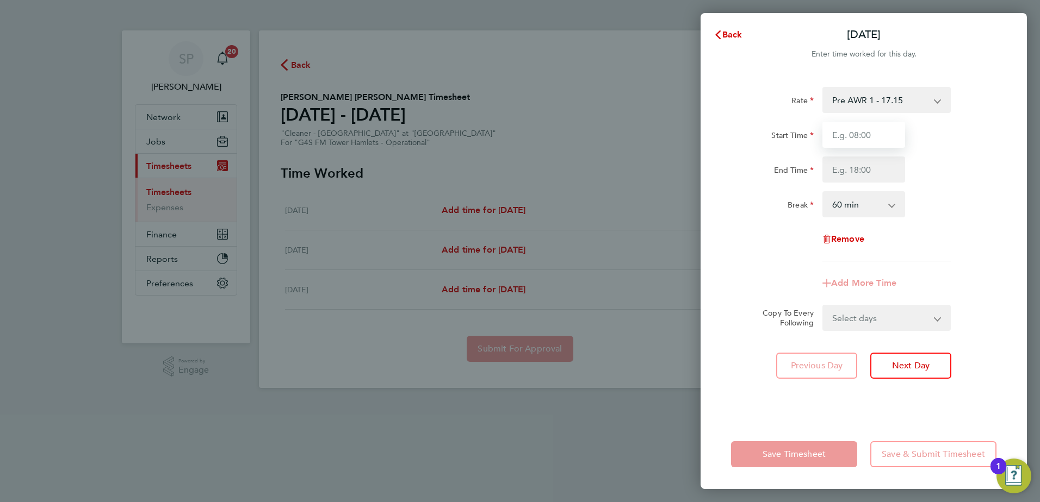
click at [859, 135] on input "Start Time" at bounding box center [863, 135] width 83 height 26
click at [842, 142] on input "Start Time" at bounding box center [863, 135] width 83 height 26
type input "08:00"
type input "12:00"
select select "0"
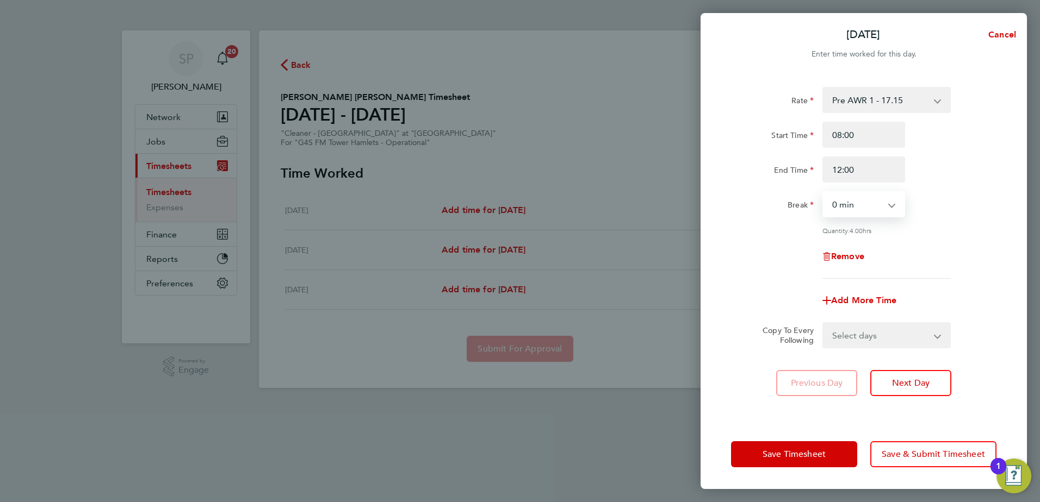
click at [865, 338] on select "Select days Day [DATE] [DATE]" at bounding box center [880, 336] width 114 height 24
select select "DAY"
click at [823, 324] on select "Select days Day [DATE] [DATE]" at bounding box center [880, 336] width 114 height 24
select select "[DATE]"
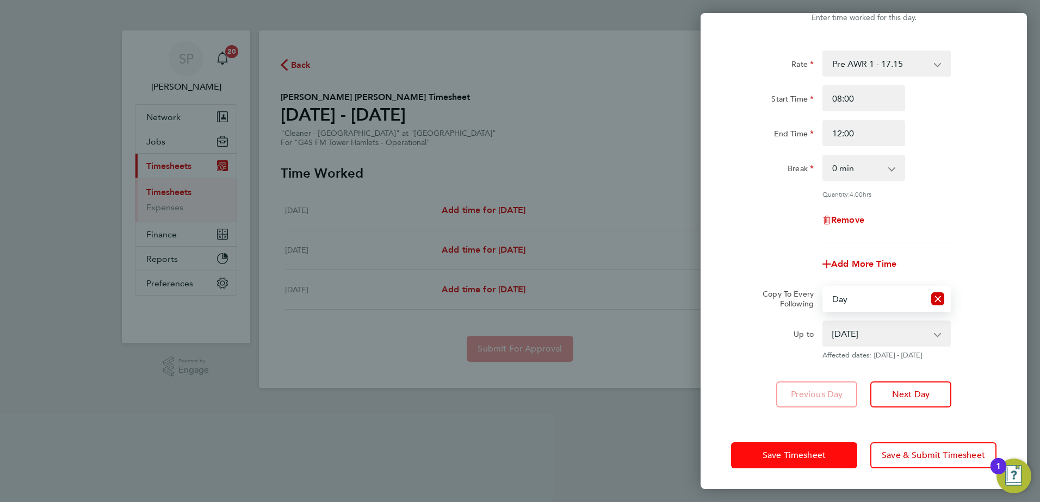
click at [778, 464] on button "Save Timesheet" at bounding box center [794, 456] width 126 height 26
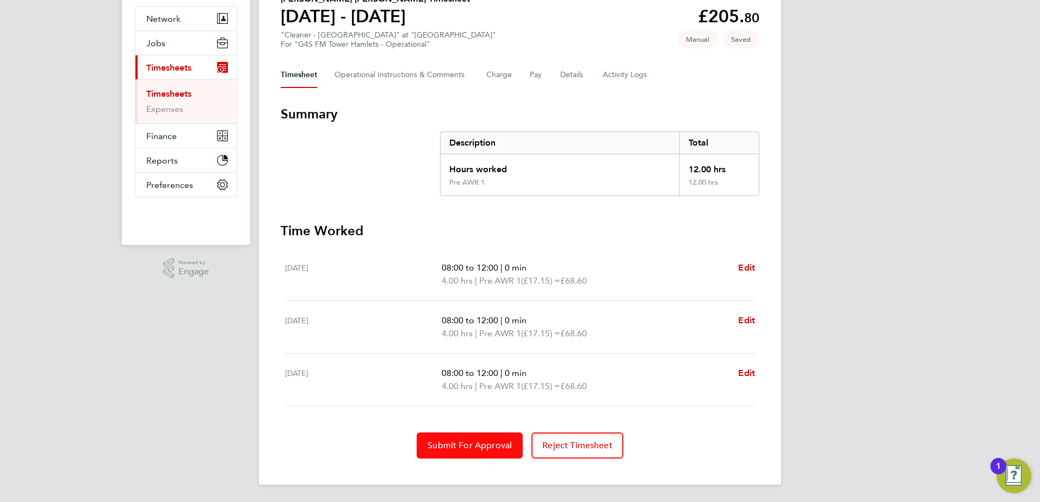
click at [432, 444] on span "Submit For Approval" at bounding box center [469, 445] width 84 height 11
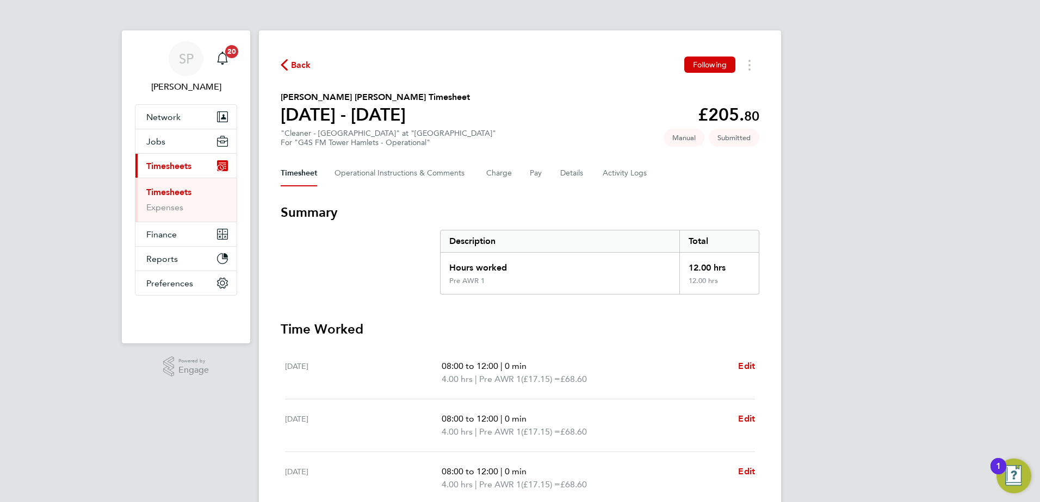
click at [290, 64] on span "Back" at bounding box center [296, 64] width 30 height 10
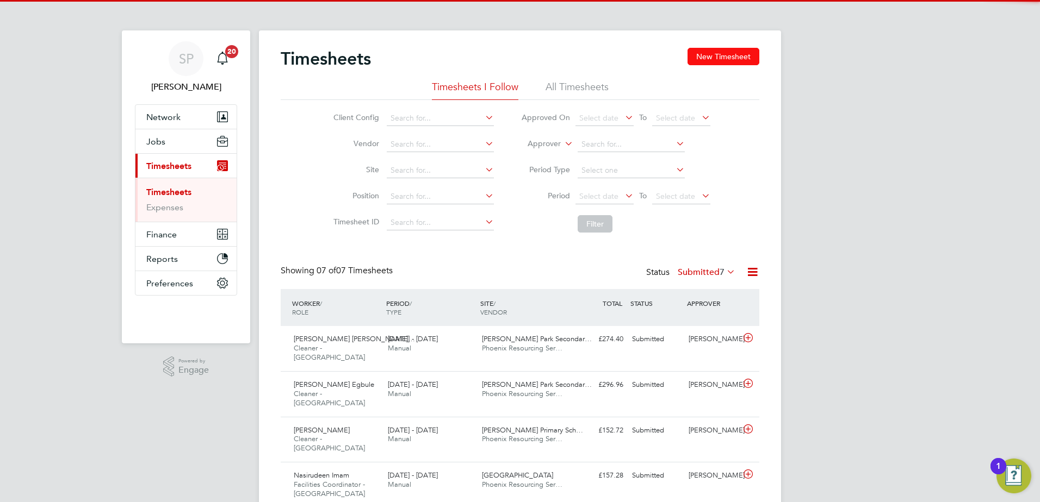
click at [710, 56] on button "New Timesheet" at bounding box center [723, 56] width 72 height 17
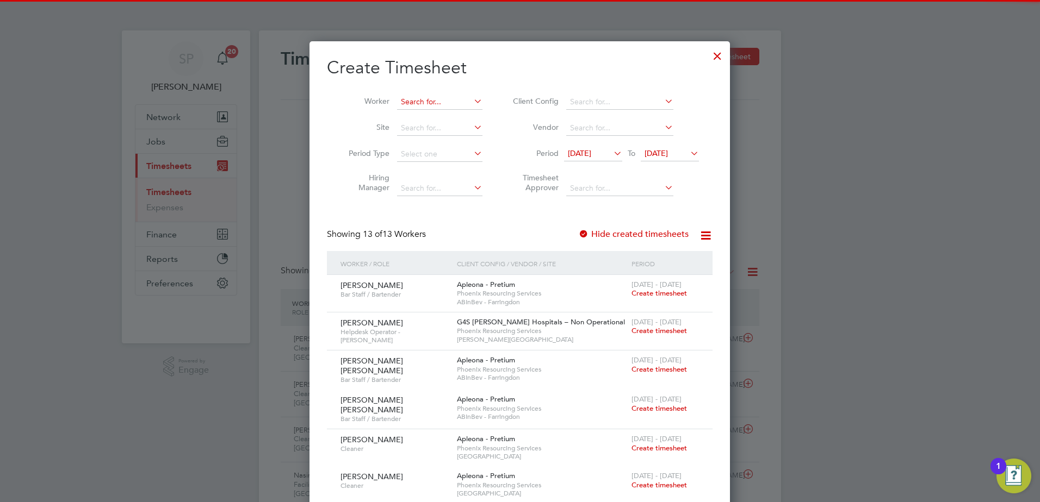
click at [407, 98] on input at bounding box center [439, 102] width 85 height 15
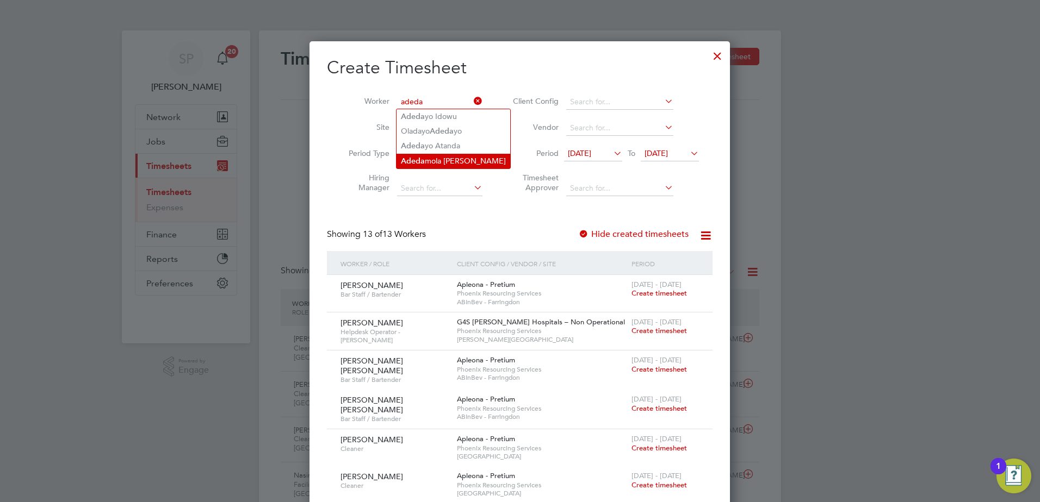
click at [437, 154] on li "[PERSON_NAME] [PERSON_NAME]" at bounding box center [453, 161] width 114 height 15
type input "Adedamola [PERSON_NAME]"
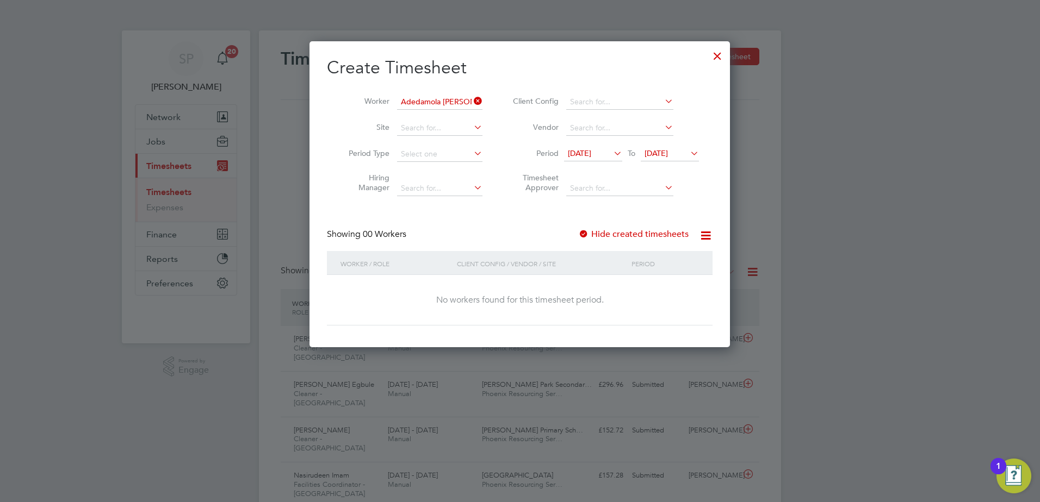
click at [647, 154] on span "[DATE]" at bounding box center [655, 153] width 23 height 10
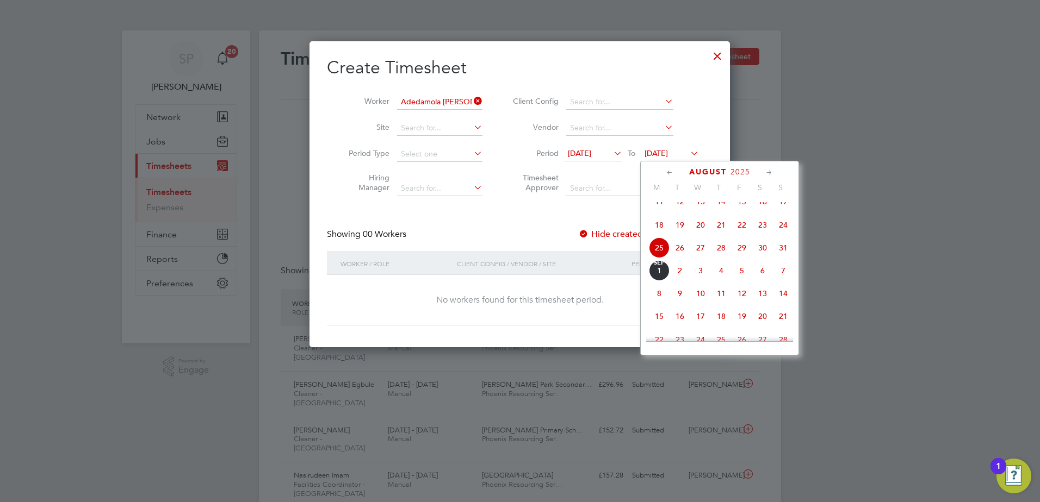
click at [745, 258] on span "29" at bounding box center [741, 248] width 21 height 21
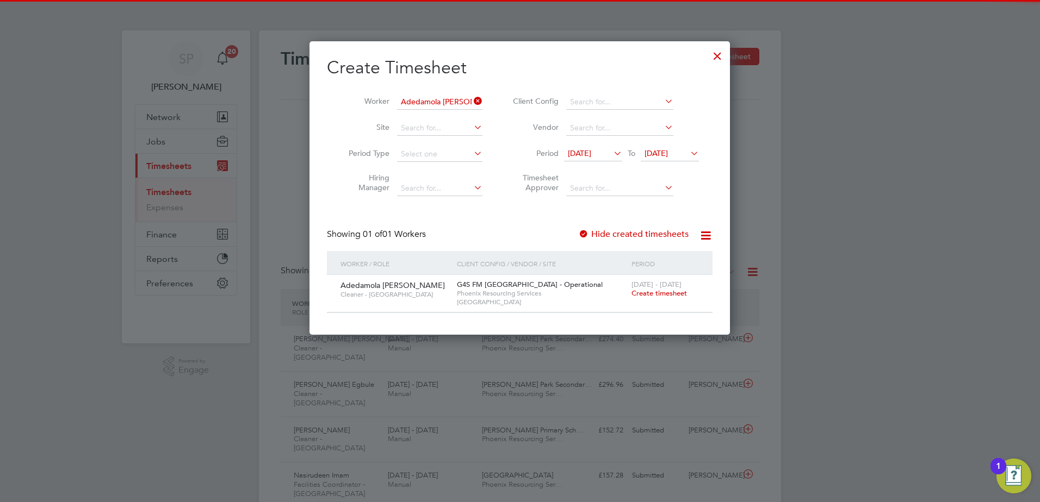
click at [664, 289] on span "Create timesheet" at bounding box center [658, 293] width 55 height 9
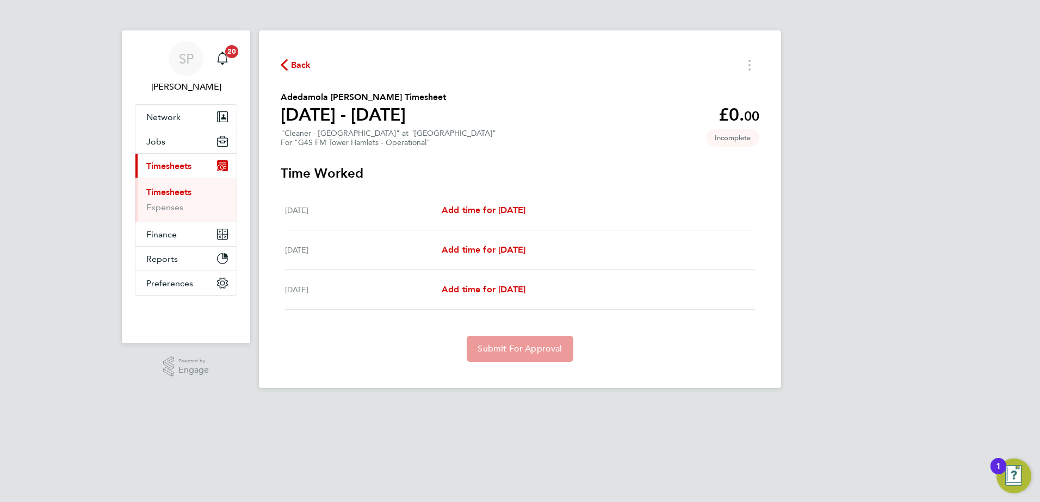
click at [502, 200] on div "[DATE] Add time for [DATE] Add time for [DATE]" at bounding box center [520, 211] width 470 height 40
click at [502, 206] on span "Add time for [DATE]" at bounding box center [484, 210] width 84 height 10
select select "60"
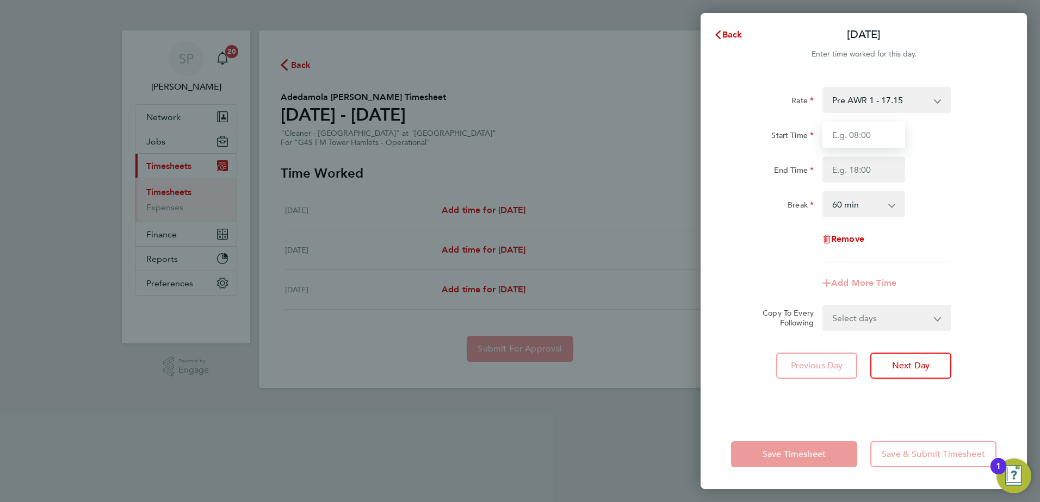
click at [843, 135] on input "Start Time" at bounding box center [863, 135] width 83 height 26
type input "08:00"
type input "12:00"
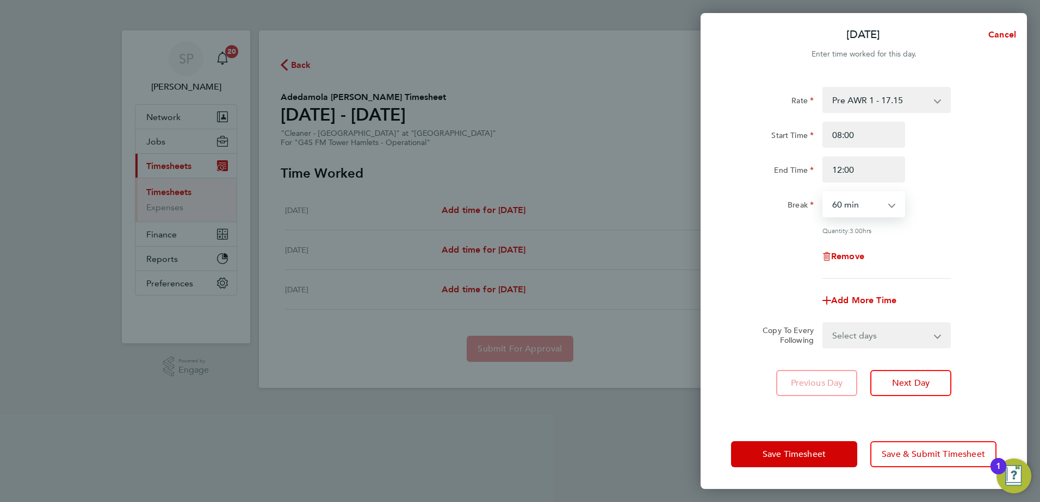
select select "0"
click at [867, 330] on select "Select days Day [DATE] [DATE]" at bounding box center [880, 336] width 114 height 24
select select "DAY"
click at [823, 324] on select "Select days Day [DATE] [DATE]" at bounding box center [880, 336] width 114 height 24
select select "[DATE]"
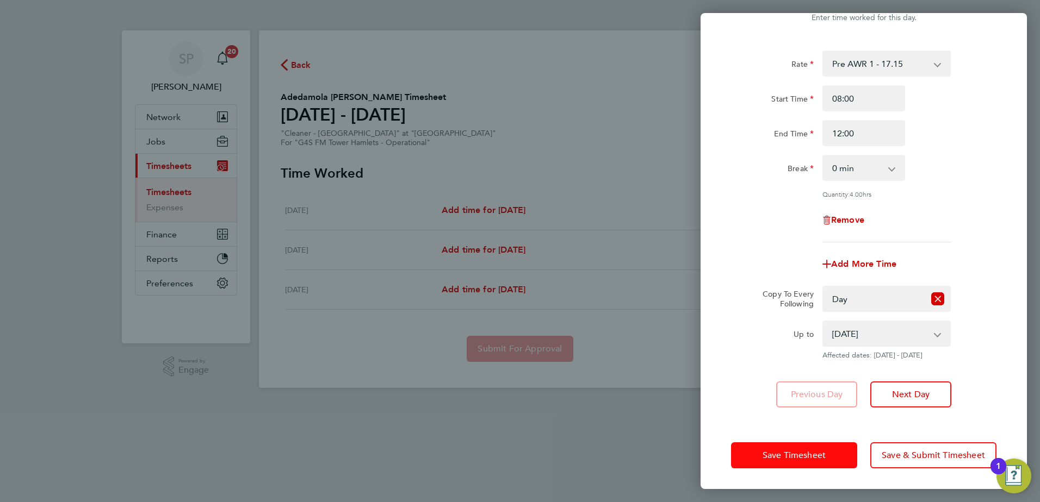
click at [778, 455] on span "Save Timesheet" at bounding box center [793, 455] width 63 height 11
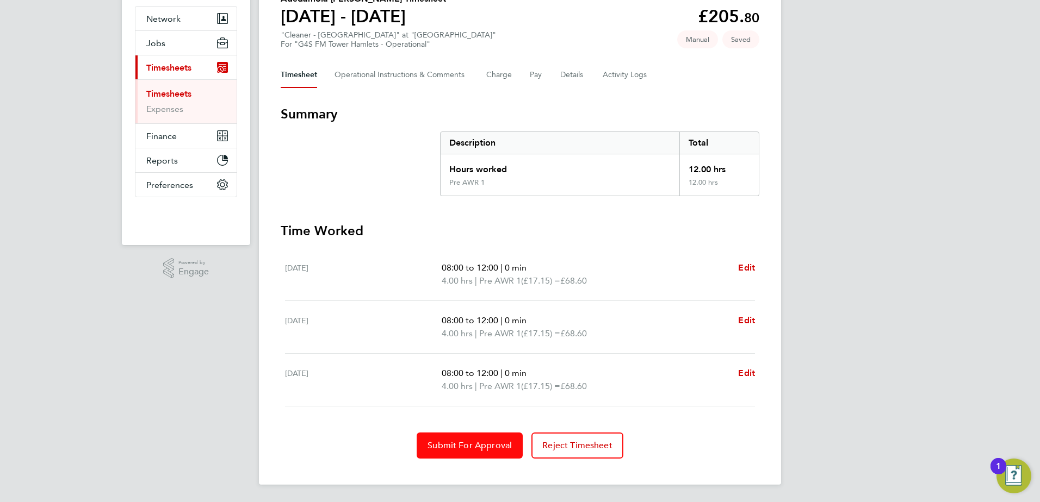
click at [494, 455] on button "Submit For Approval" at bounding box center [470, 446] width 106 height 26
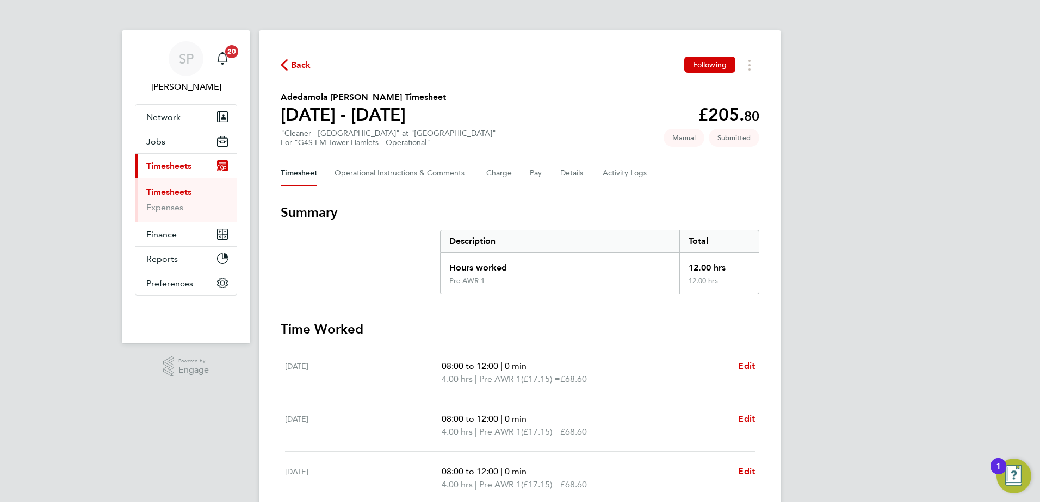
click at [302, 69] on span "Back" at bounding box center [301, 65] width 20 height 13
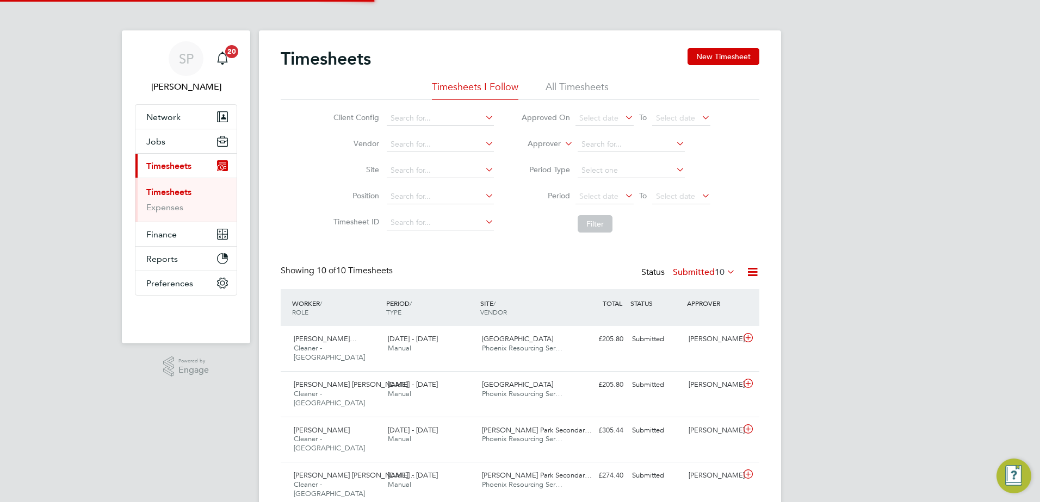
scroll to position [28, 95]
